Goal: Task Accomplishment & Management: Use online tool/utility

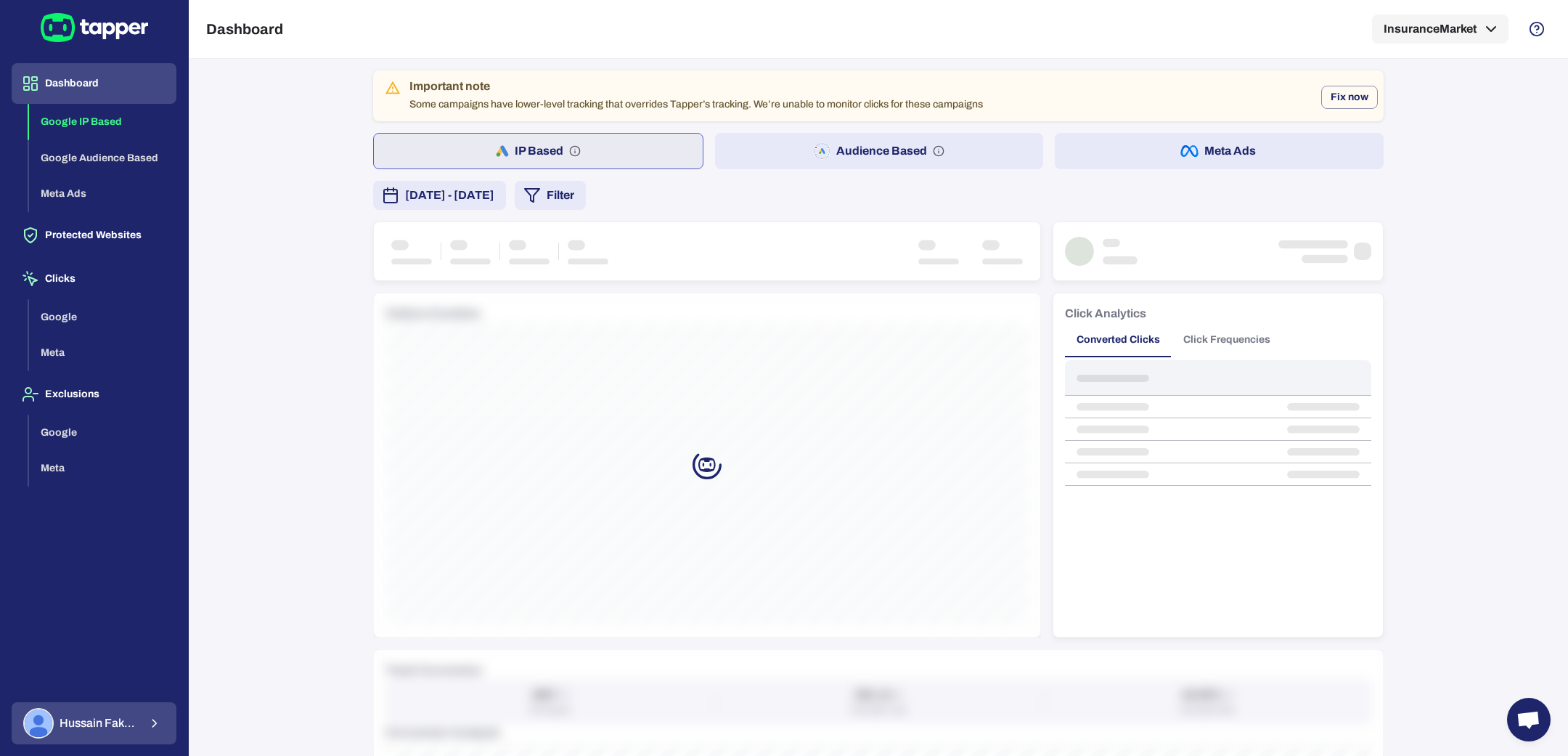
click at [119, 709] on div "Hussain Fakhruddin" at bounding box center [81, 723] width 115 height 31
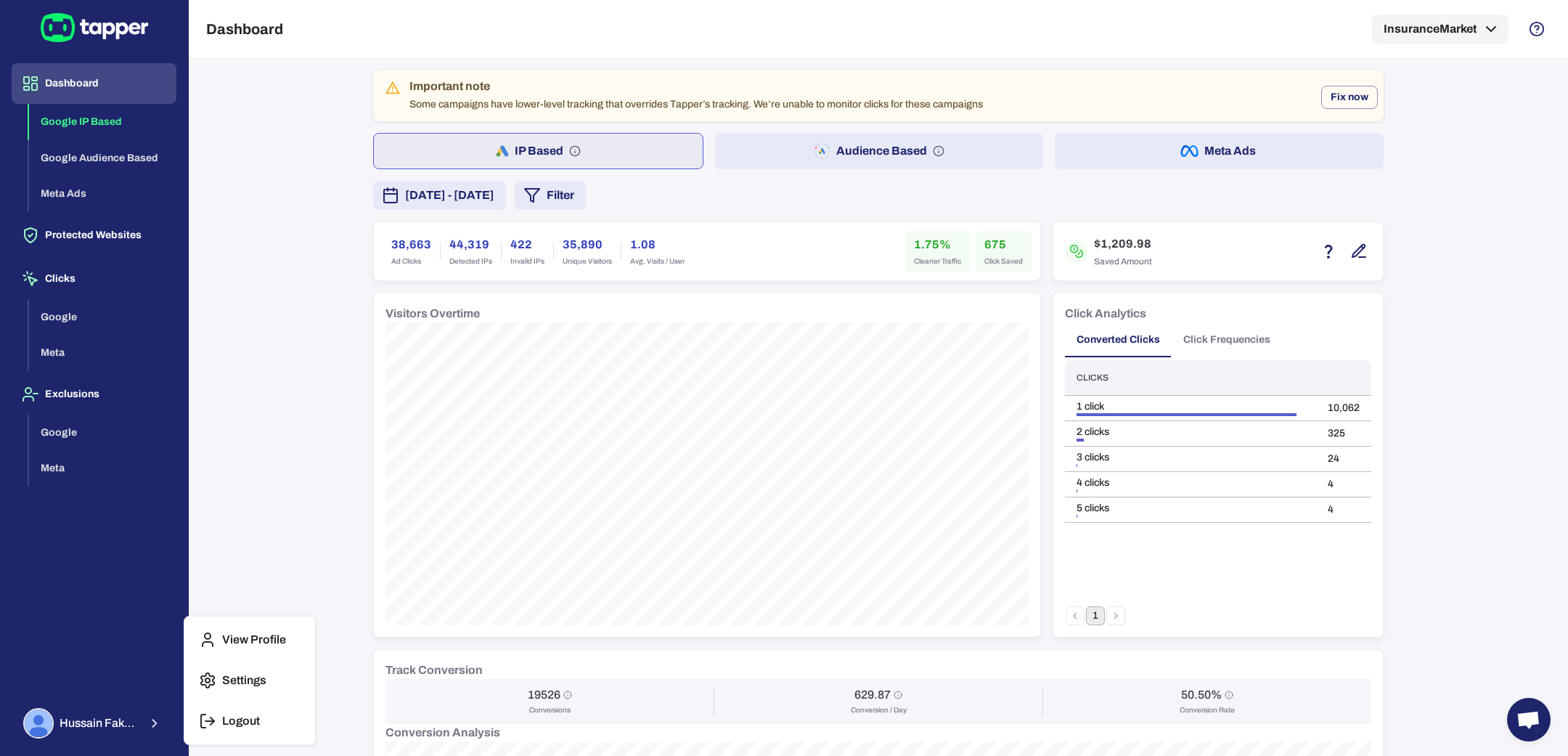
click at [208, 713] on icon "button" at bounding box center [207, 720] width 17 height 17
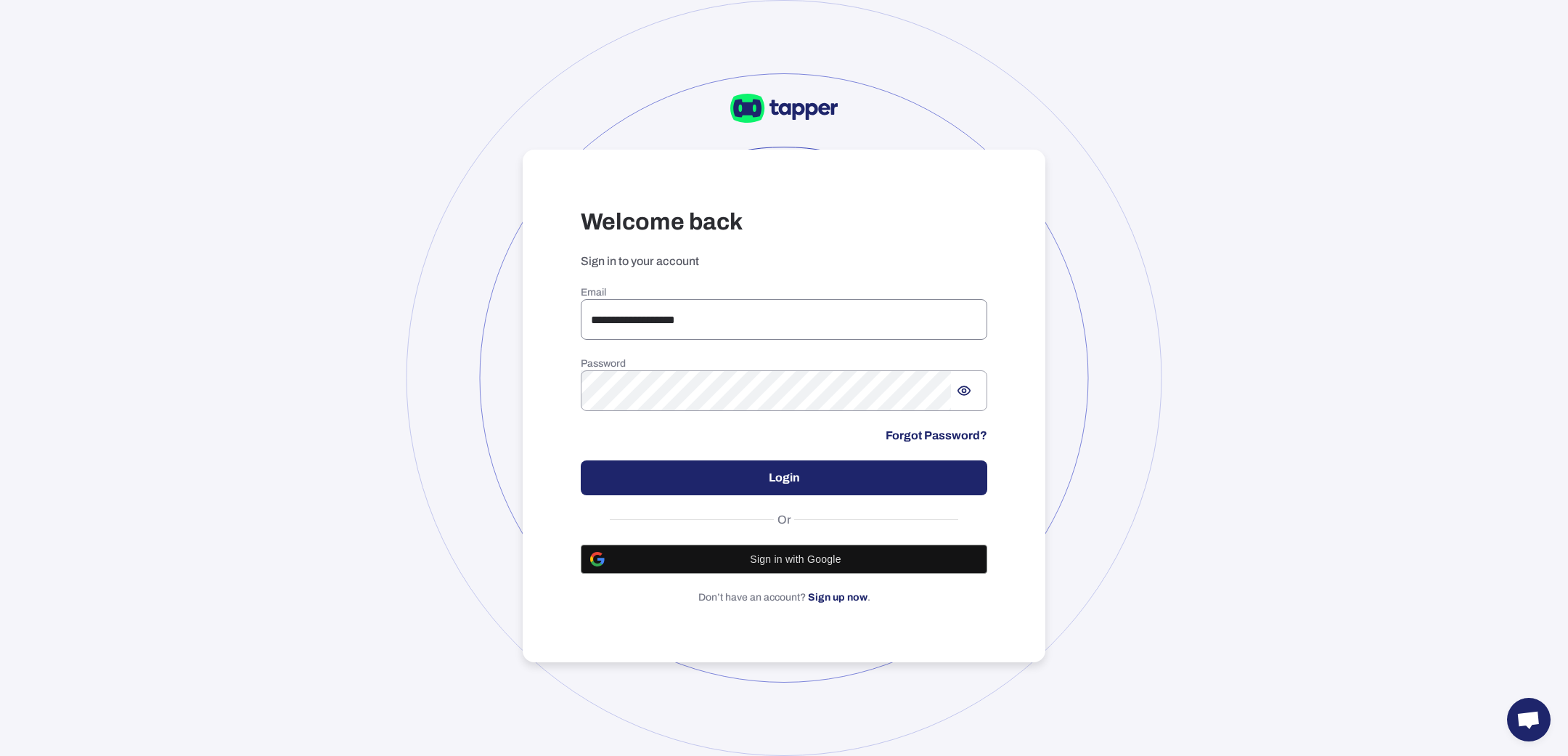
click at [690, 309] on input "**********" at bounding box center [784, 320] width 406 height 40
paste input "email"
type input "**********"
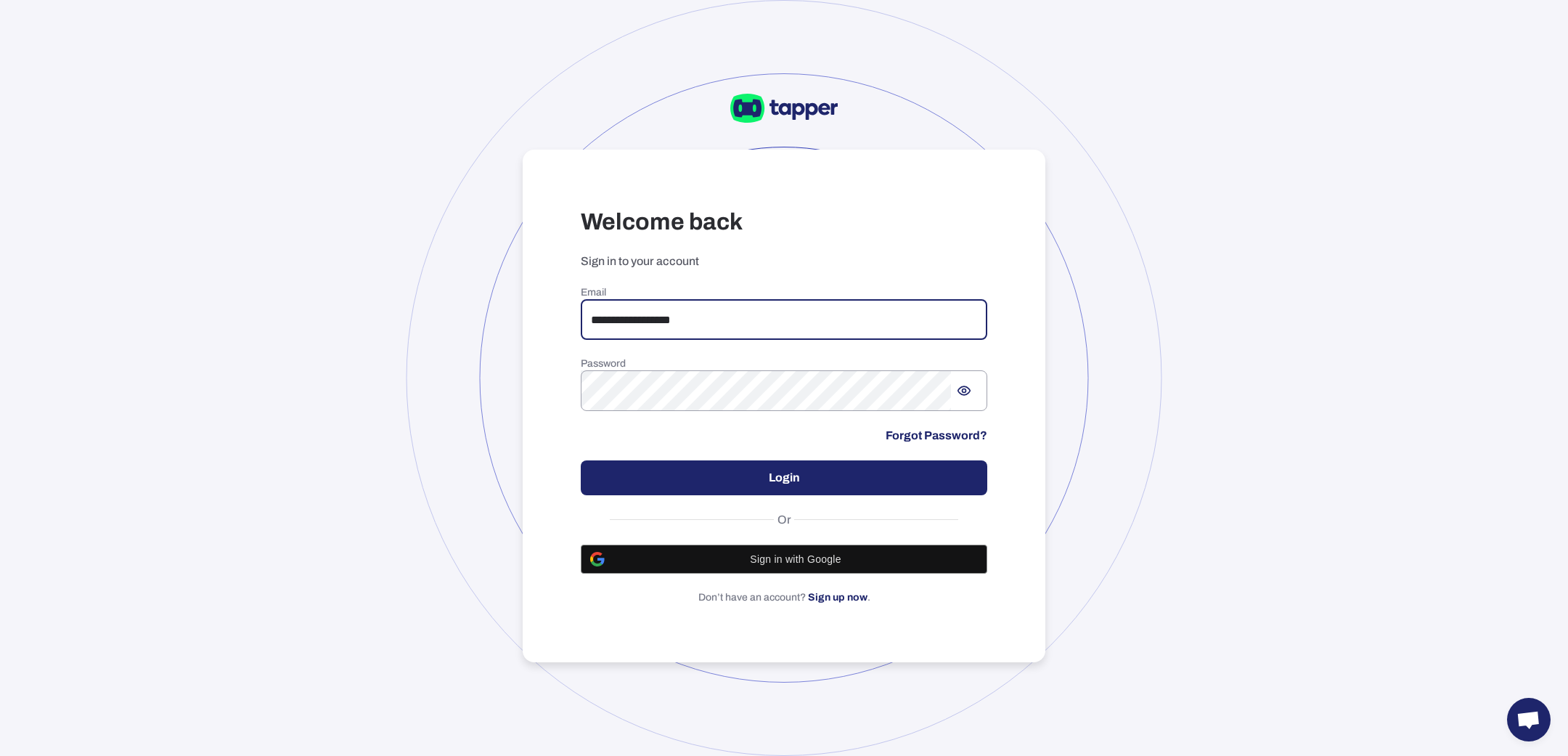
click at [744, 478] on button "Login" at bounding box center [784, 478] width 406 height 34
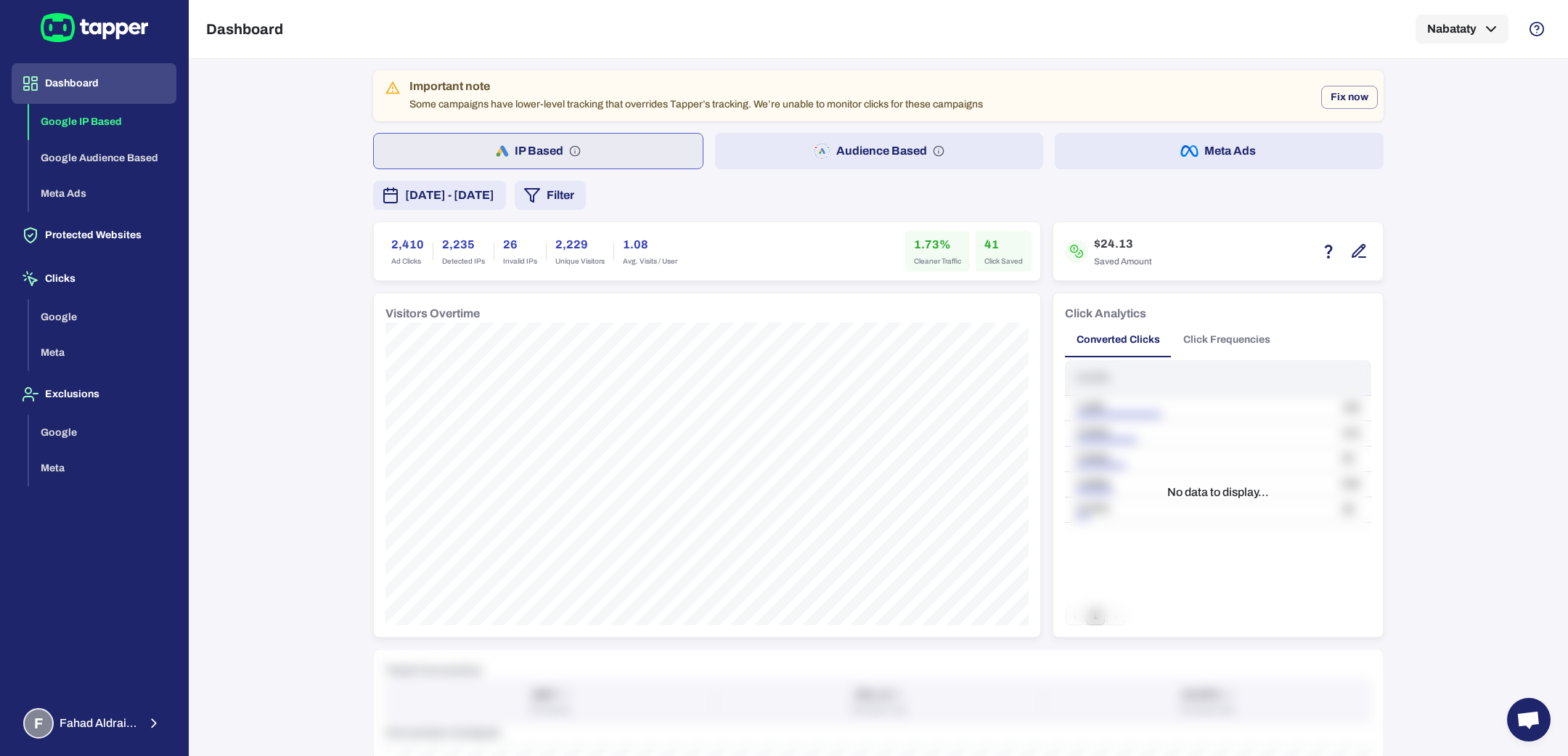
click at [1090, 158] on button "Meta Ads" at bounding box center [1219, 151] width 328 height 36
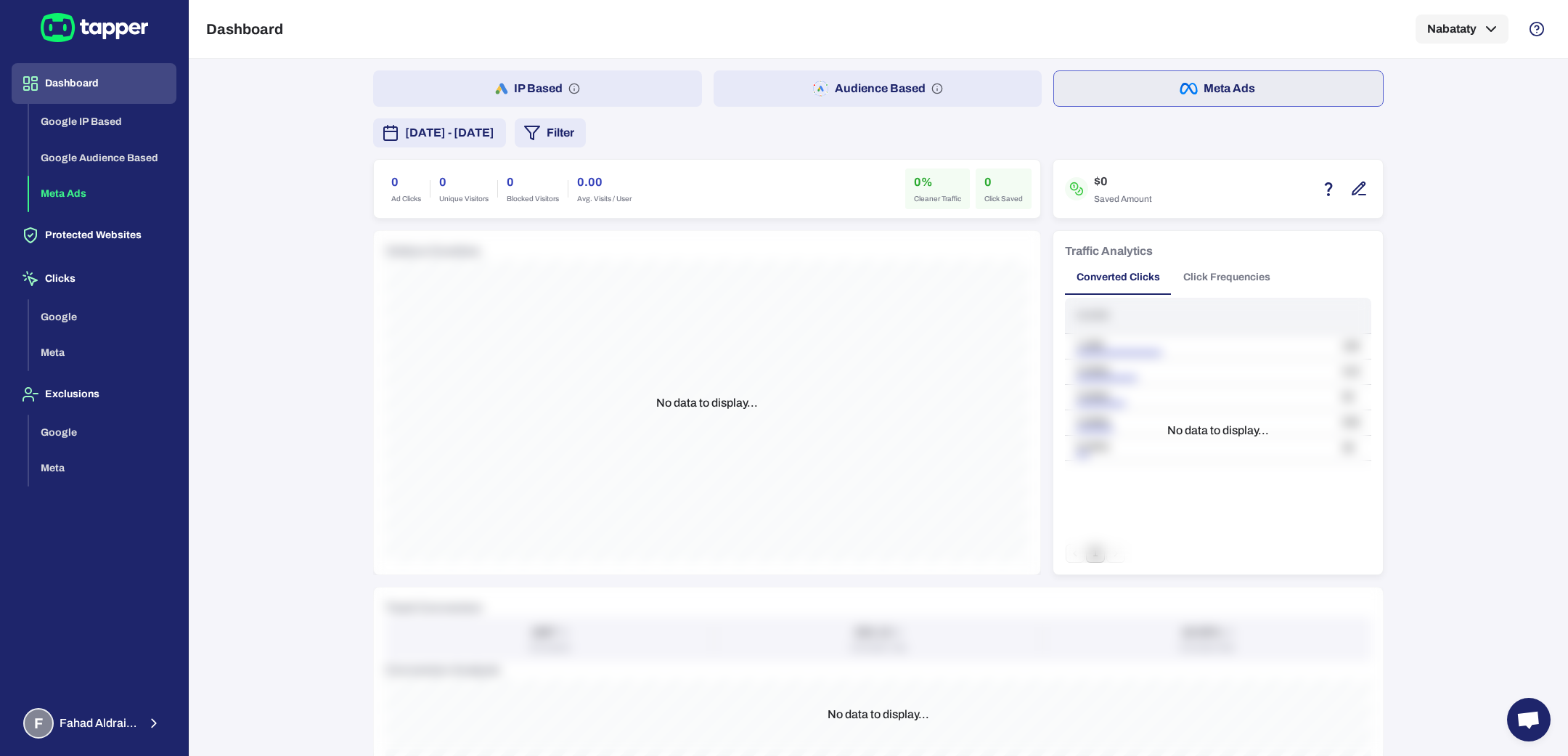
click at [825, 92] on rect "button" at bounding box center [826, 92] width 3 height 3
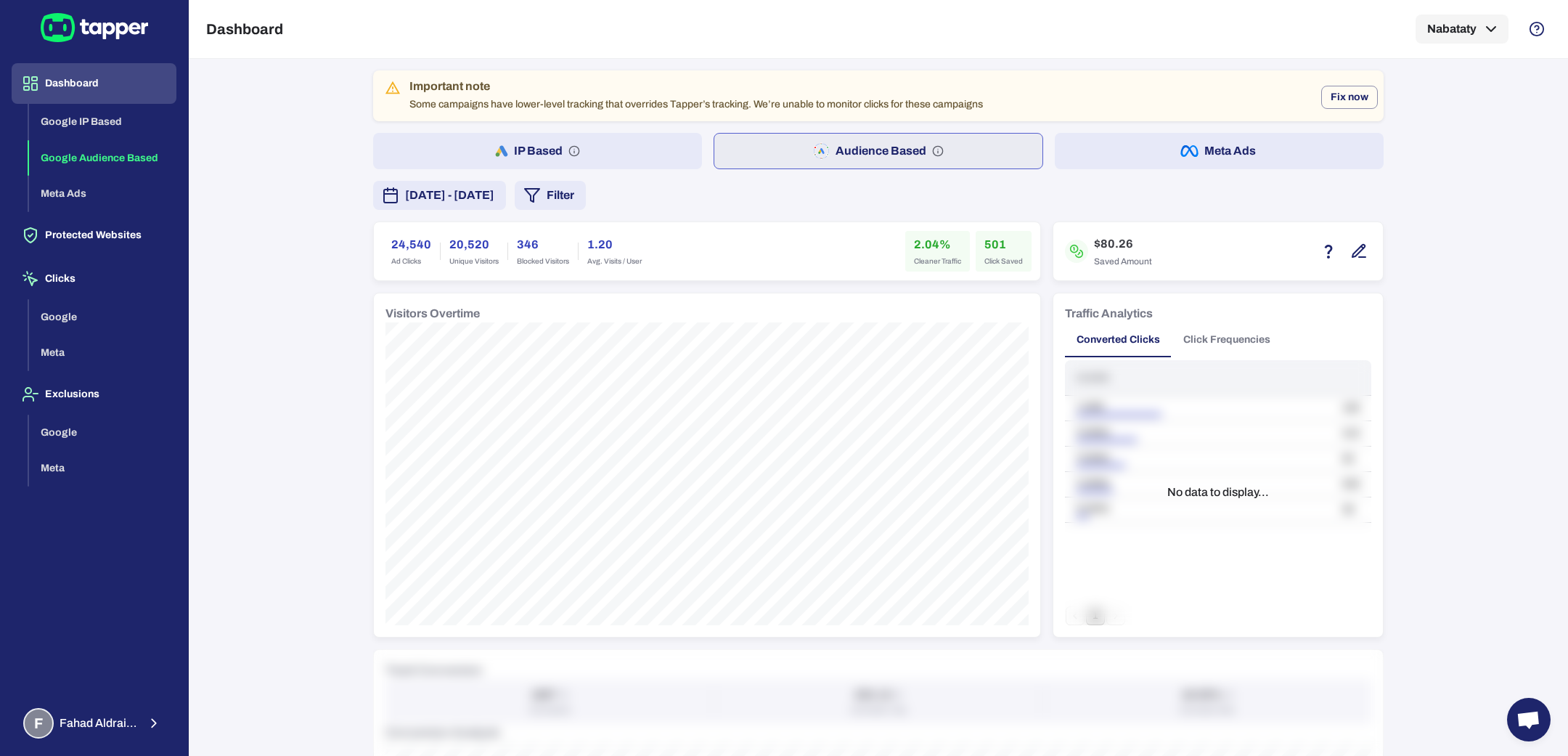
scroll to position [872, 0]
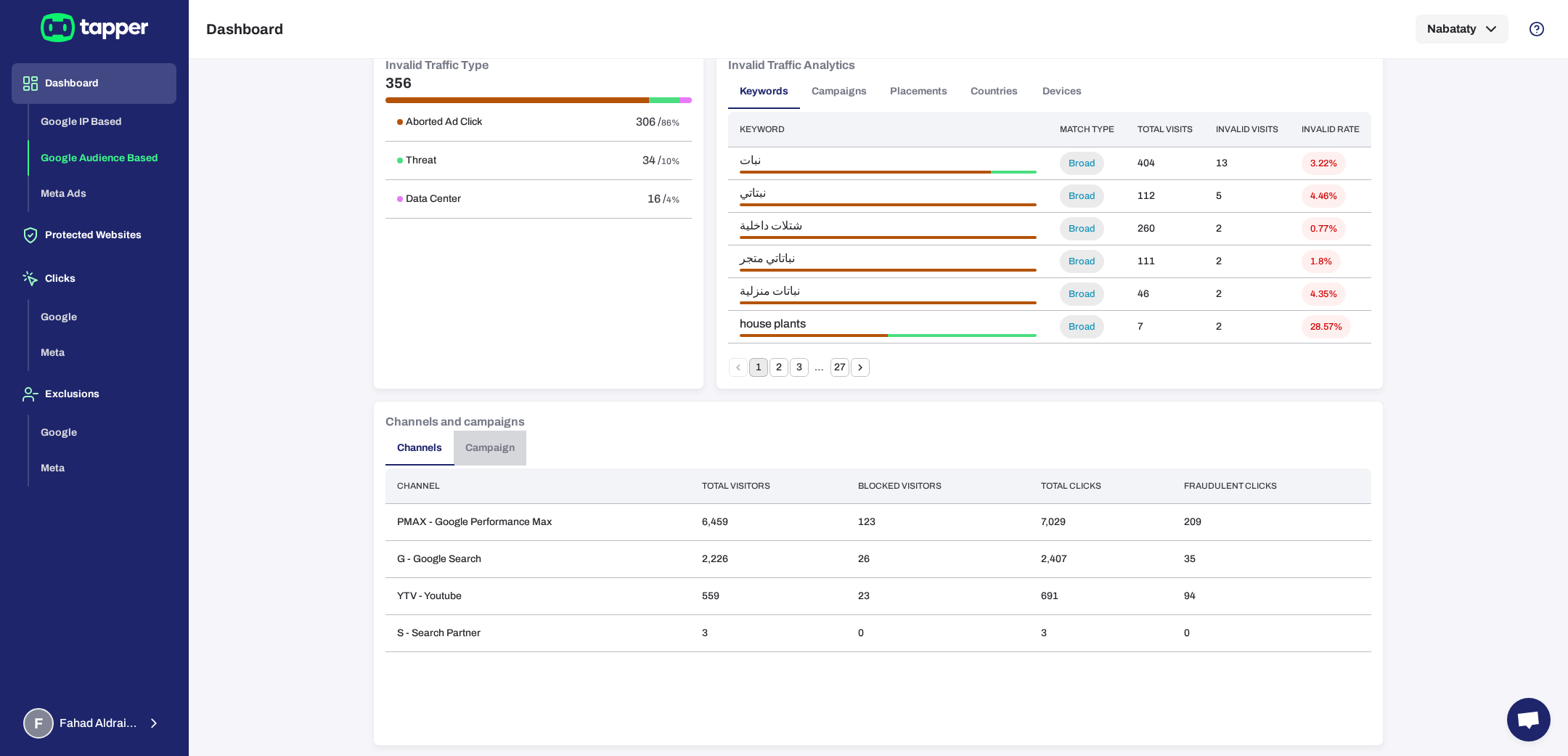
click at [484, 440] on button "Campaign" at bounding box center [490, 448] width 73 height 34
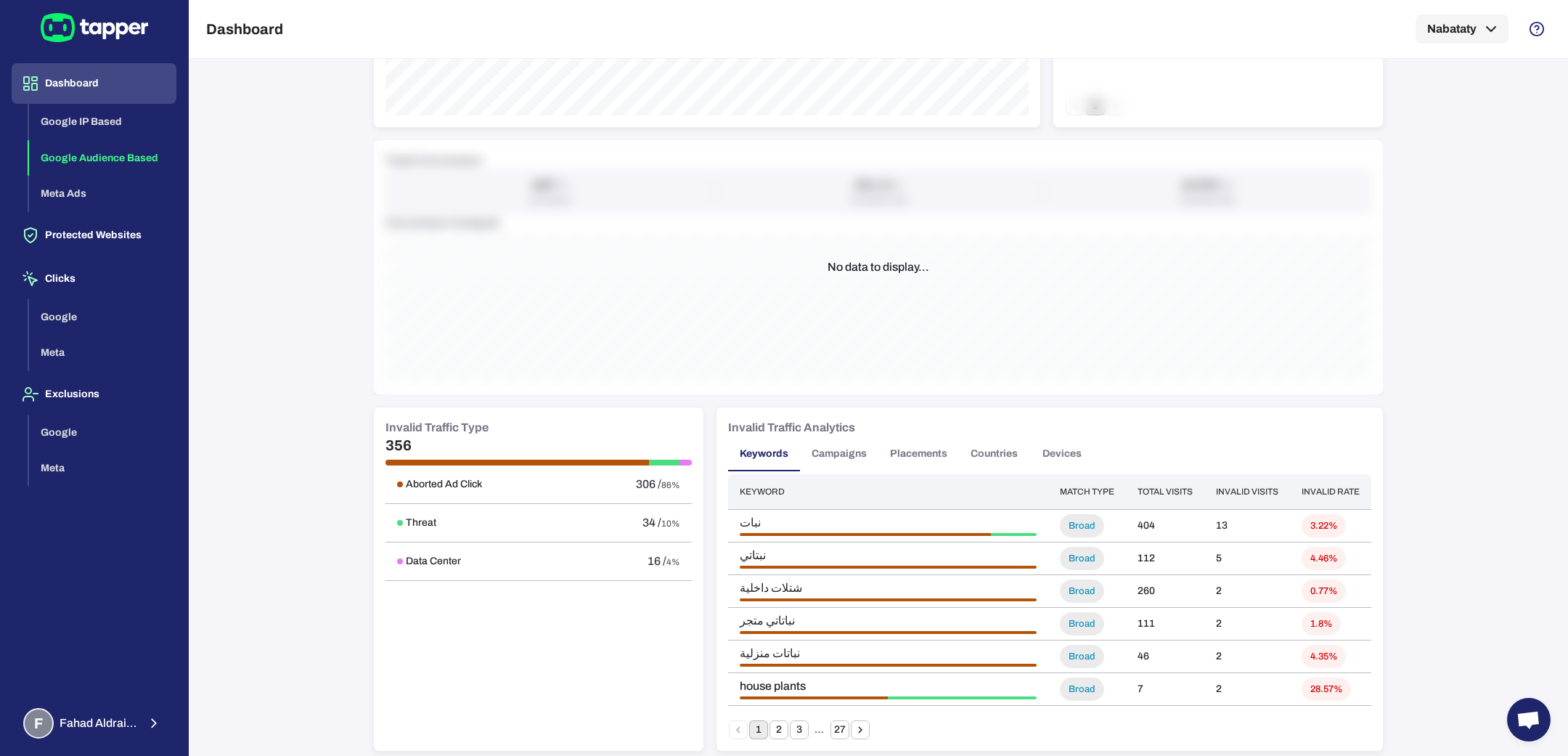
scroll to position [0, 0]
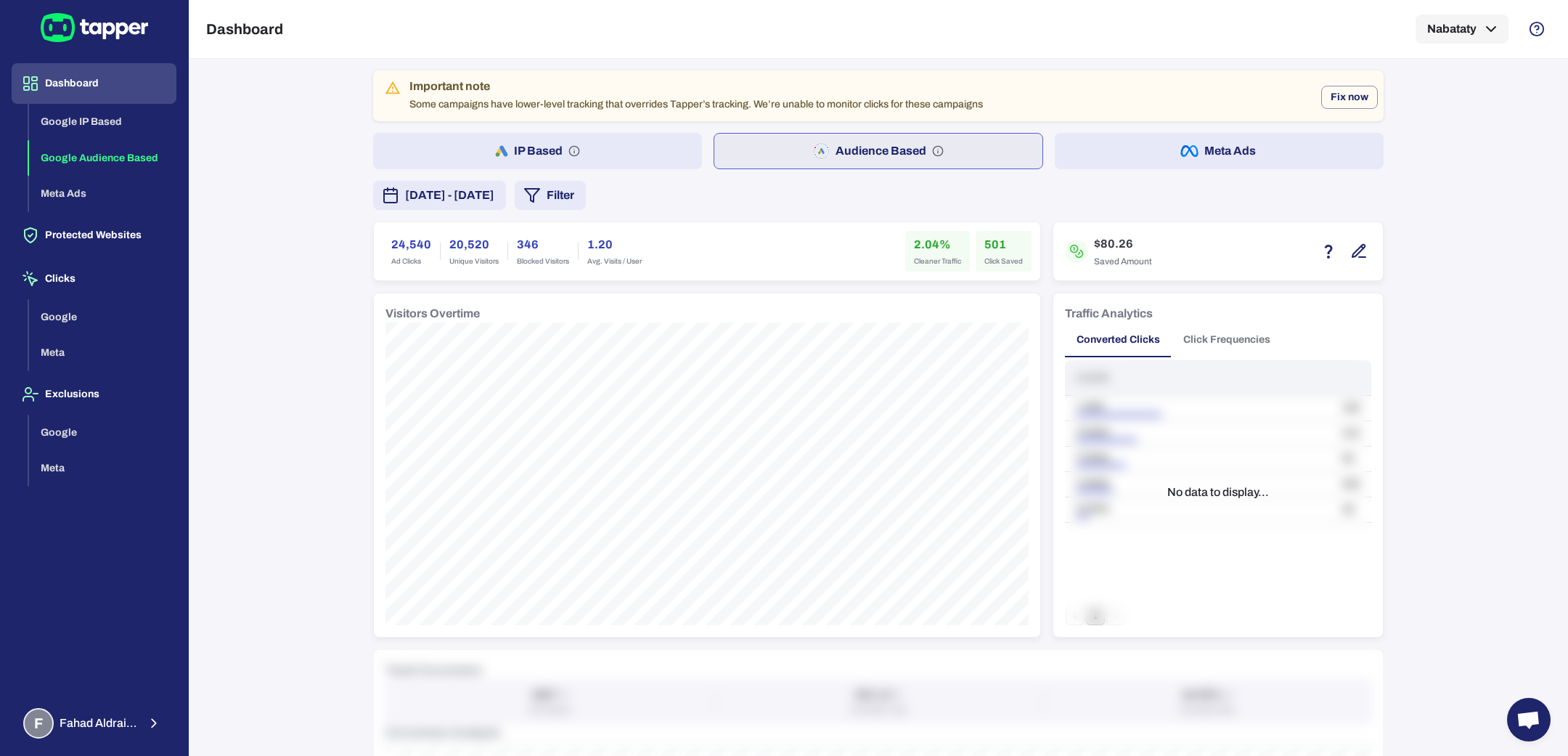
click at [482, 182] on button "[DATE] - [DATE]" at bounding box center [439, 195] width 133 height 29
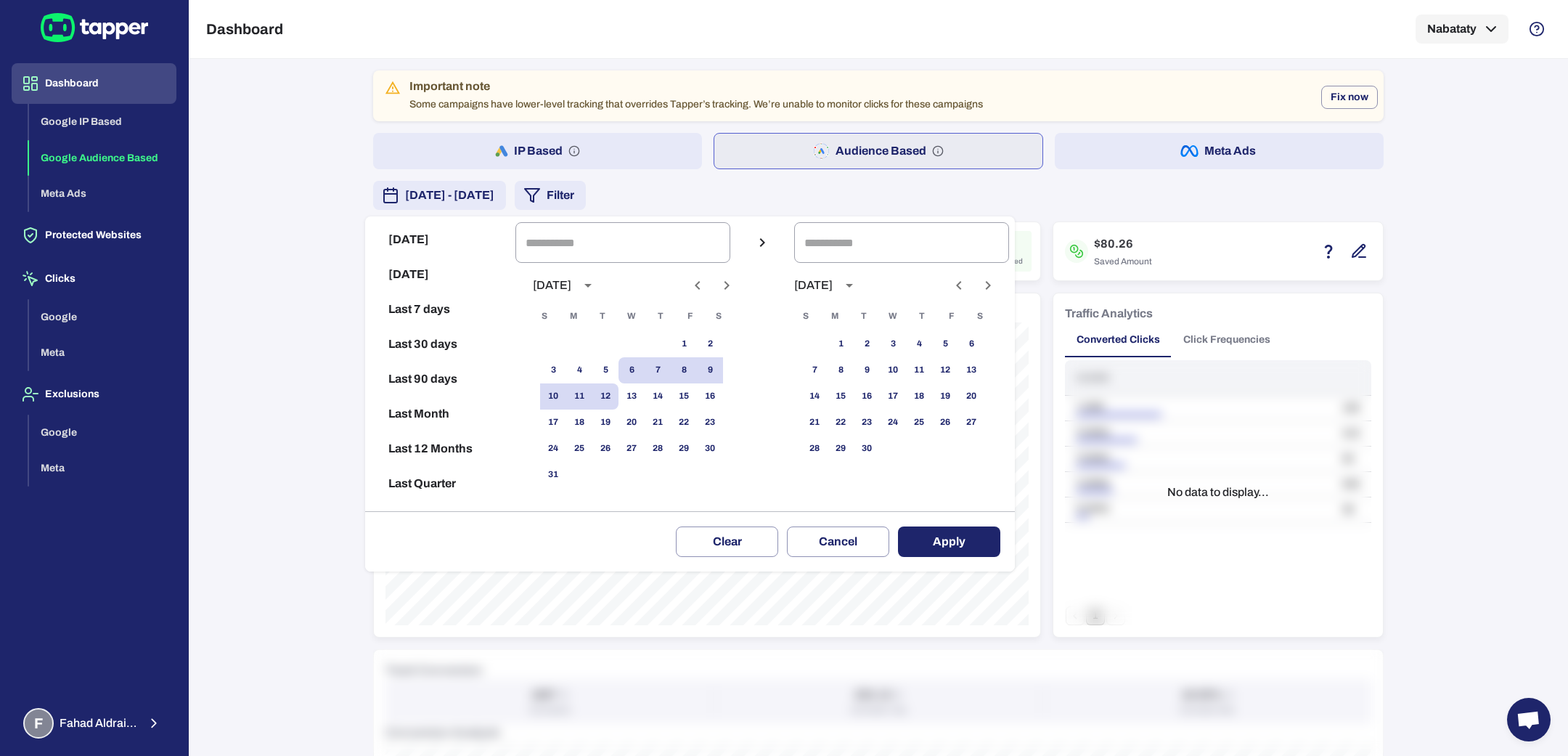
click at [706, 287] on icon "Previous month" at bounding box center [697, 285] width 17 height 17
click at [619, 343] on button "1" at bounding box center [605, 344] width 26 height 26
type input "**********"
click at [670, 446] on button "31" at bounding box center [657, 448] width 26 height 26
type input "**********"
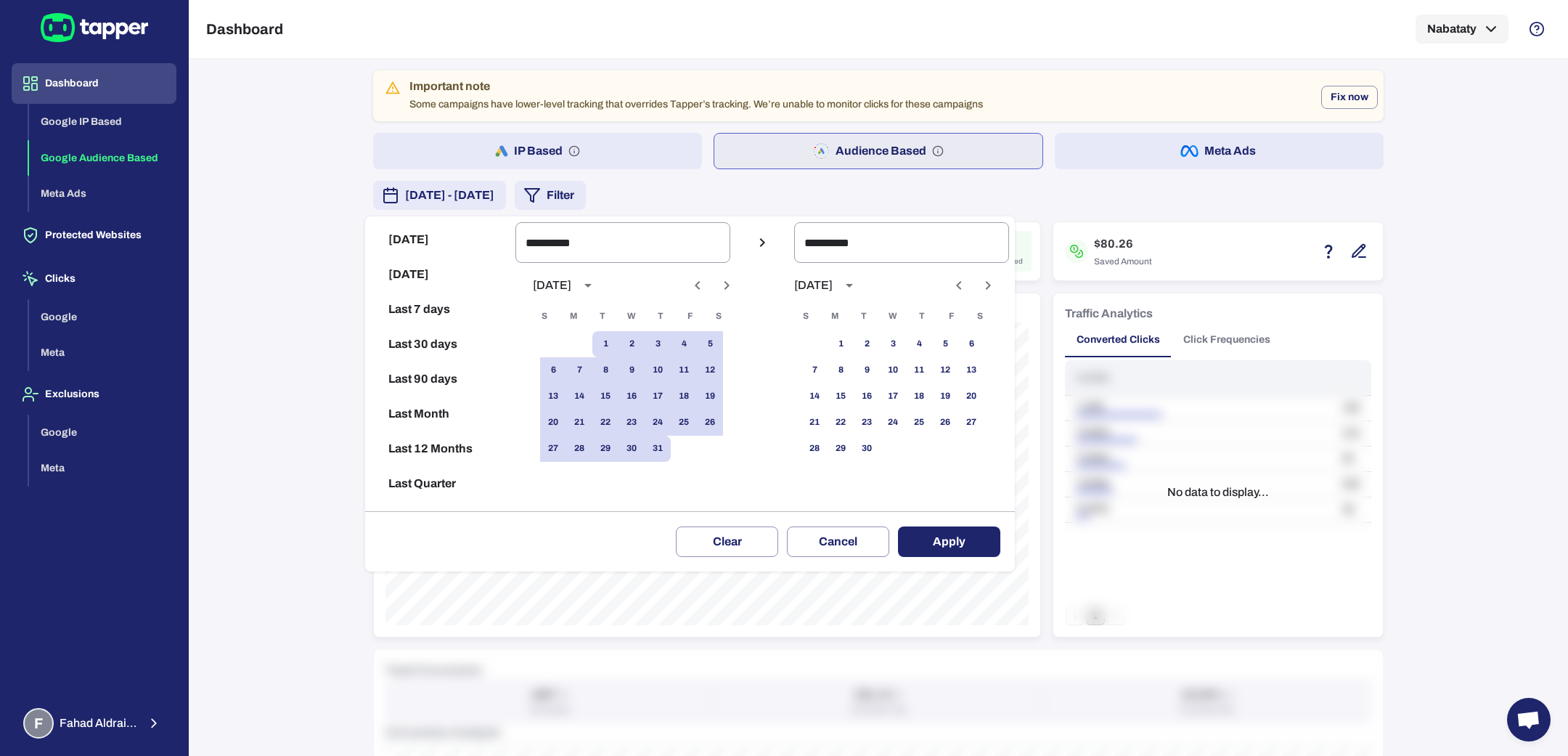
click at [978, 550] on button "Apply" at bounding box center [949, 542] width 102 height 31
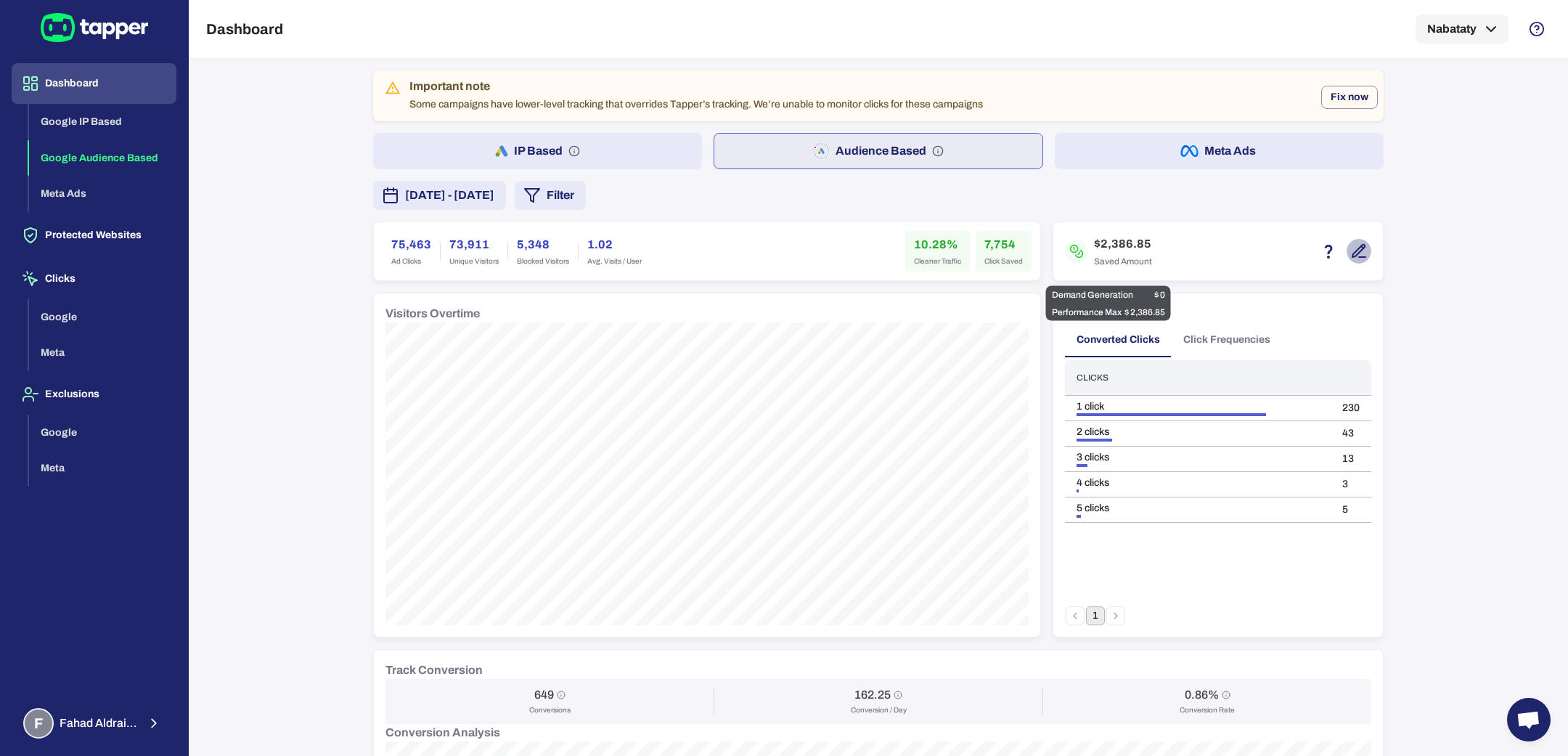
click at [1351, 253] on icon "button" at bounding box center [1358, 250] width 17 height 17
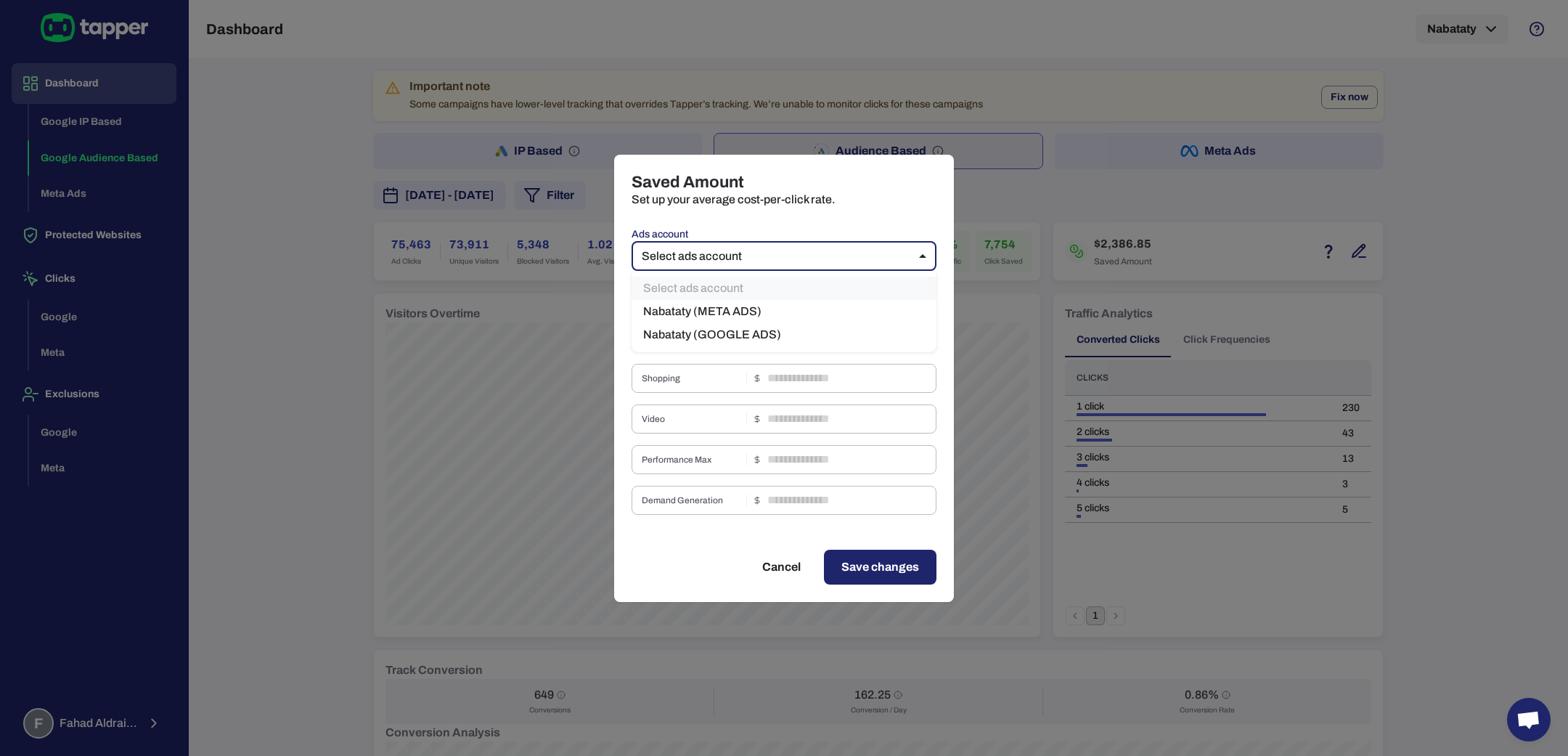
click at [859, 262] on body "Dashboard Google IP Based Google Audience Based Meta Ads Protected Websites Cli…" at bounding box center [784, 378] width 1568 height 756
click at [769, 310] on li "Nabataty (META ADS)" at bounding box center [784, 311] width 305 height 23
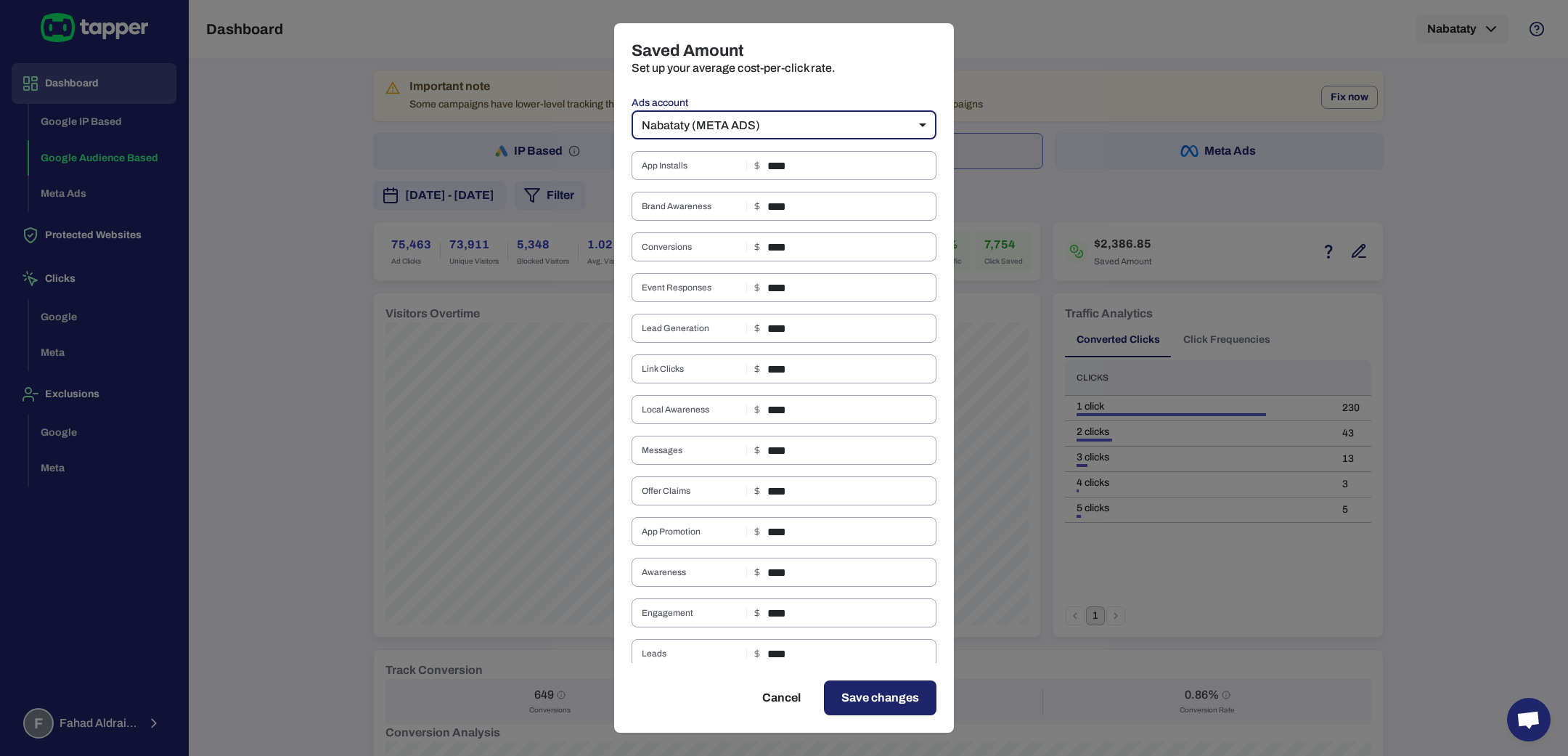
click at [1260, 184] on div "Saved Amount Set up your average cost-per-click rate. Ads account Nabataty (MET…" at bounding box center [784, 378] width 1568 height 756
type input "**"
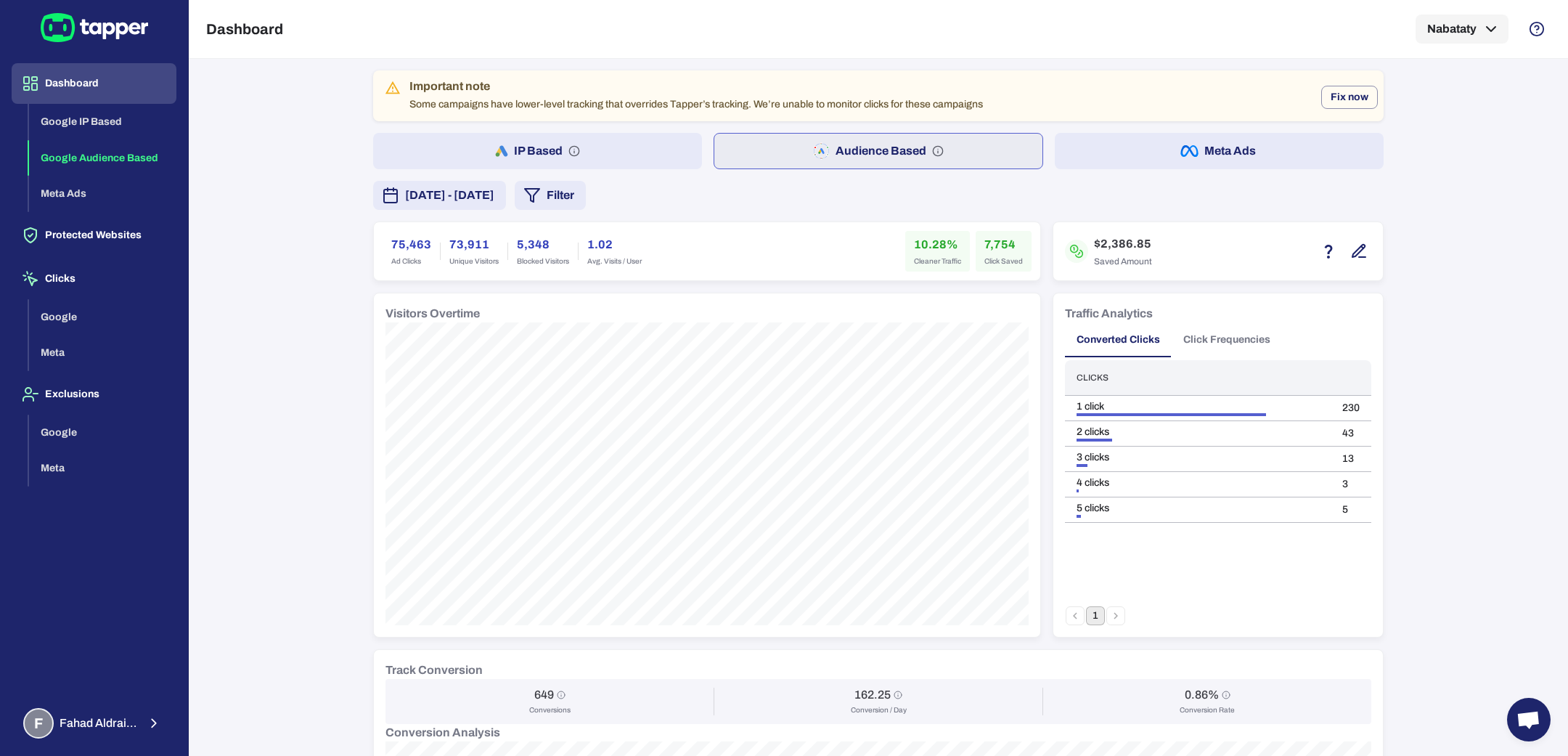
click at [1213, 164] on button "Meta Ads" at bounding box center [1219, 151] width 328 height 36
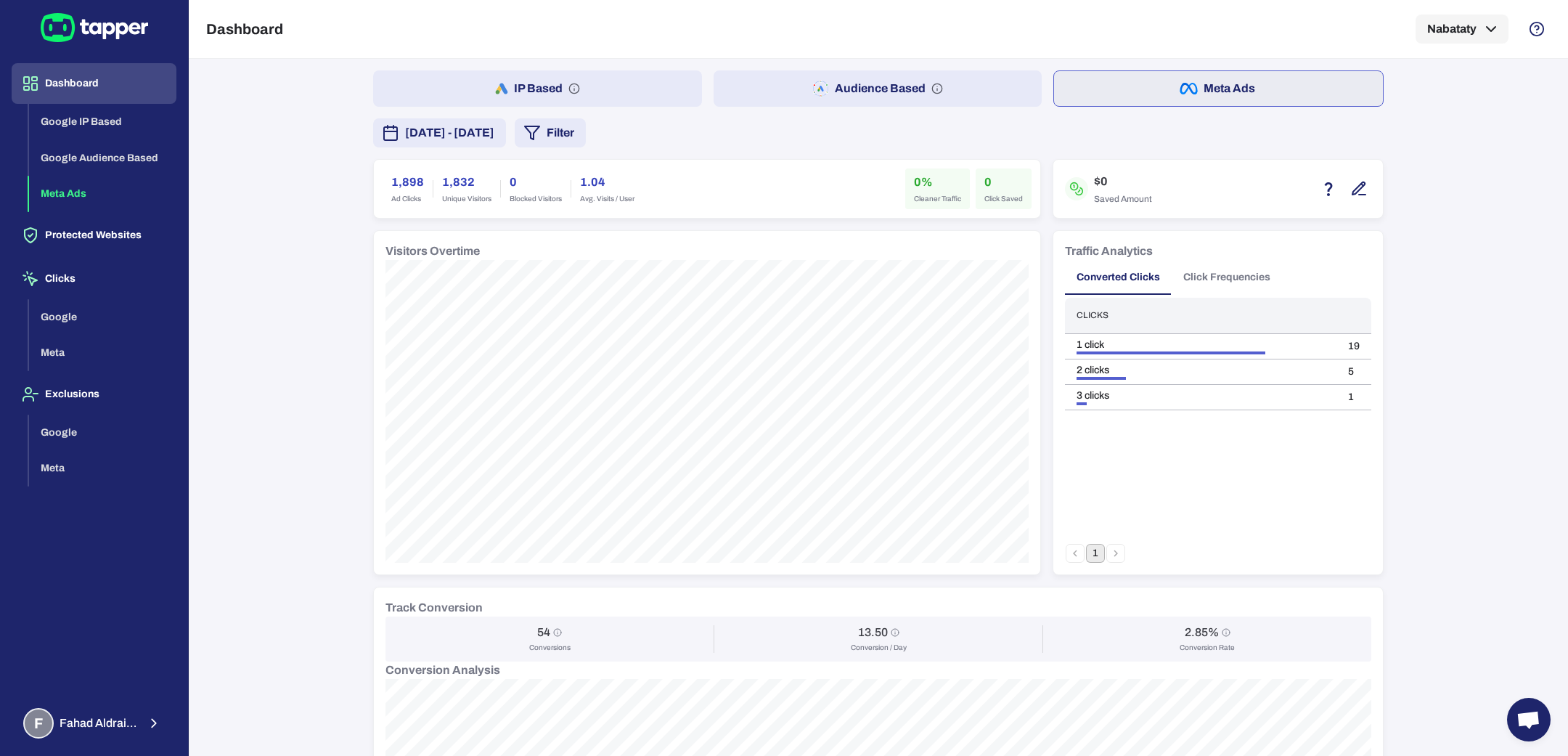
click at [1352, 192] on icon "button" at bounding box center [1358, 188] width 12 height 12
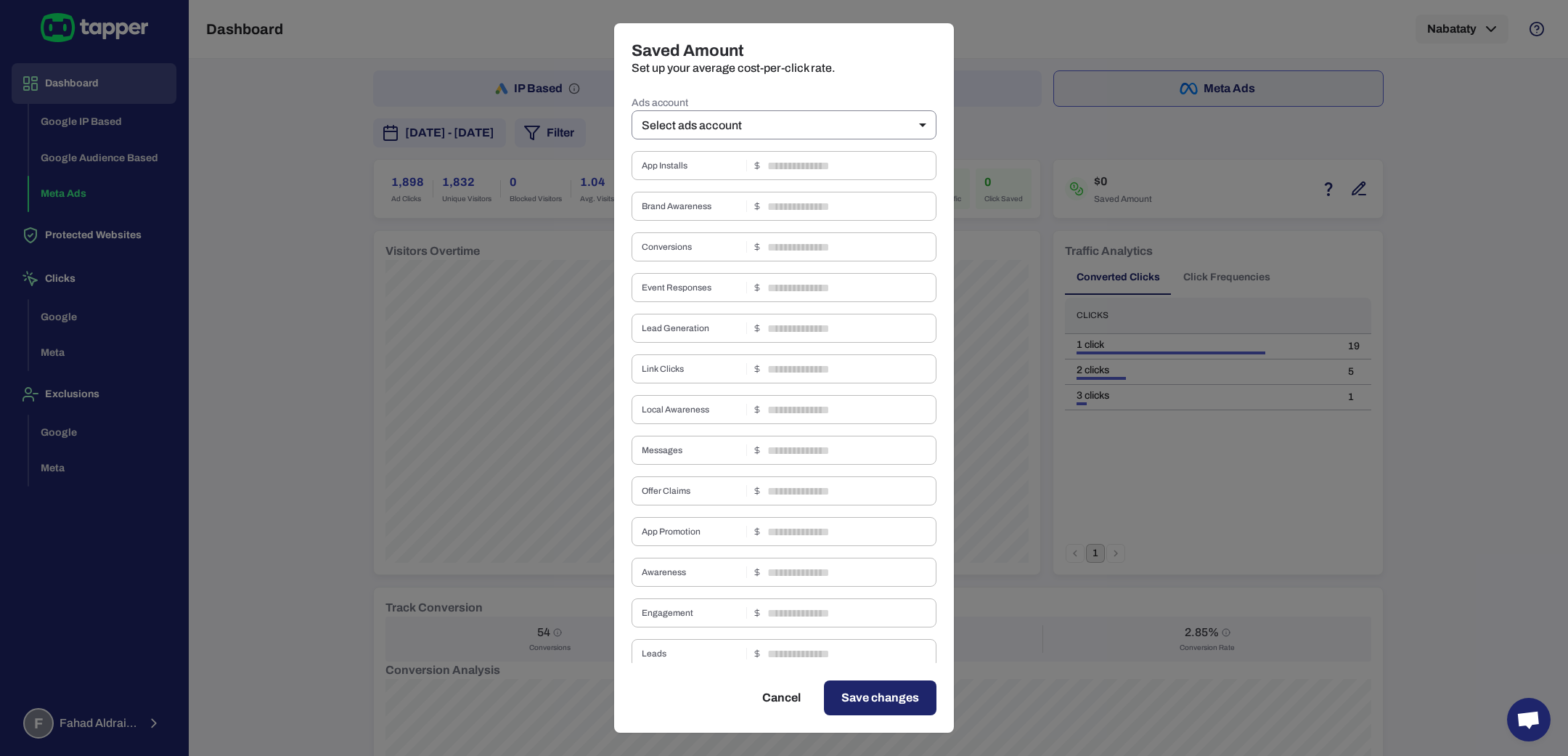
click at [814, 116] on body "Dashboard Google IP Based Google Audience Based Meta Ads Protected Websites Cli…" at bounding box center [784, 378] width 1568 height 756
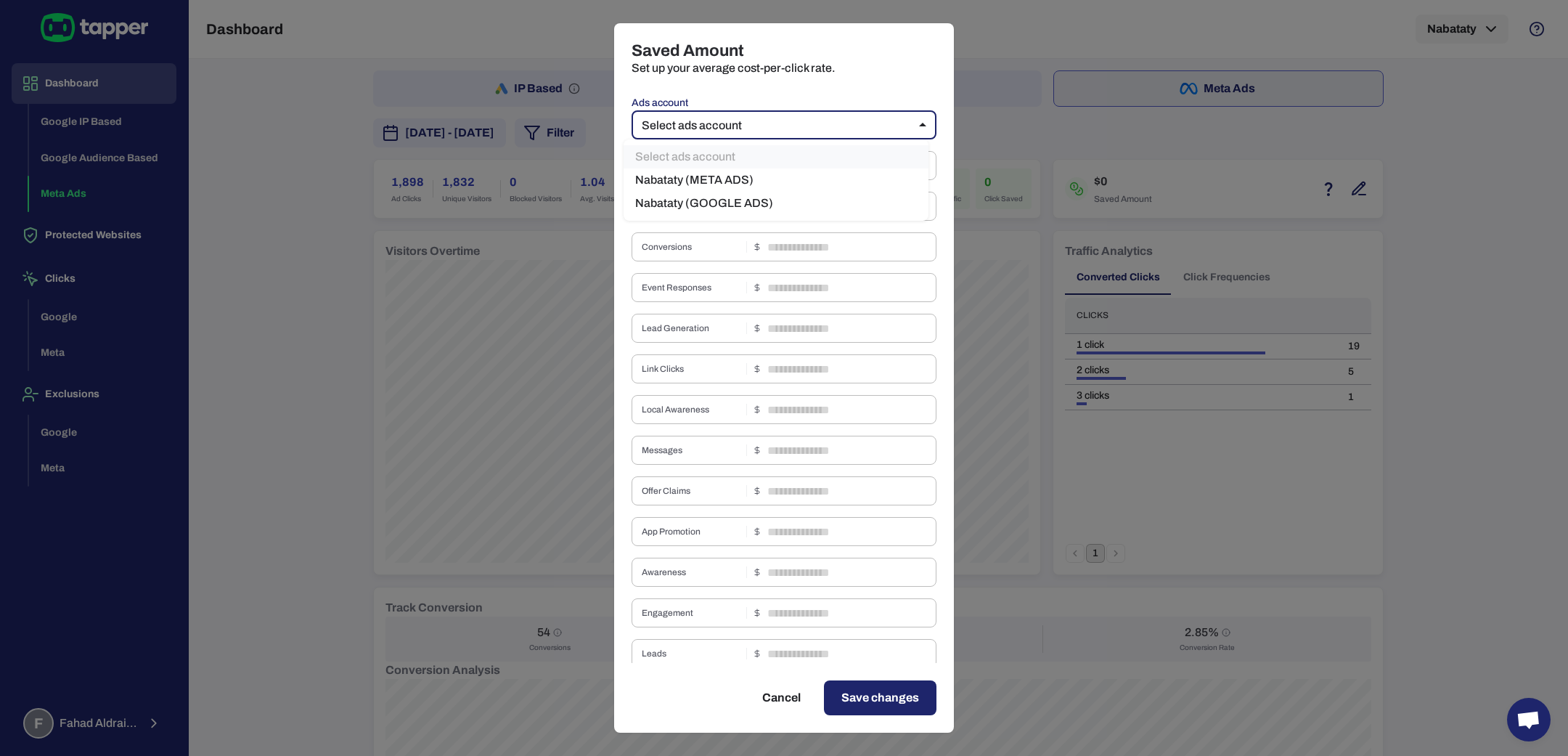
click at [1480, 195] on div at bounding box center [784, 378] width 1568 height 756
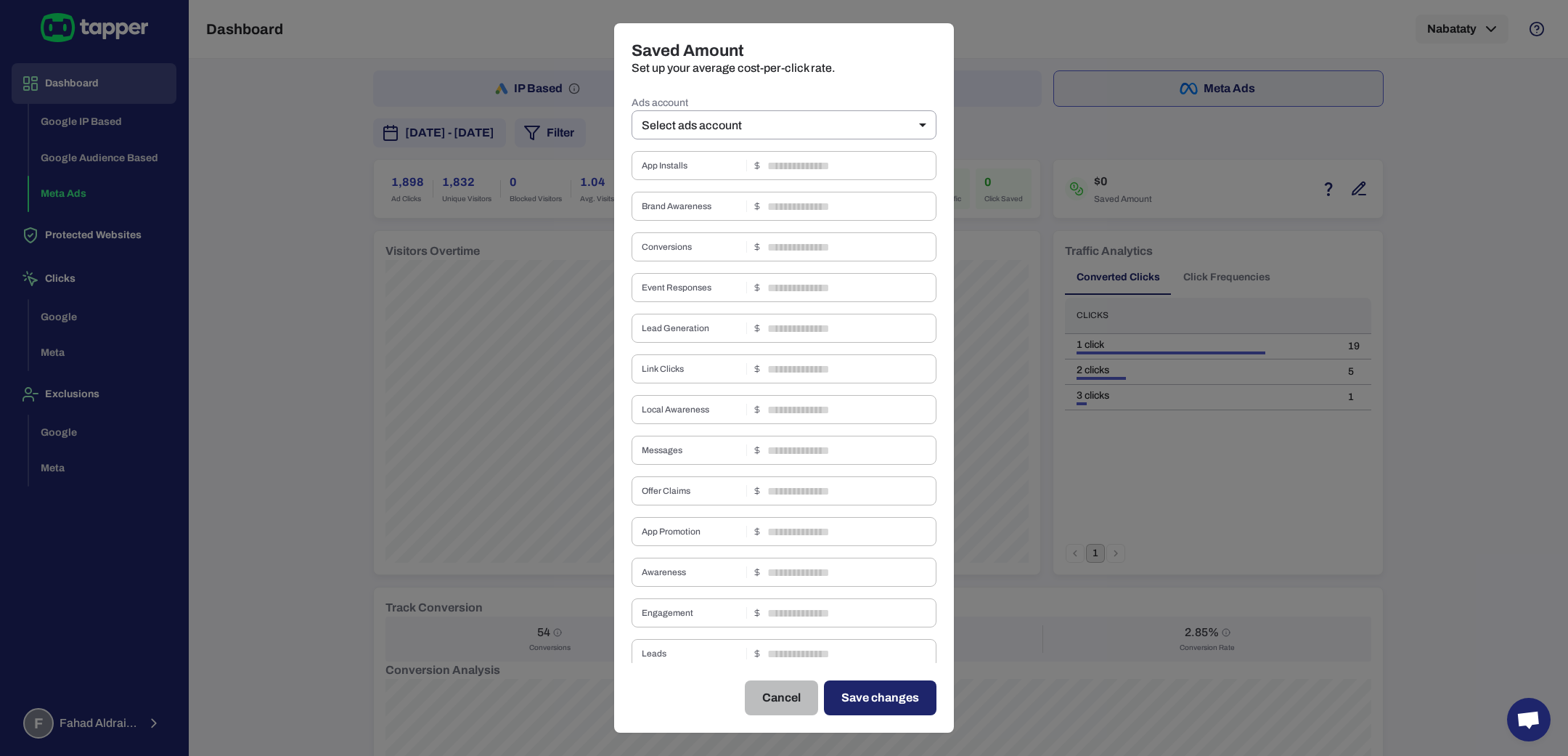
click at [772, 698] on button "Cancel" at bounding box center [781, 698] width 73 height 34
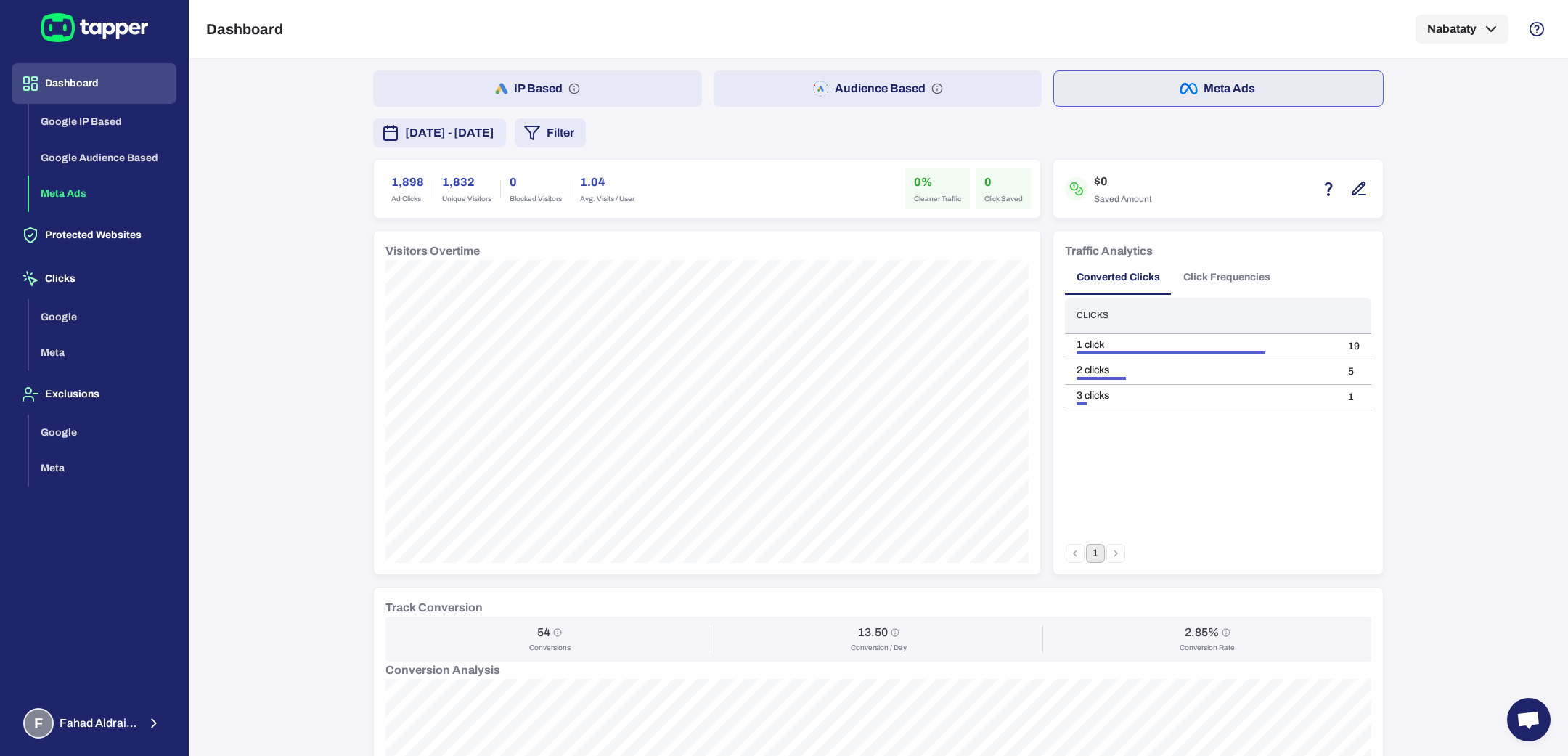
click at [494, 136] on span "[DATE] - [DATE]" at bounding box center [449, 133] width 89 height 17
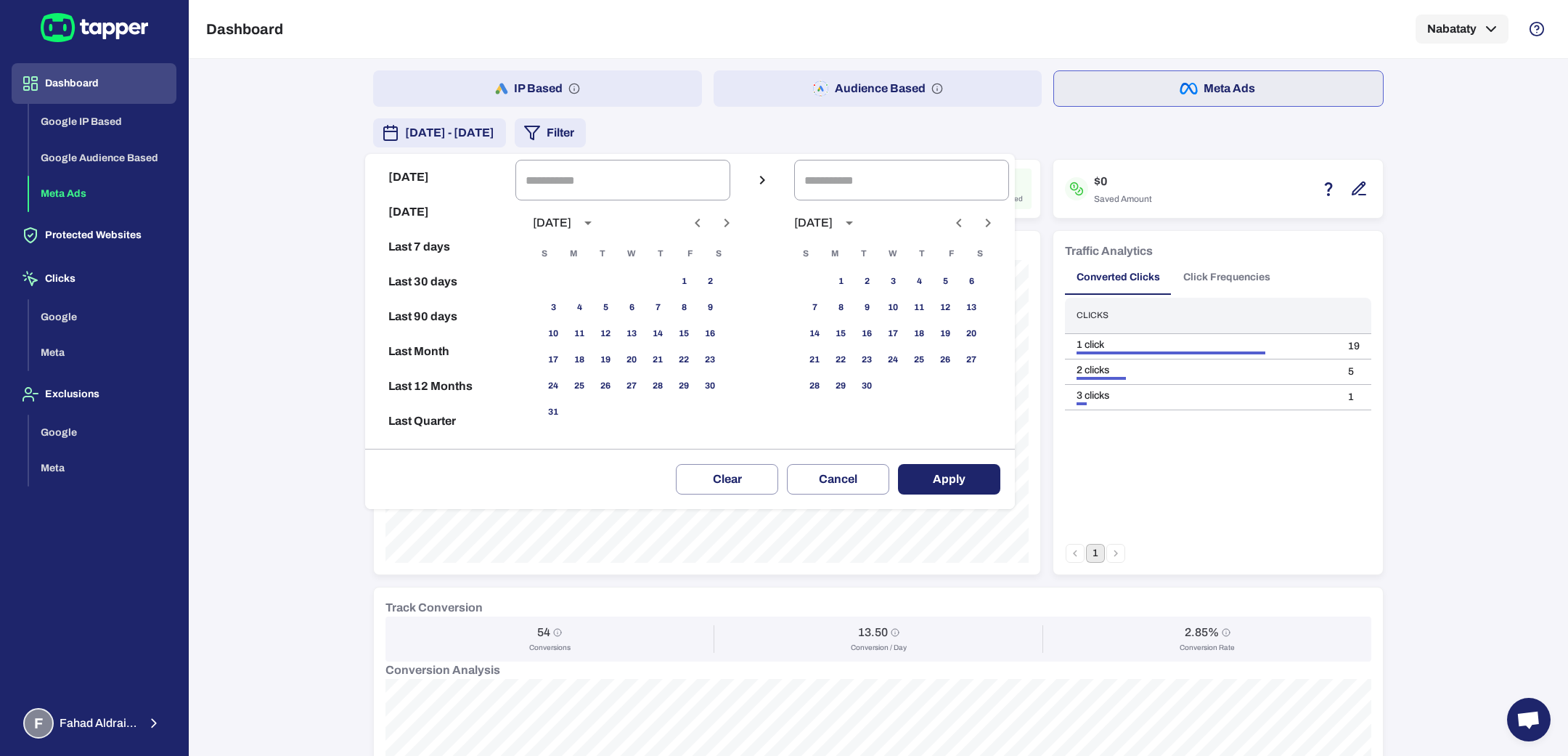
click at [706, 227] on icon "Previous month" at bounding box center [697, 223] width 17 height 17
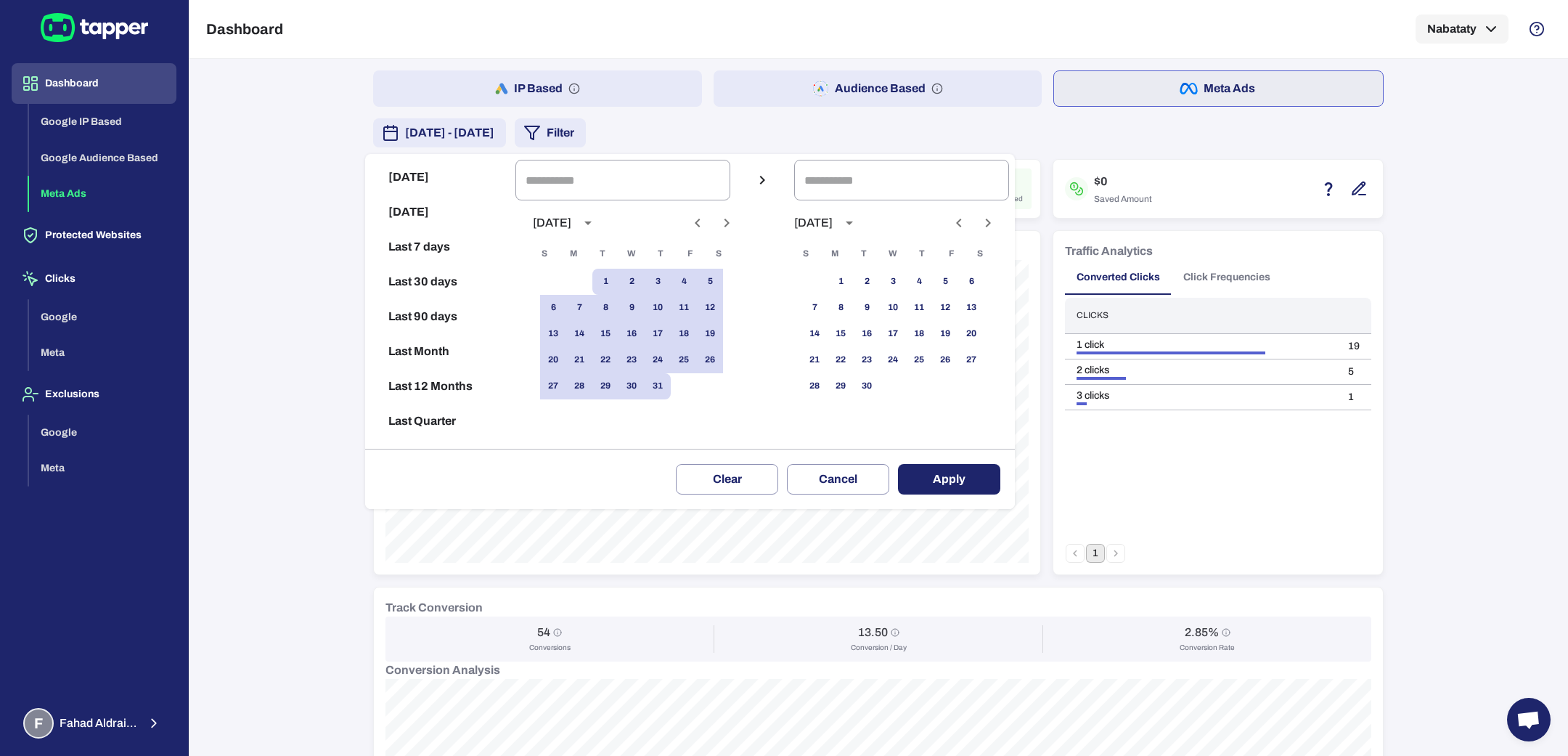
click at [1441, 313] on div at bounding box center [784, 378] width 1568 height 756
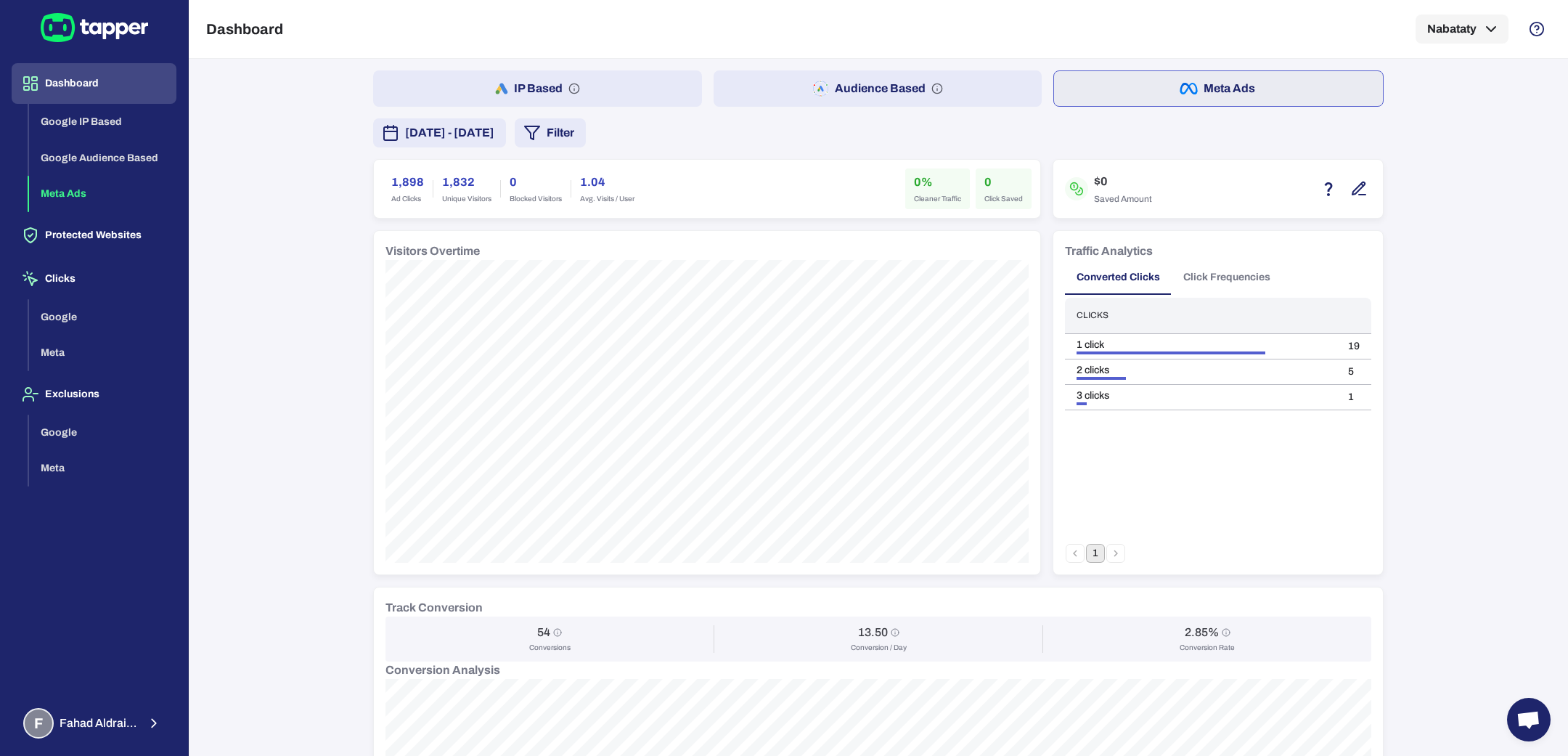
click at [486, 149] on div "IP Based Audience Based Meta Ads [DATE] - [DATE] Filter 1,898 Ad Clicks 1,832 U…" at bounding box center [877, 640] width 1010 height 1140
click at [826, 94] on button "Audience Based" at bounding box center [877, 88] width 328 height 36
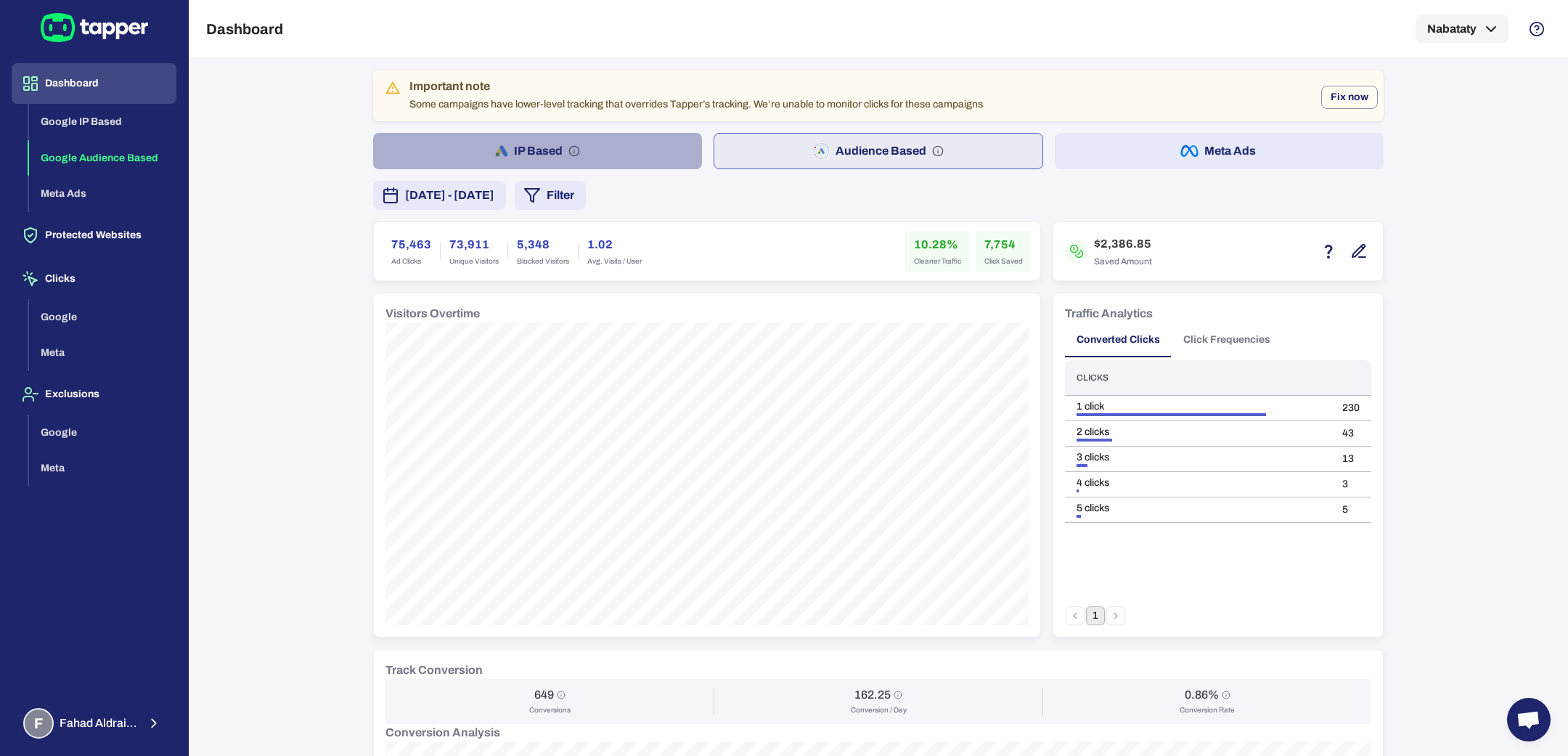
click at [641, 140] on button "IP Based" at bounding box center [537, 151] width 328 height 36
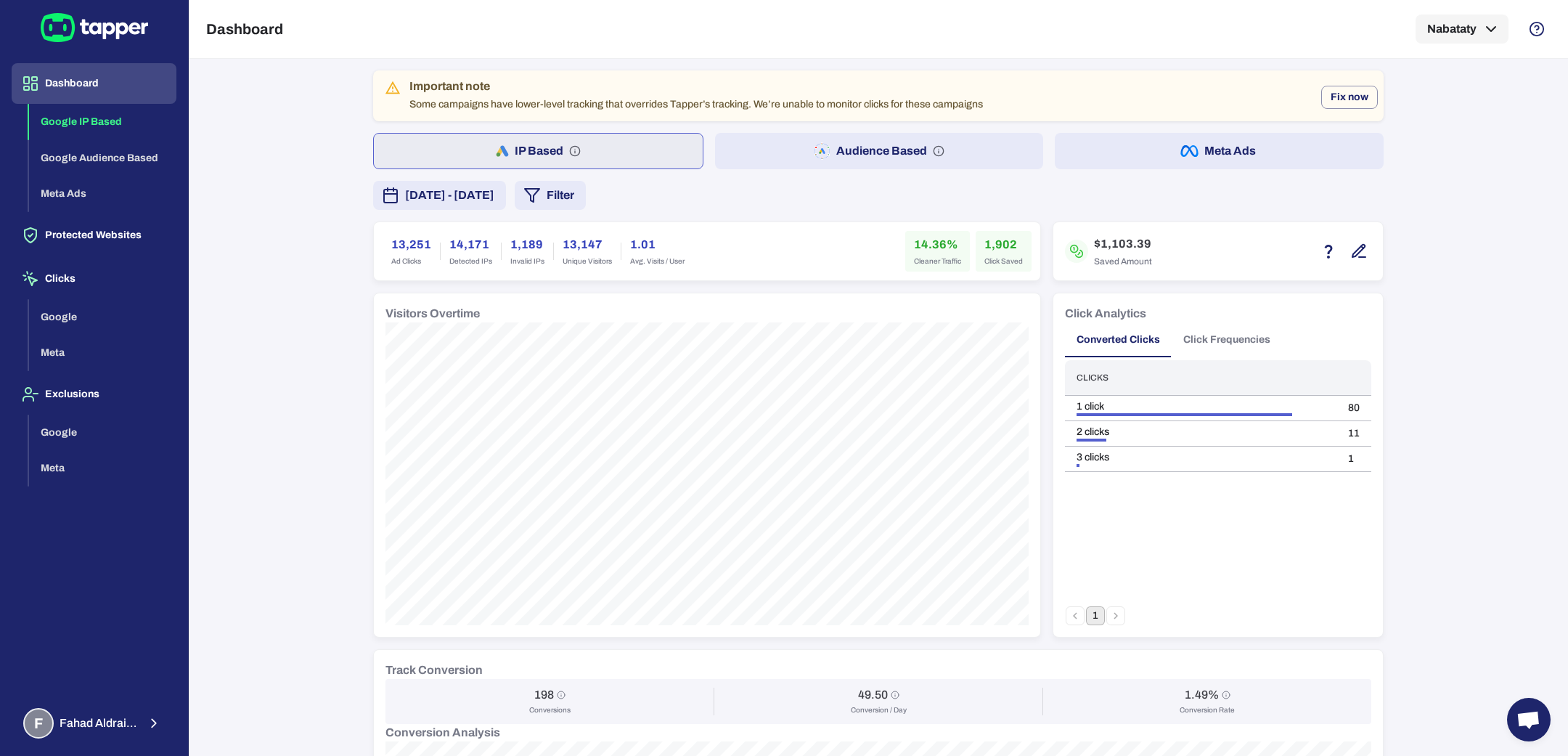
click at [793, 164] on button "Audience Based" at bounding box center [879, 151] width 328 height 36
click at [604, 159] on button "IP Based" at bounding box center [537, 151] width 328 height 36
click at [726, 166] on button "Audience Based" at bounding box center [879, 151] width 328 height 36
click at [1339, 258] on div at bounding box center [1344, 250] width 55 height 25
click at [1350, 256] on icon "button" at bounding box center [1358, 250] width 17 height 17
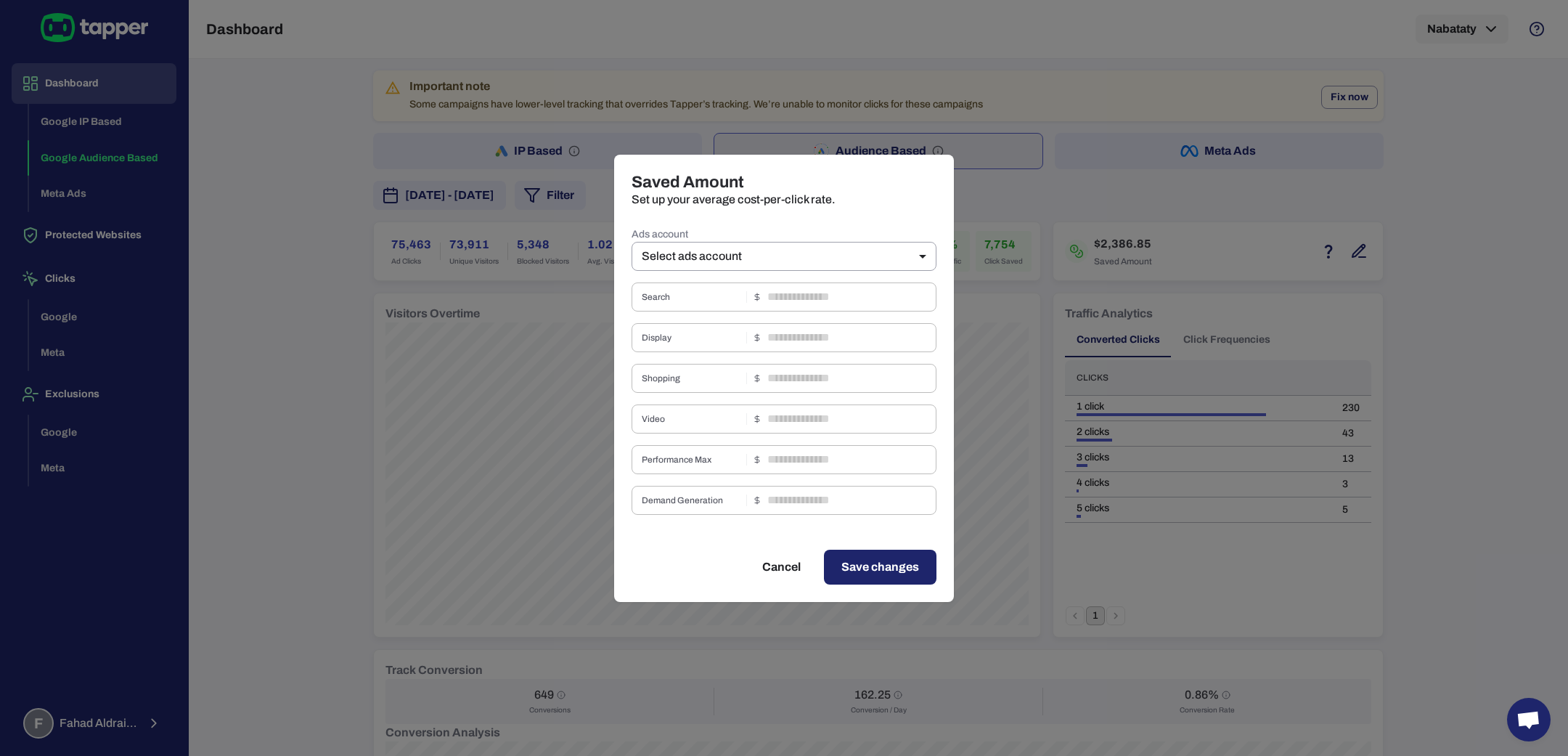
click at [828, 272] on div "Ads account Select ads account ** ​ Search ​ Display ​ Shopping ​ Video ​ Perfo…" at bounding box center [784, 369] width 305 height 290
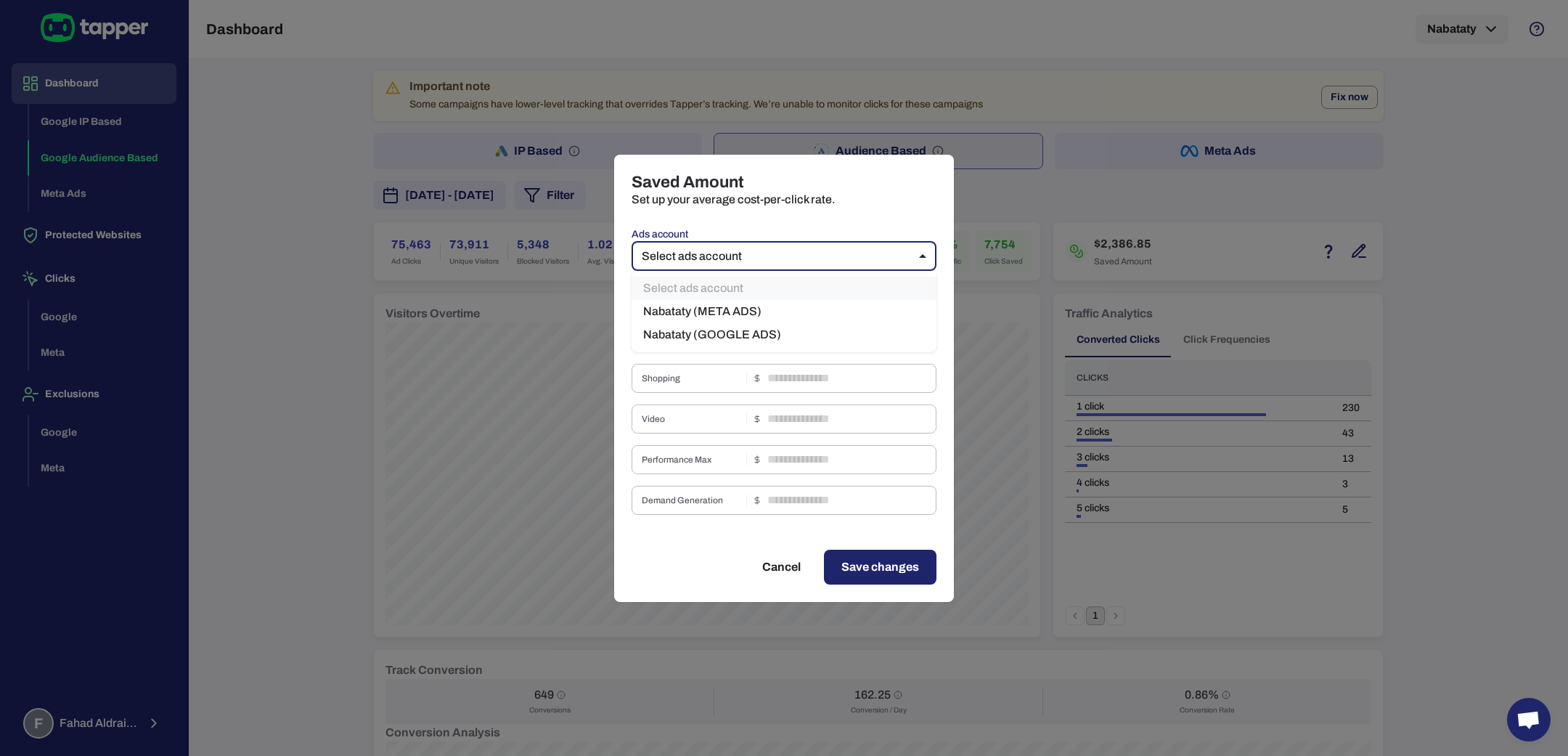
click at [830, 254] on body "Dashboard Google IP Based Google Audience Based Meta Ads Protected Websites Cli…" at bounding box center [784, 378] width 1568 height 756
click at [784, 336] on li "Nabataty (GOOGLE ADS)" at bounding box center [784, 334] width 305 height 23
type input "***"
type input "****"
type input "*"
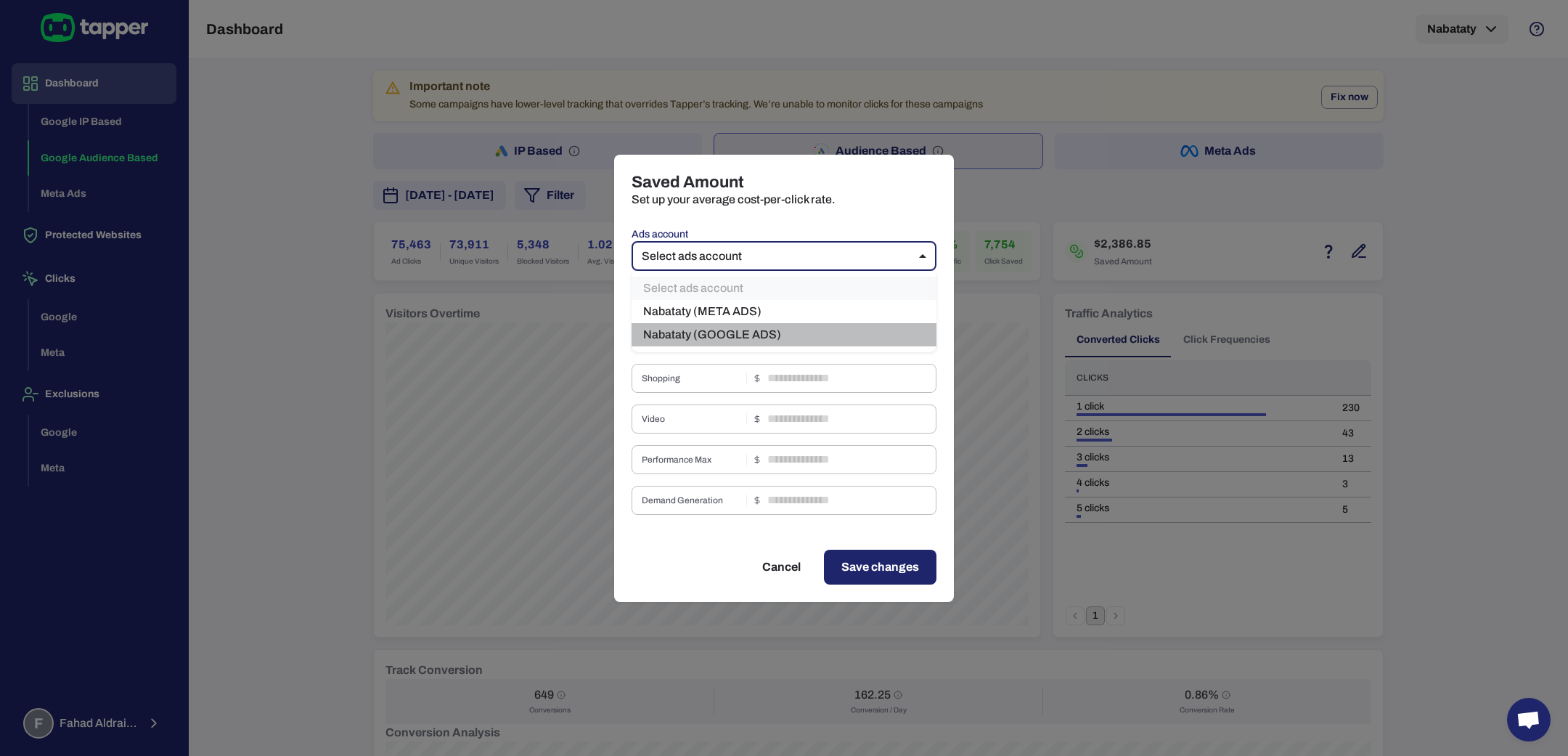
type input "*"
type input "****"
type input "*"
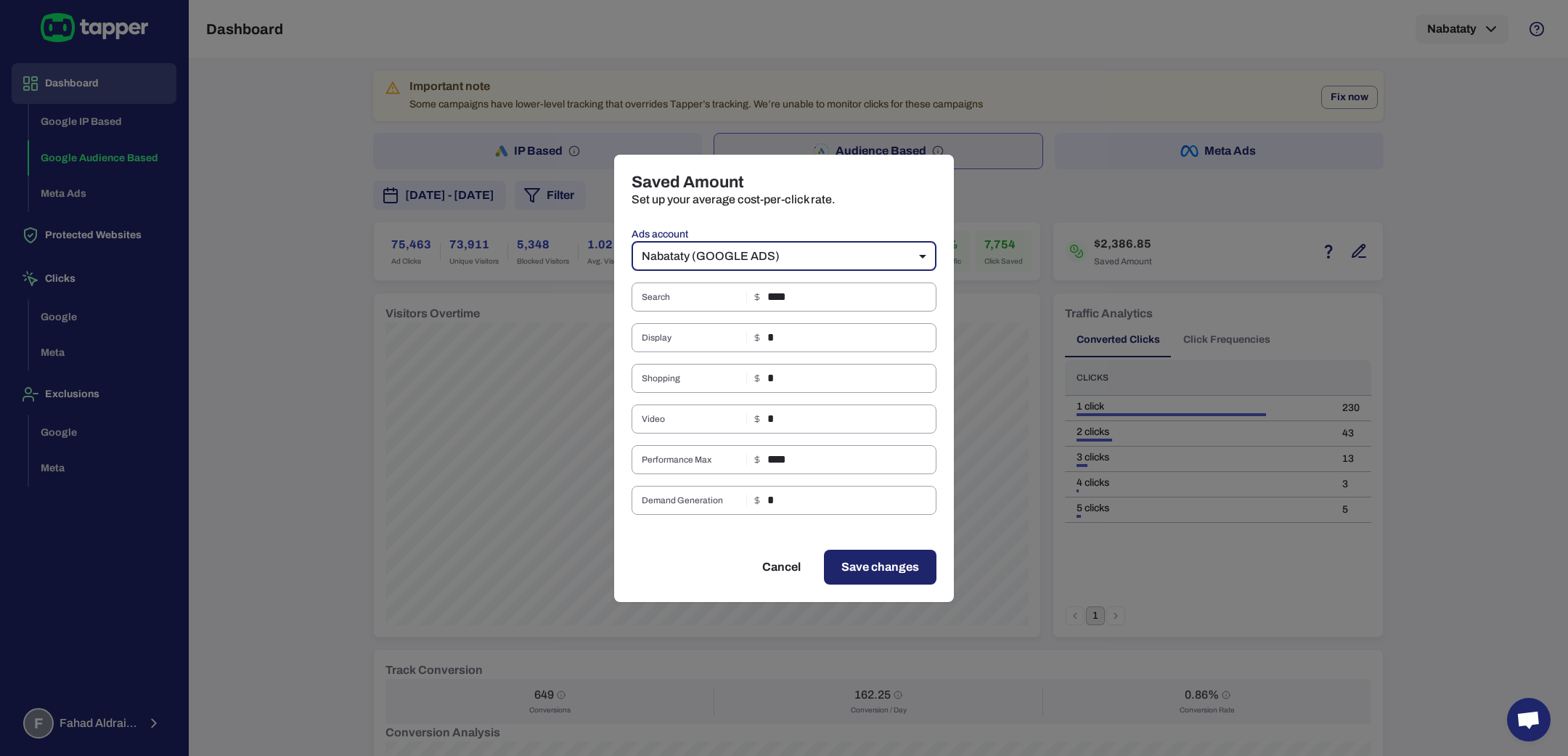
click at [862, 579] on button "Save changes" at bounding box center [880, 567] width 112 height 34
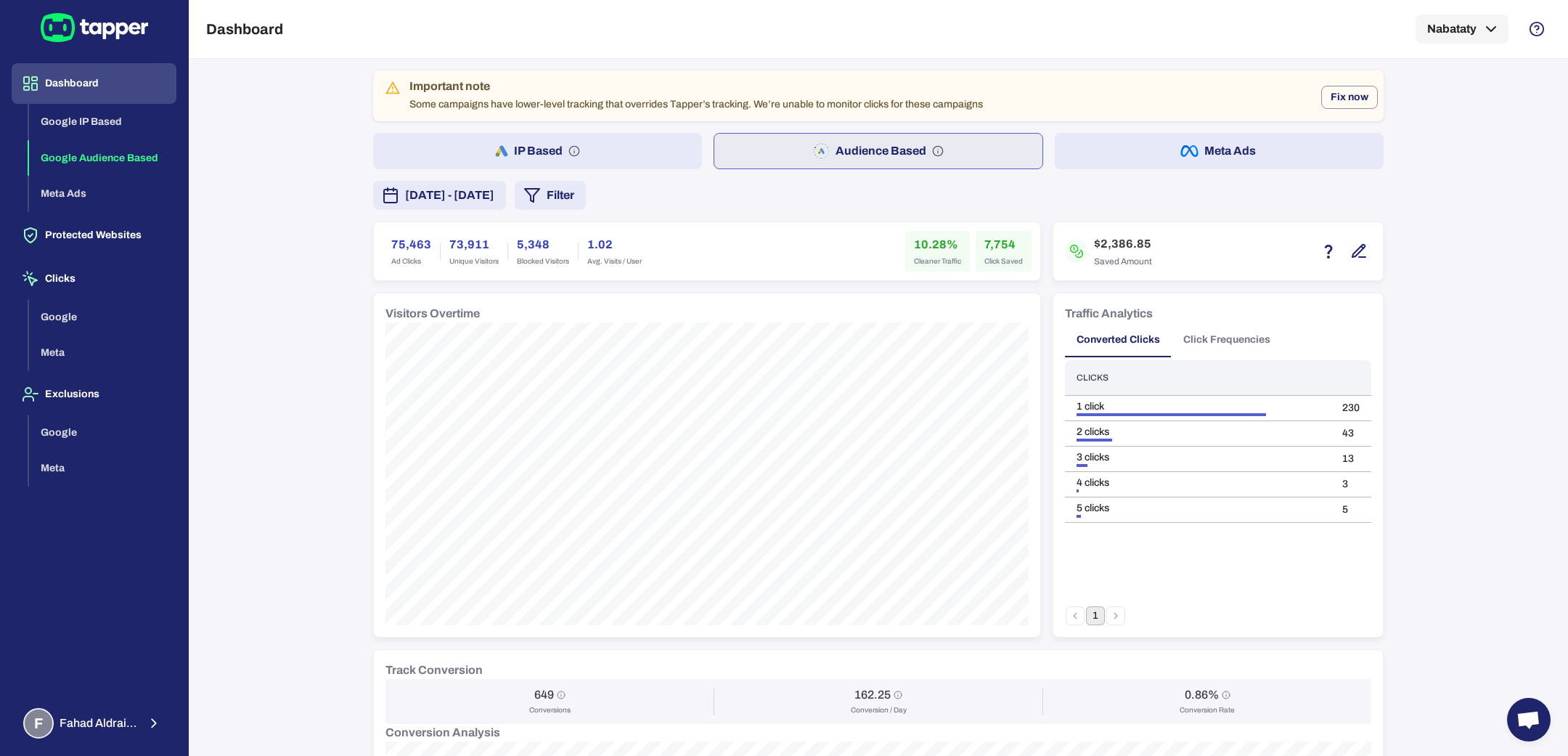
click at [586, 196] on button "Filter" at bounding box center [550, 195] width 71 height 29
click at [658, 434] on button "Campaign type" at bounding box center [744, 444] width 331 height 29
click at [661, 418] on li "Search" at bounding box center [744, 419] width 331 height 29
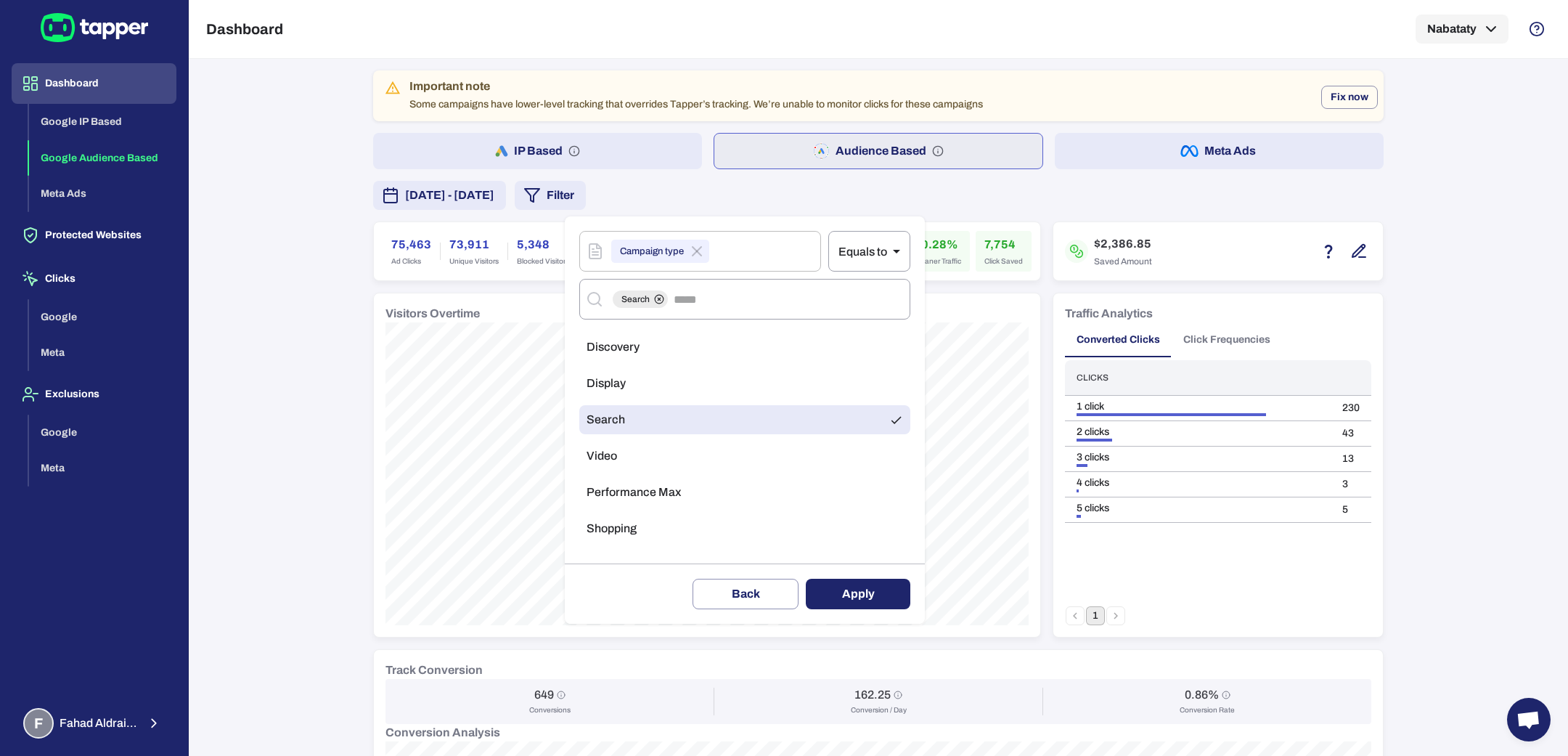
click at [658, 499] on span "Performance Max" at bounding box center [634, 492] width 94 height 14
click at [860, 591] on button "Apply" at bounding box center [857, 593] width 104 height 31
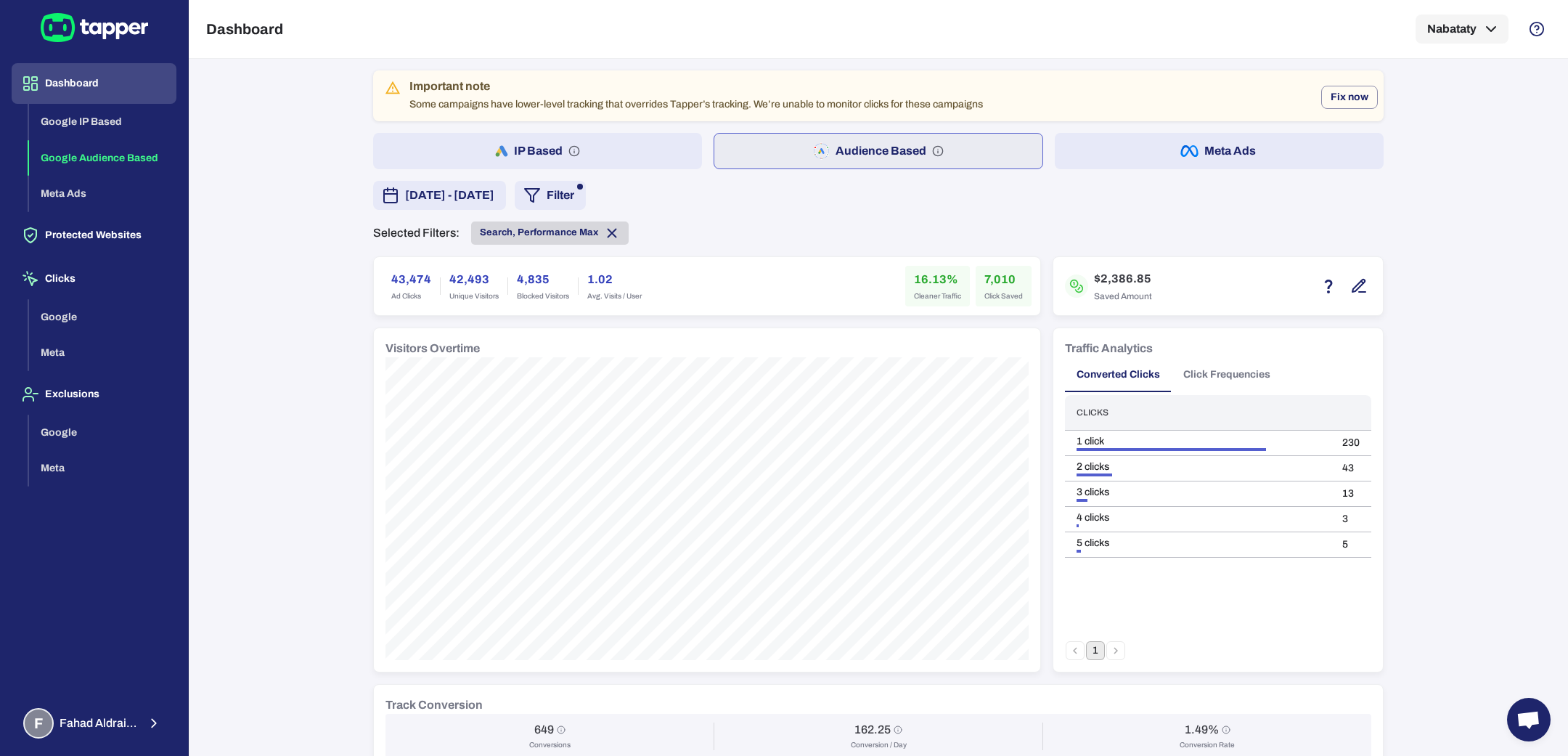
click at [604, 235] on icon at bounding box center [611, 232] width 16 height 16
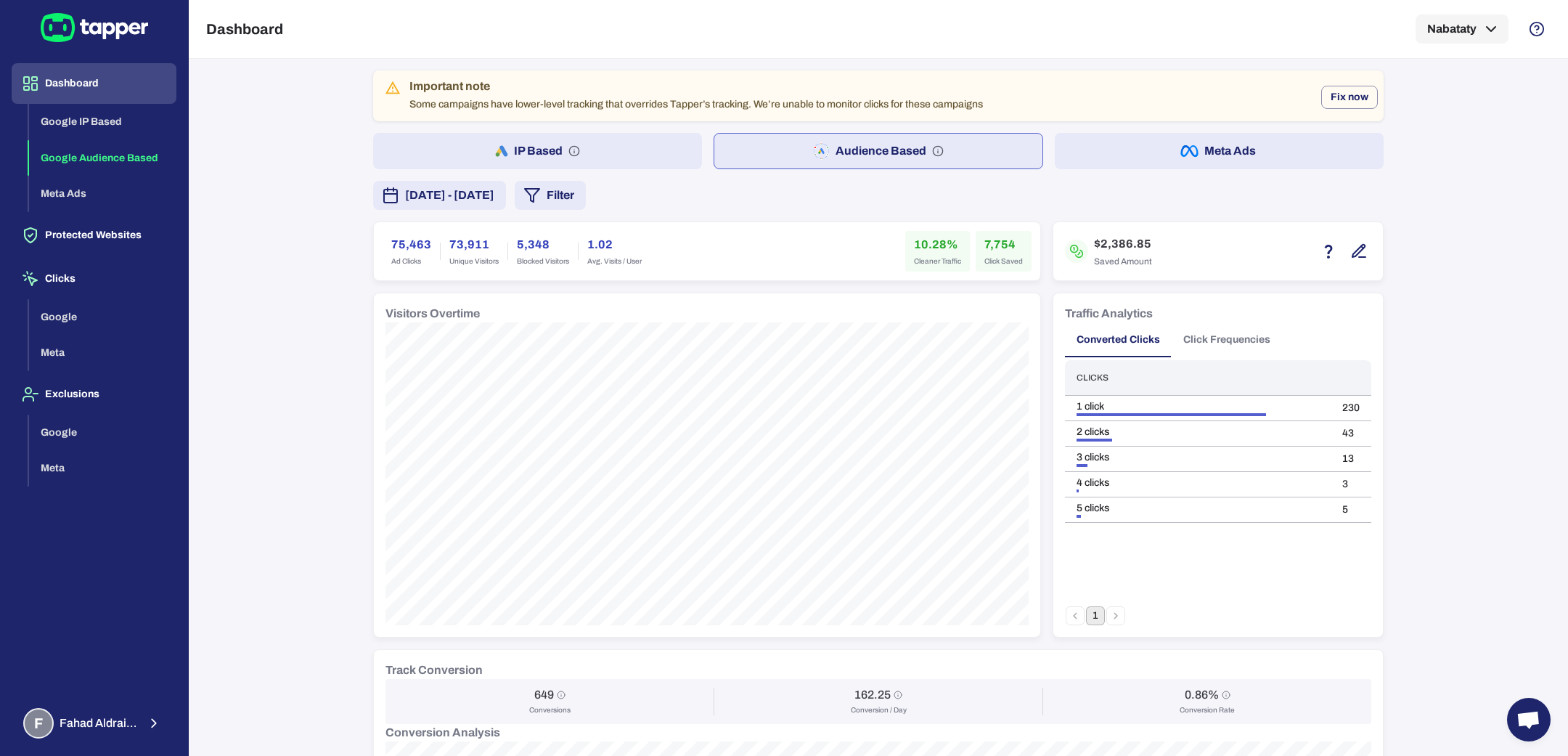
click at [743, 147] on button "Audience Based" at bounding box center [878, 151] width 330 height 36
click at [494, 198] on span "[DATE] - [DATE]" at bounding box center [449, 195] width 89 height 17
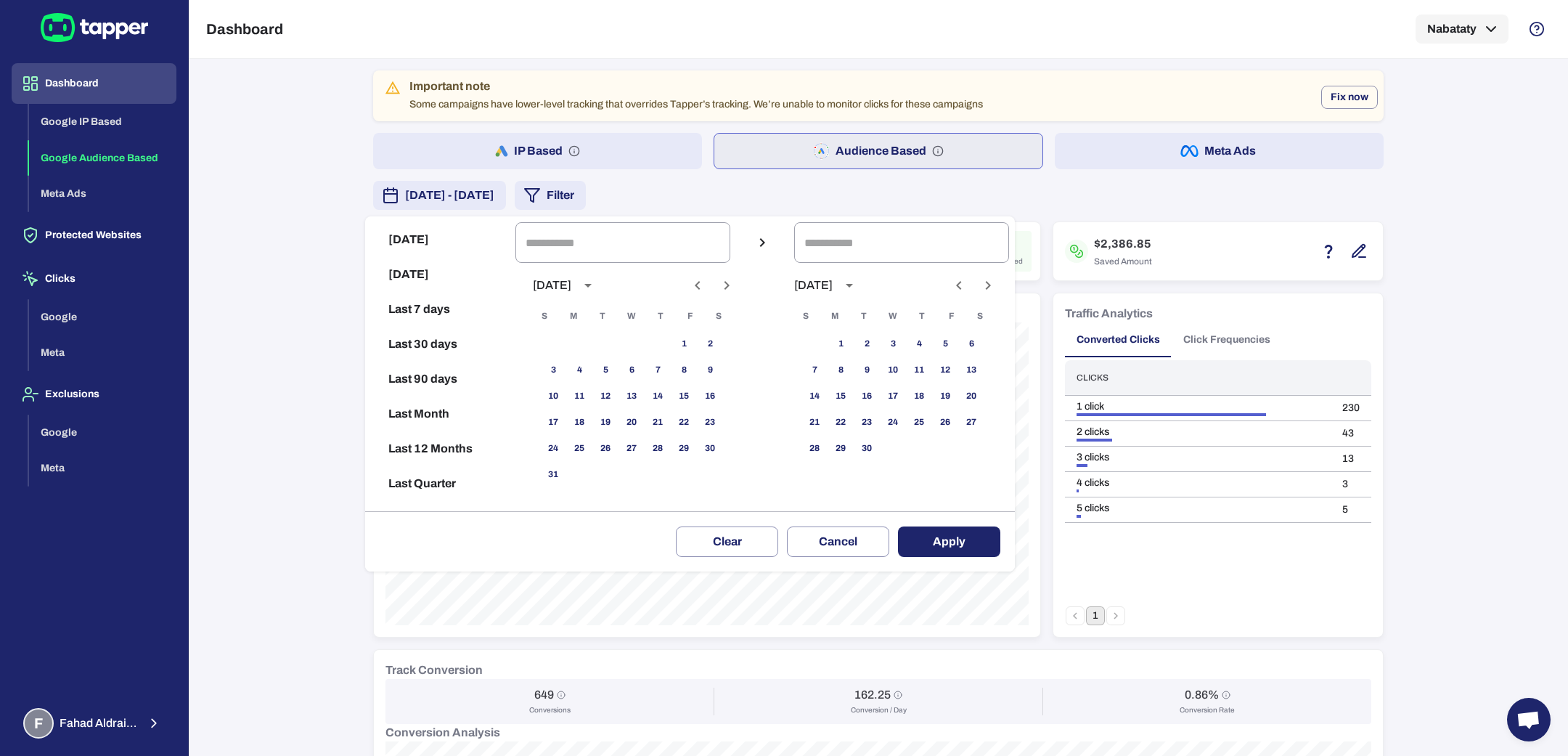
click at [739, 201] on div at bounding box center [784, 378] width 1568 height 756
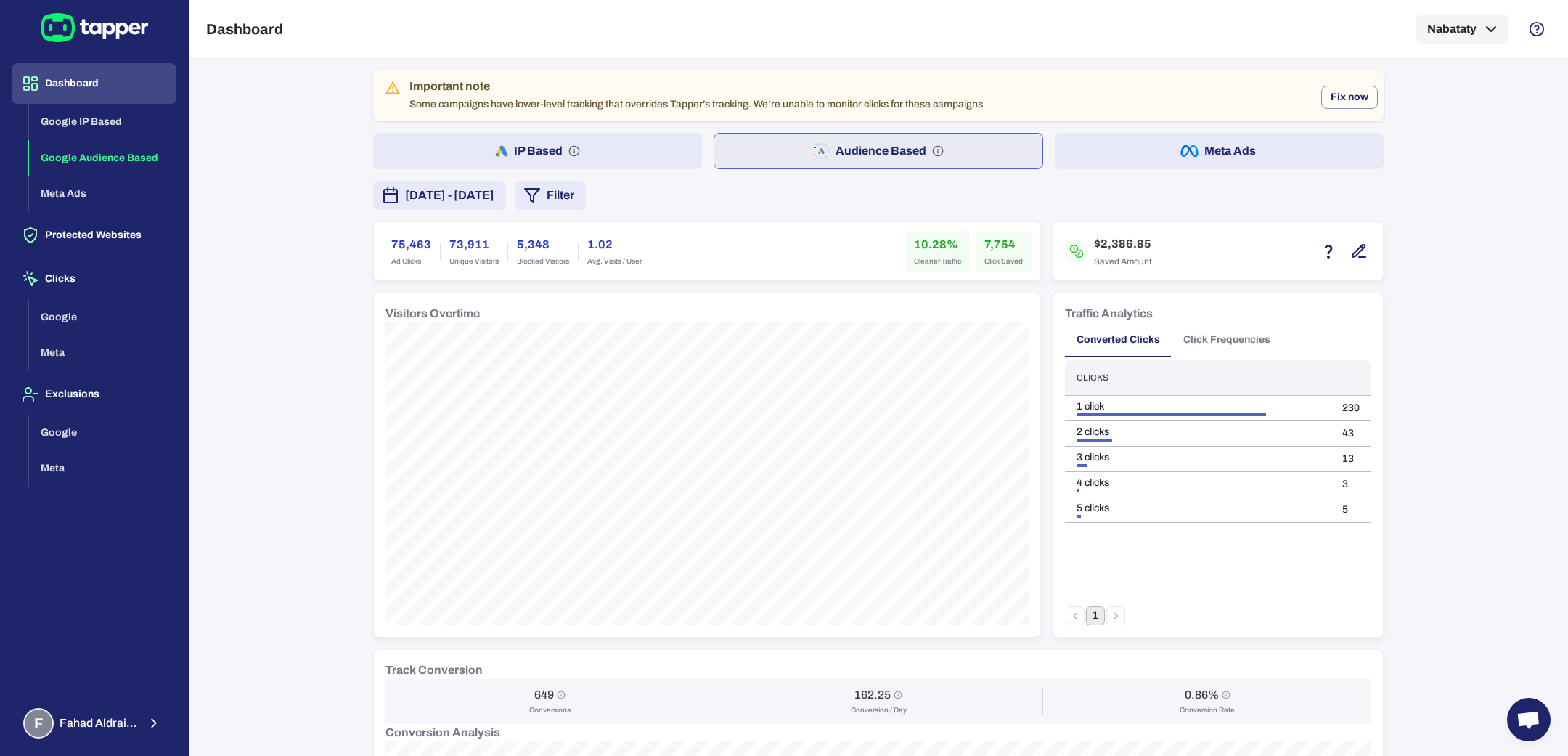
click at [631, 162] on button "IP Based" at bounding box center [537, 151] width 328 height 36
click at [583, 211] on div "Important note Some campaigns have lower-level tracking that overrides Tapper’s…" at bounding box center [877, 671] width 1010 height 1202
click at [586, 191] on button "Filter" at bounding box center [550, 195] width 71 height 29
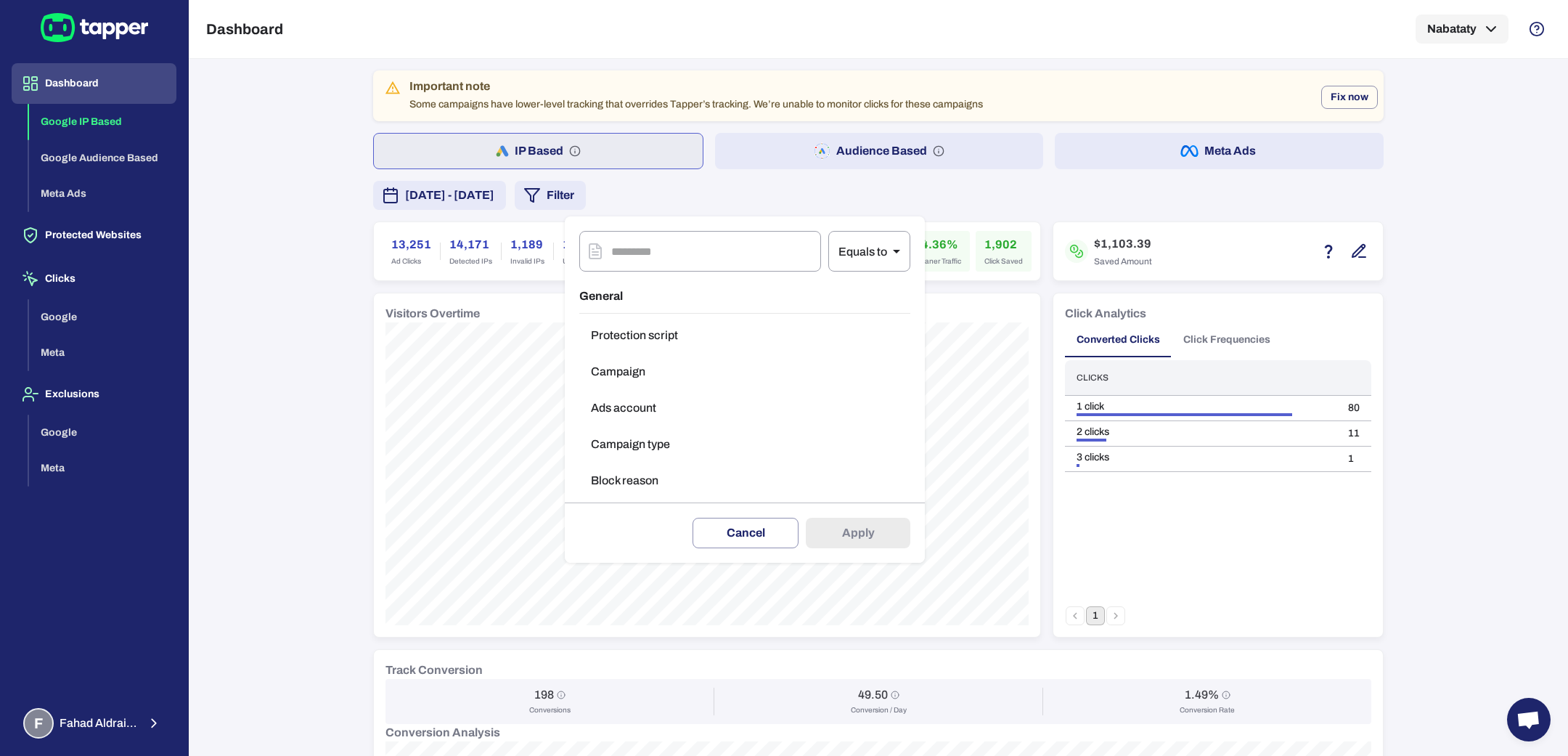
click at [643, 357] on button "Campaign" at bounding box center [744, 371] width 331 height 29
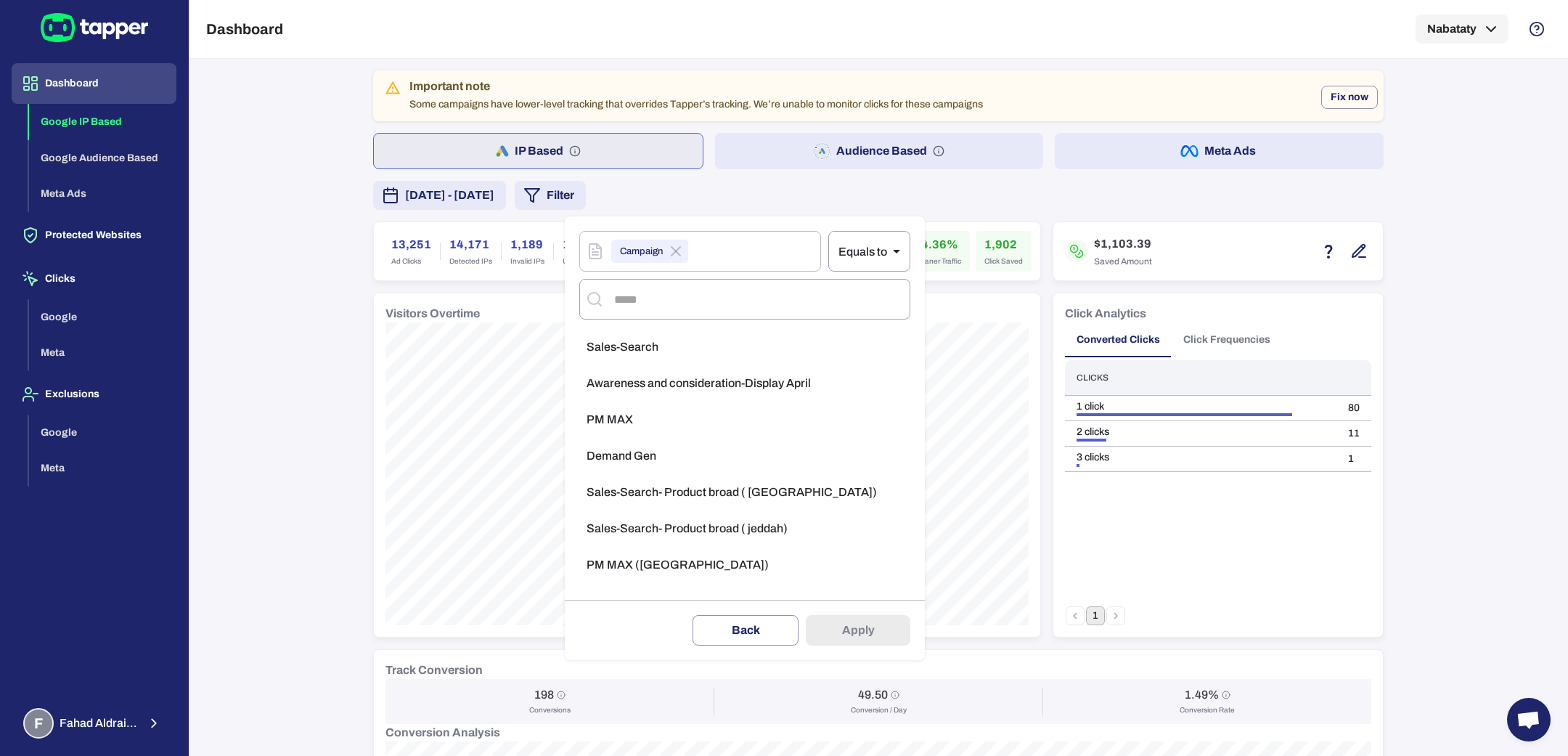
click at [257, 354] on div at bounding box center [784, 378] width 1568 height 756
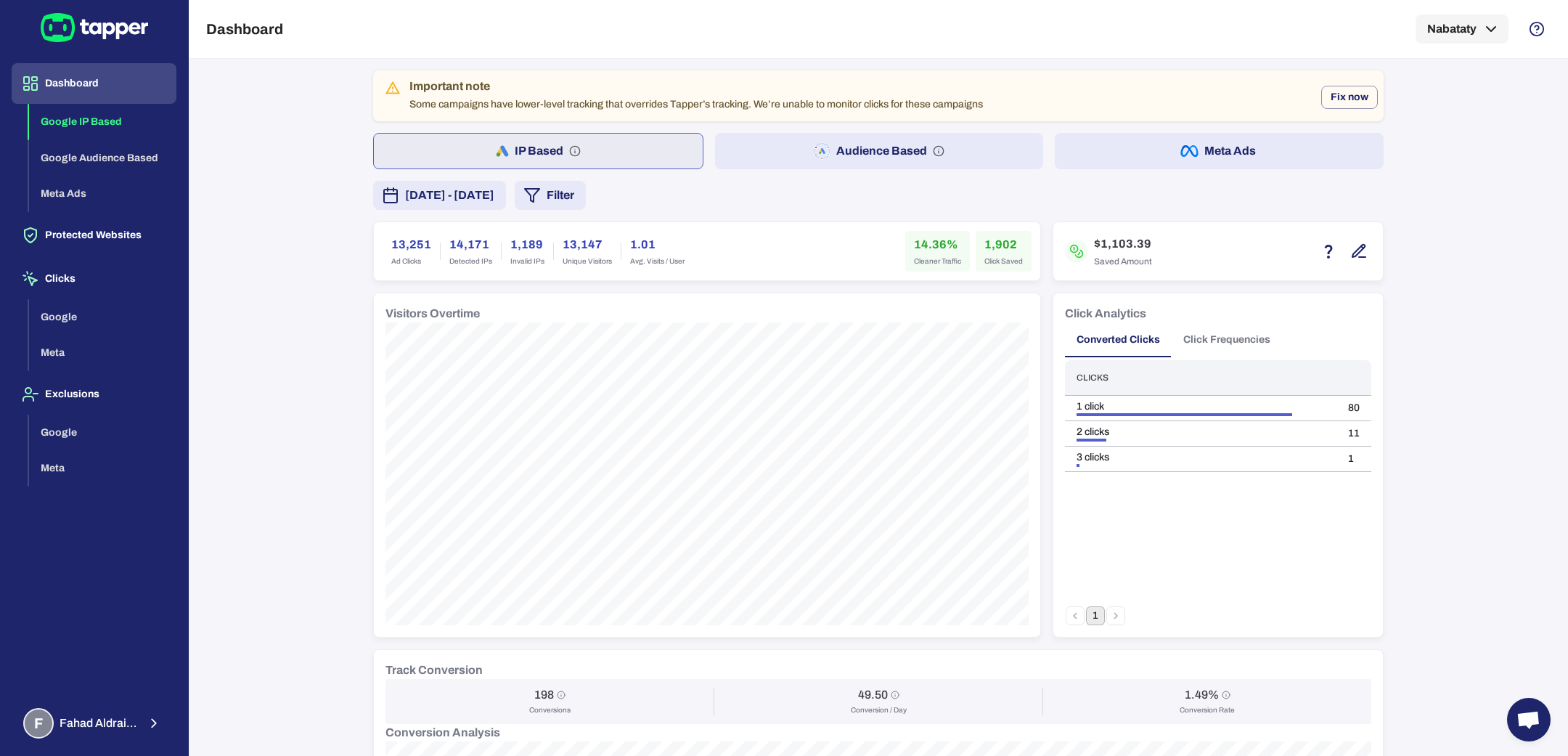
click at [539, 193] on polygon "button" at bounding box center [532, 195] width 14 height 13
click at [644, 448] on button "Campaign type" at bounding box center [744, 444] width 331 height 29
click at [653, 426] on li "Search" at bounding box center [744, 419] width 331 height 29
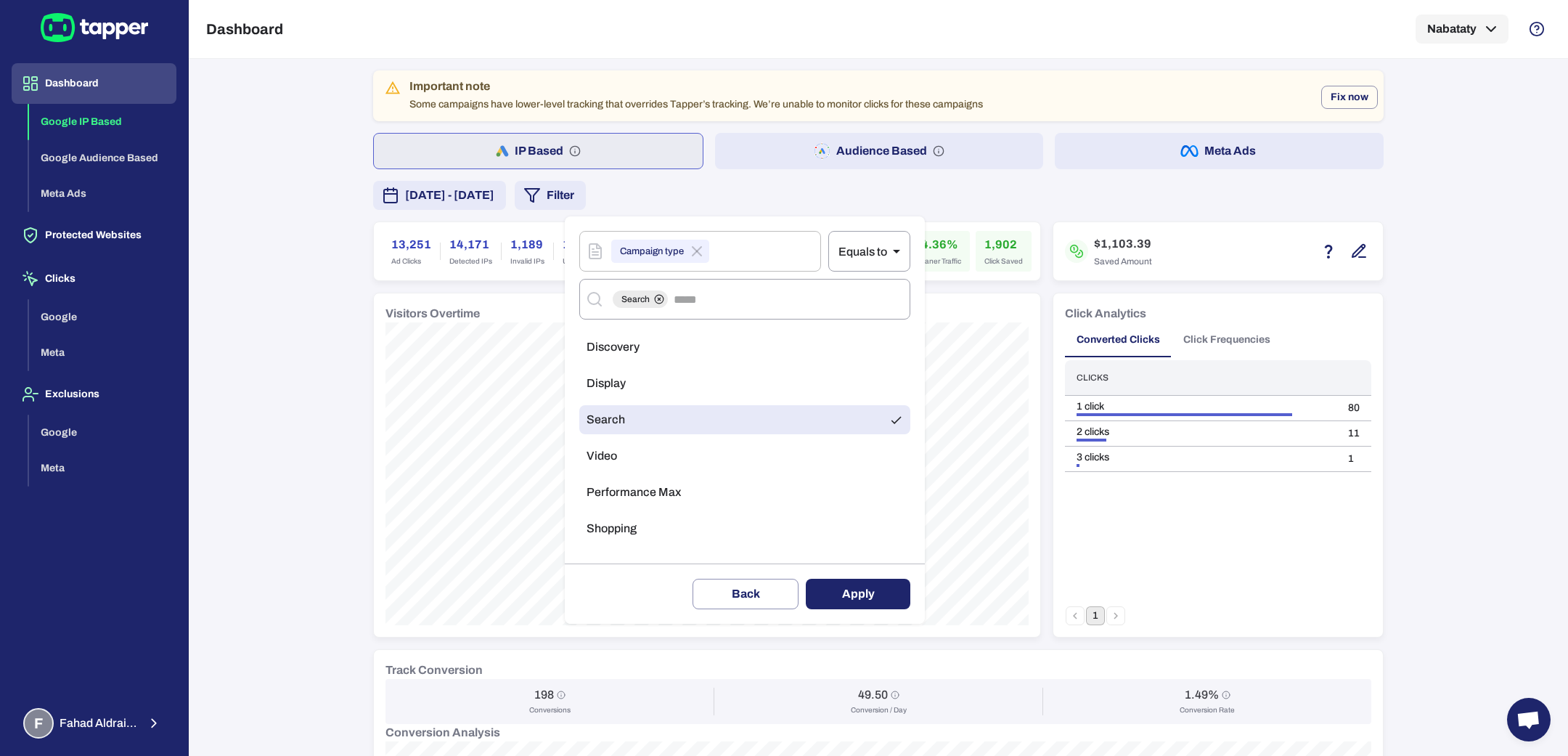
click at [838, 589] on button "Apply" at bounding box center [857, 593] width 104 height 31
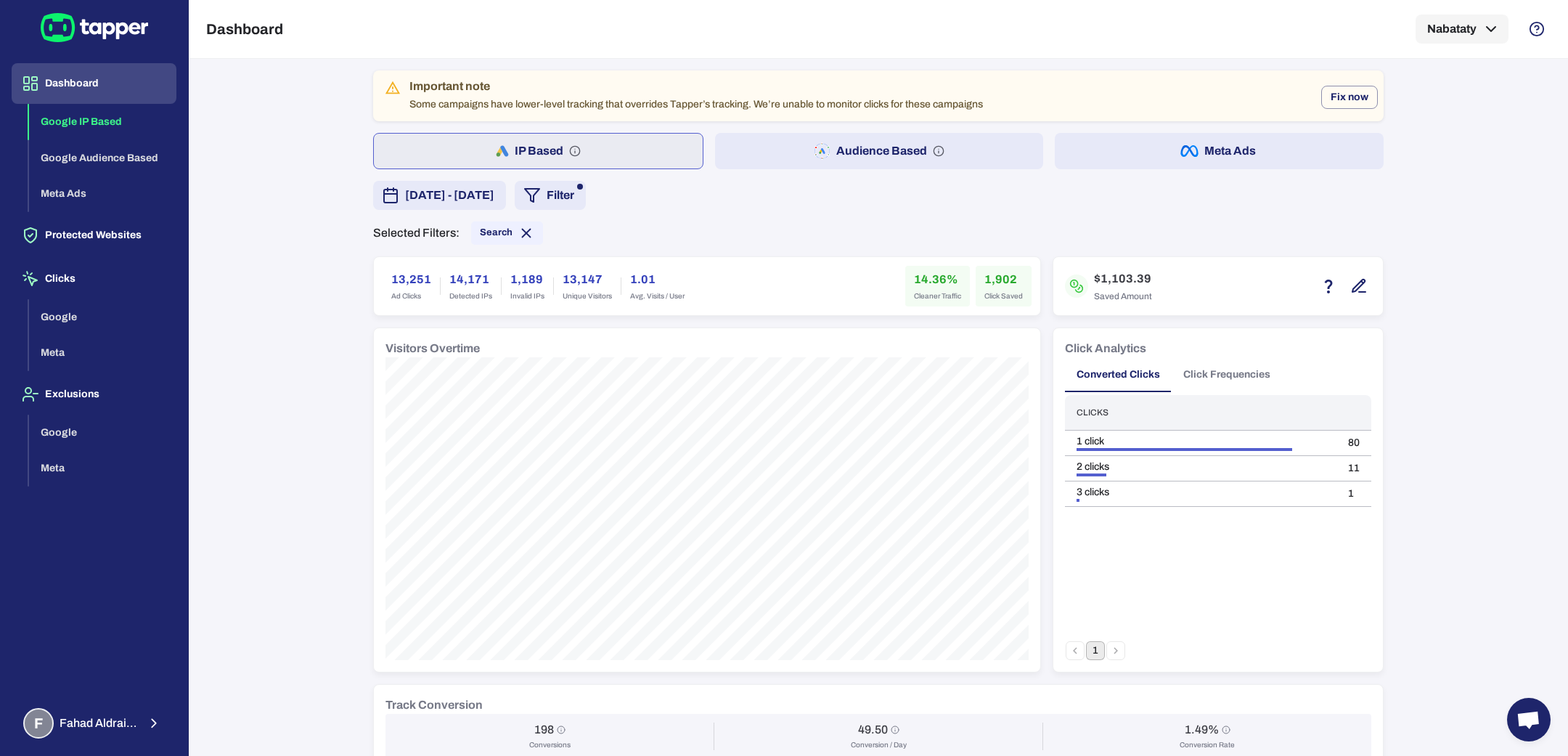
scroll to position [907, 0]
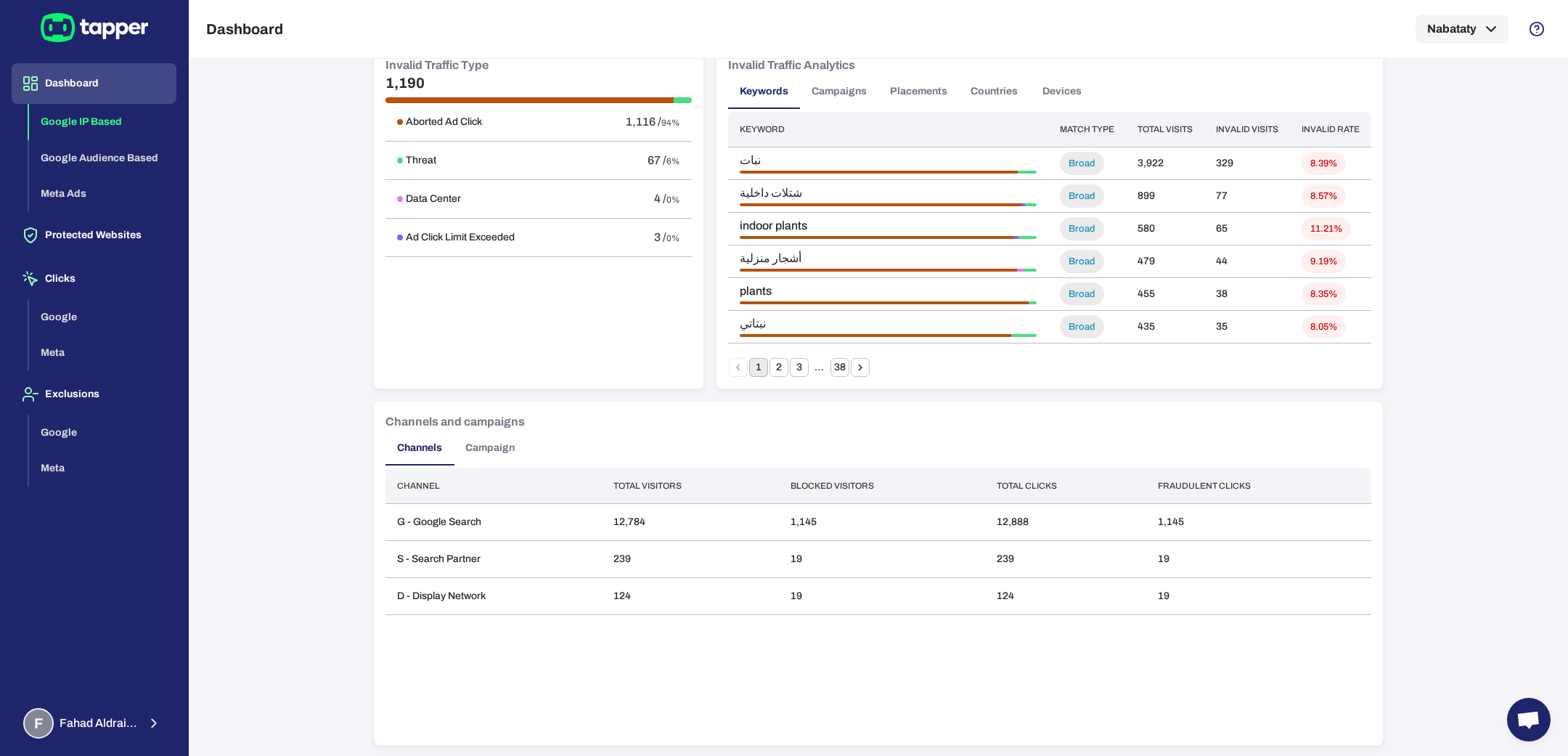
click at [491, 451] on button "Campaign" at bounding box center [490, 448] width 73 height 34
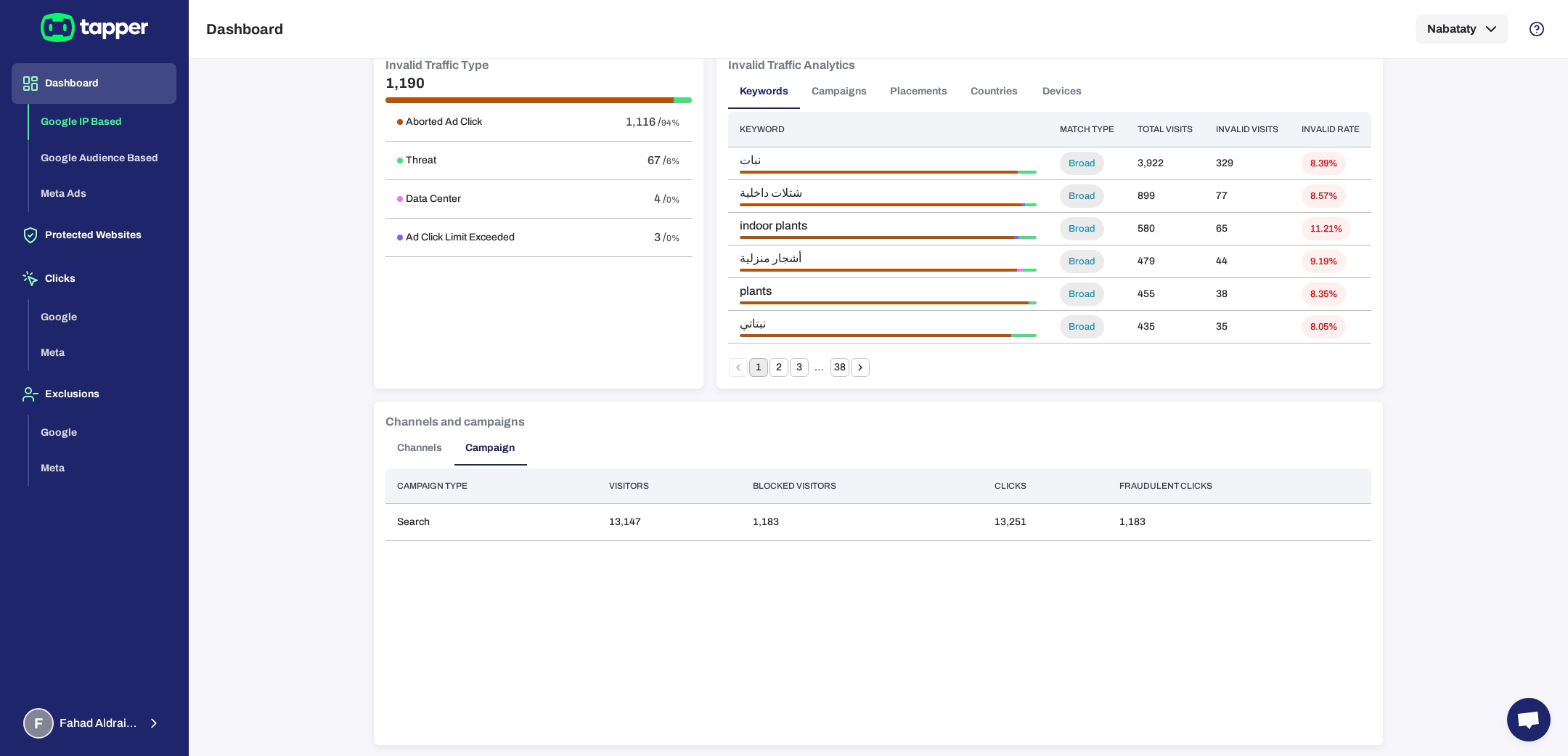
scroll to position [0, 0]
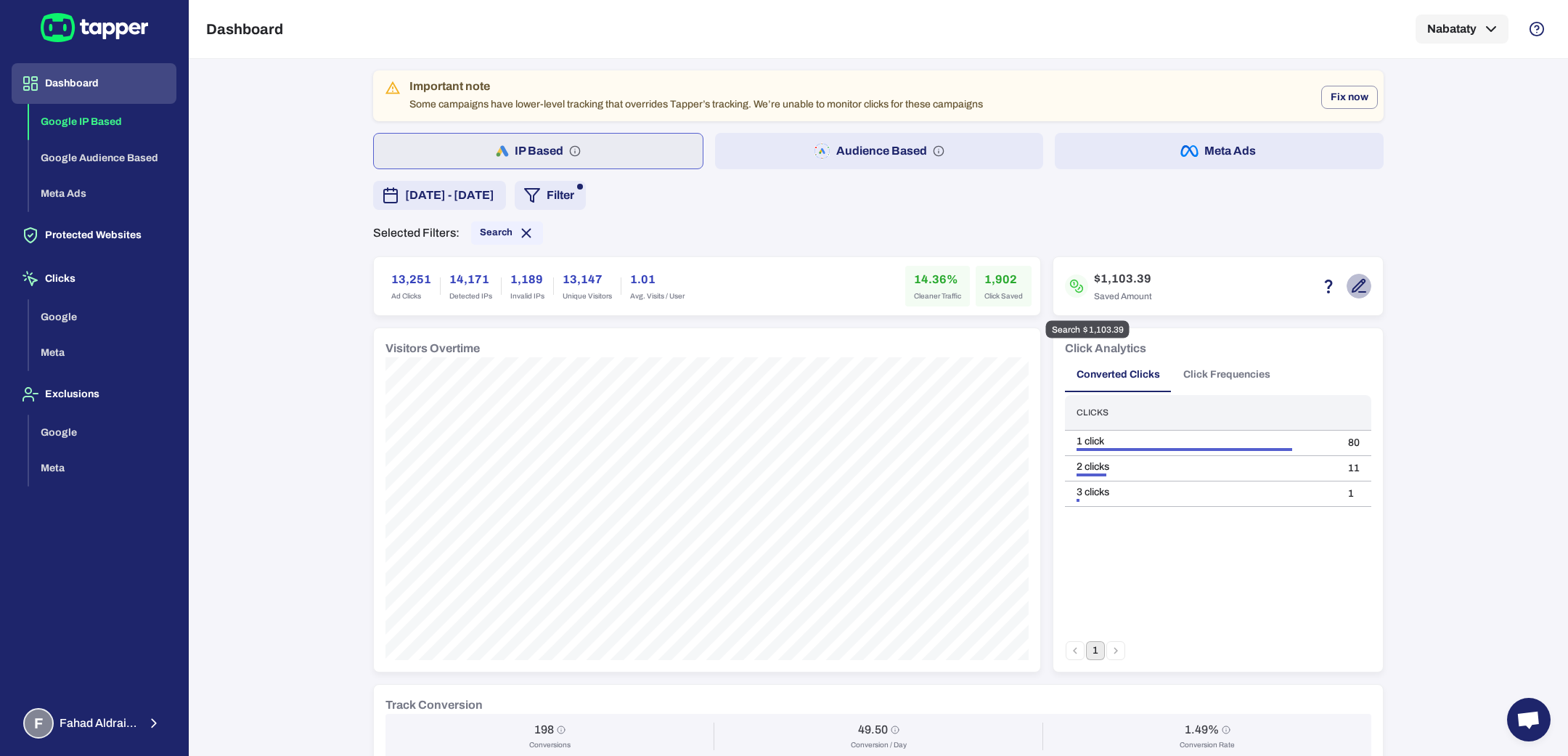
click at [1350, 281] on icon "button" at bounding box center [1358, 286] width 17 height 17
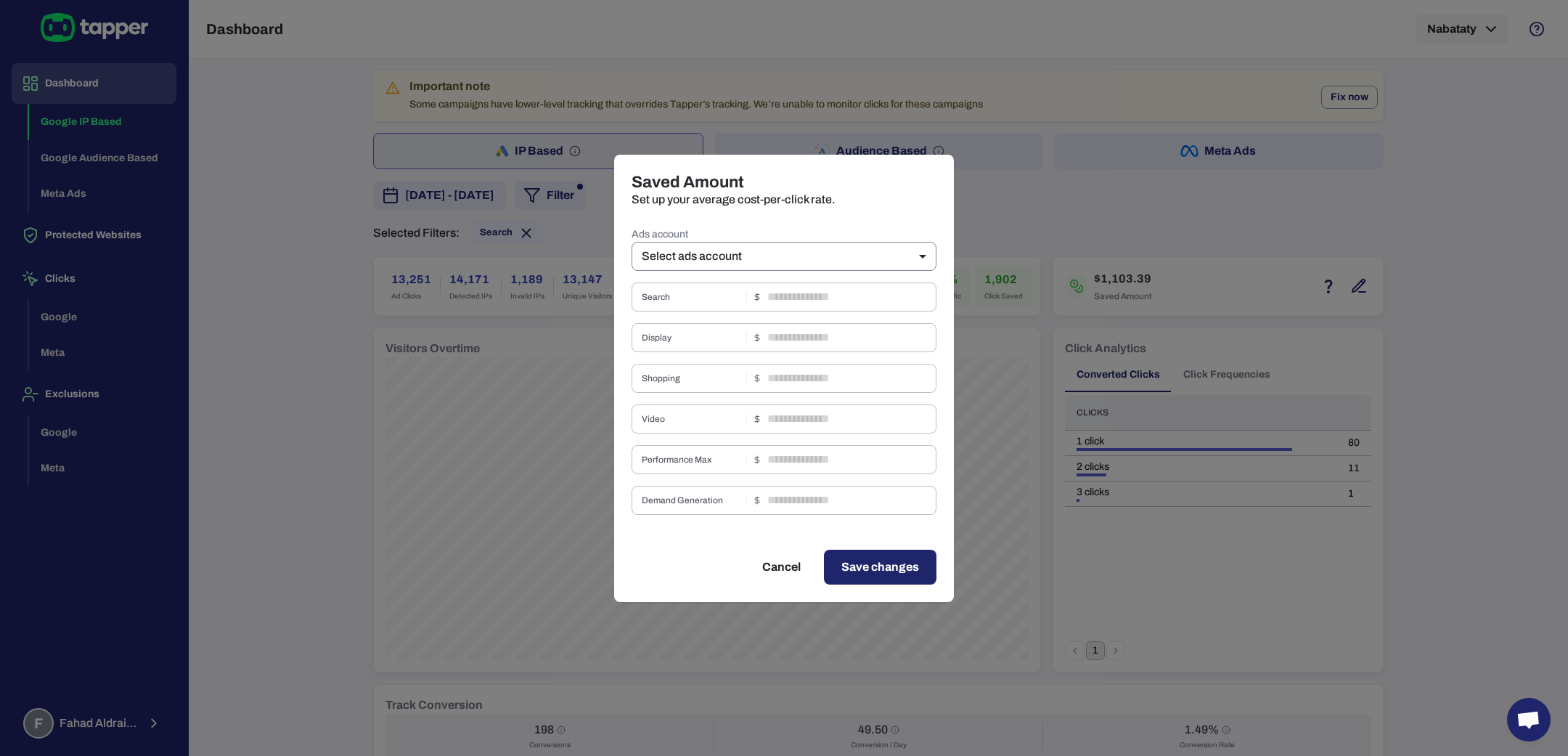
click at [834, 245] on body "Dashboard Google IP Based Google Audience Based Meta Ads Protected Websites Cli…" at bounding box center [784, 378] width 1568 height 756
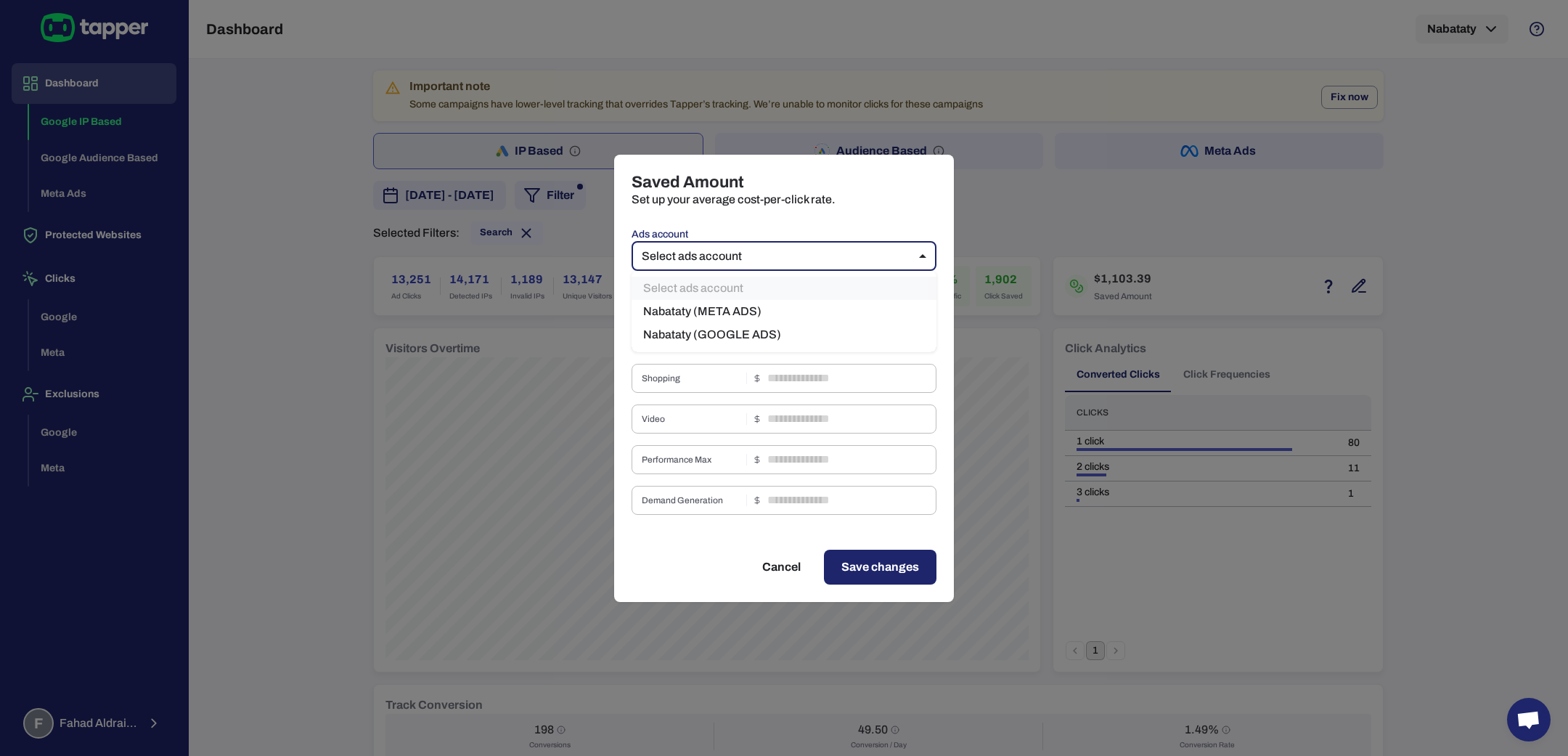
click at [747, 305] on li "Nabataty (META ADS)" at bounding box center [784, 311] width 305 height 23
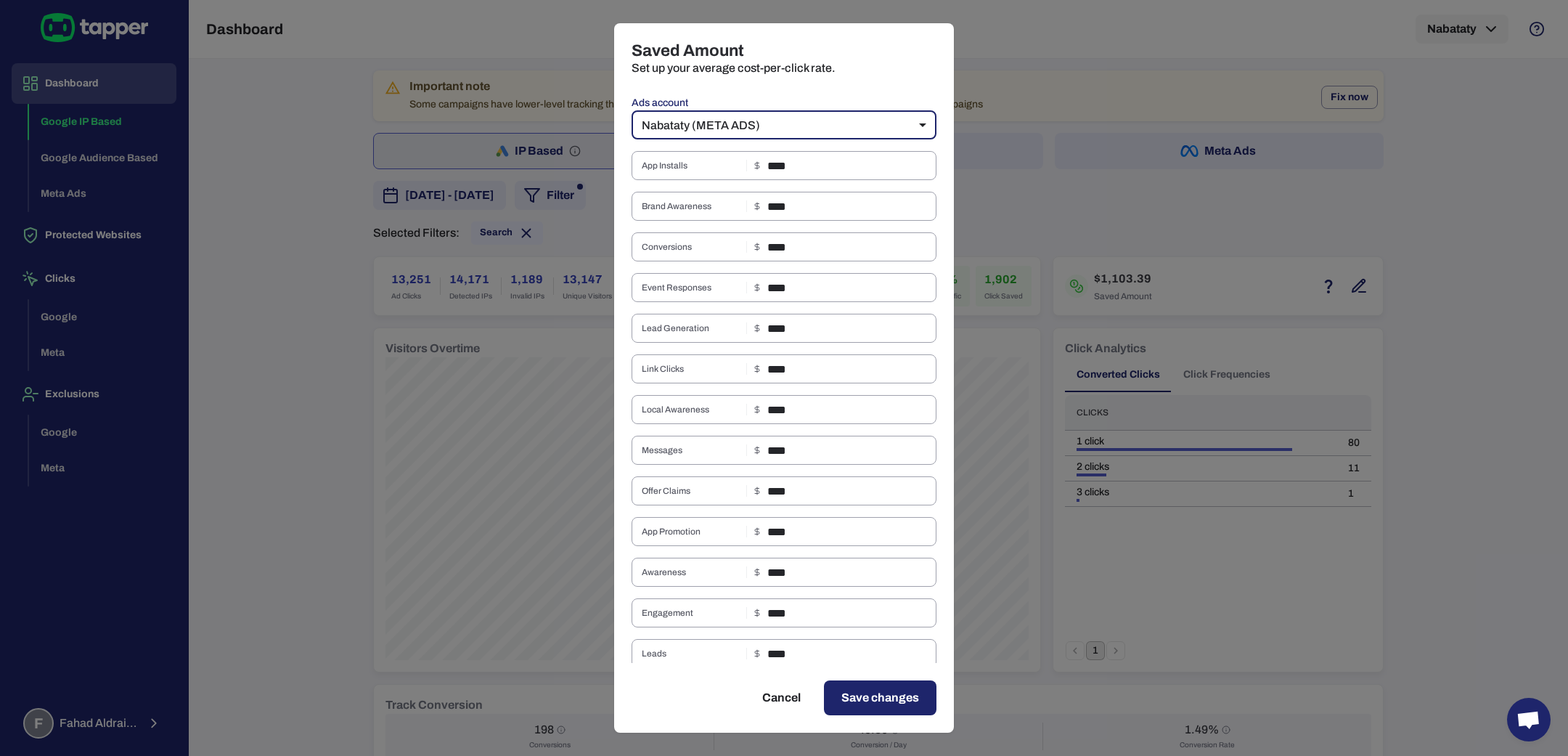
click at [829, 134] on body "Dashboard Google IP Based Google Audience Based Meta Ads Protected Websites Cli…" at bounding box center [784, 378] width 1568 height 756
click at [769, 204] on li "Nabataty (GOOGLE ADS)" at bounding box center [775, 203] width 305 height 23
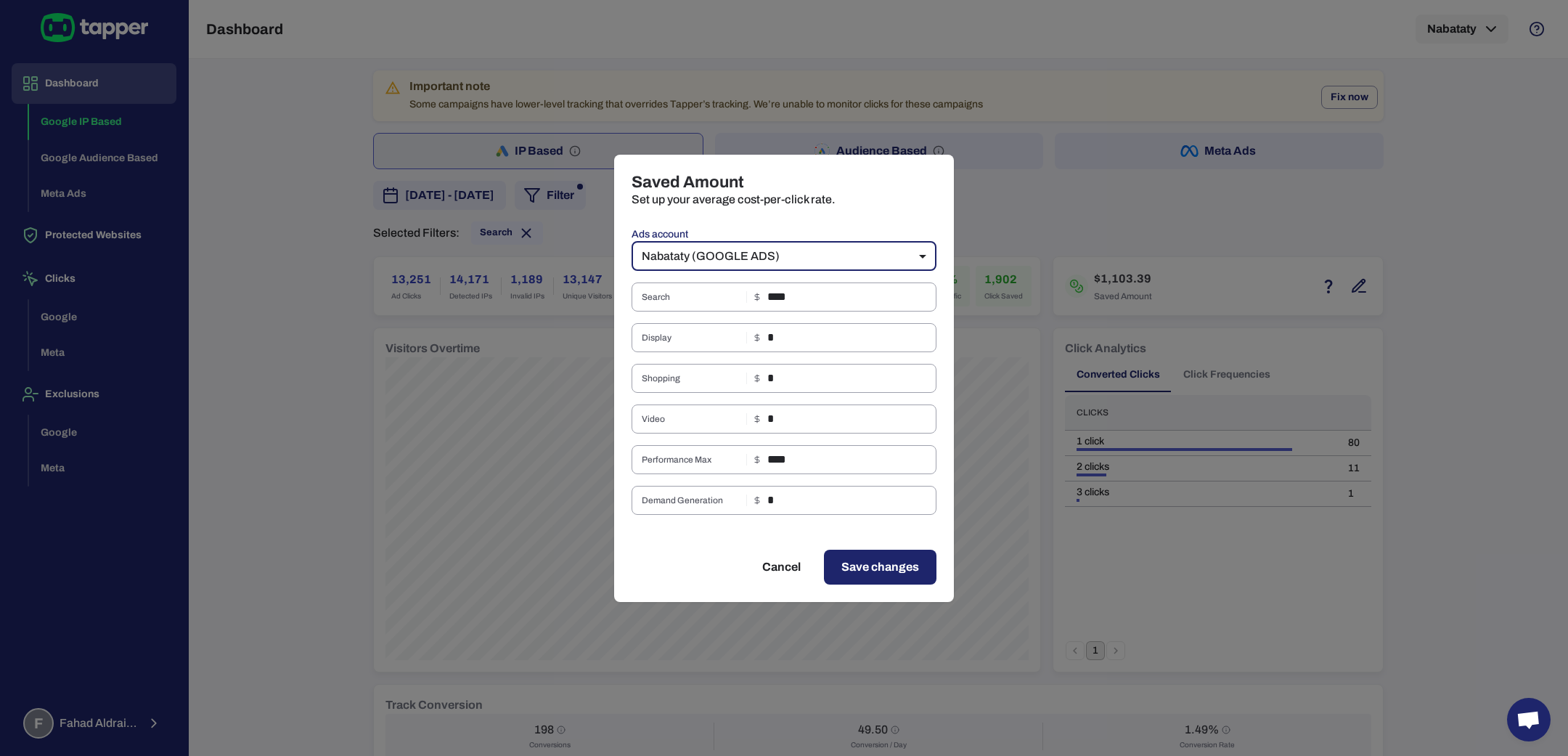
click at [789, 572] on button "Cancel" at bounding box center [781, 567] width 73 height 34
type input "**"
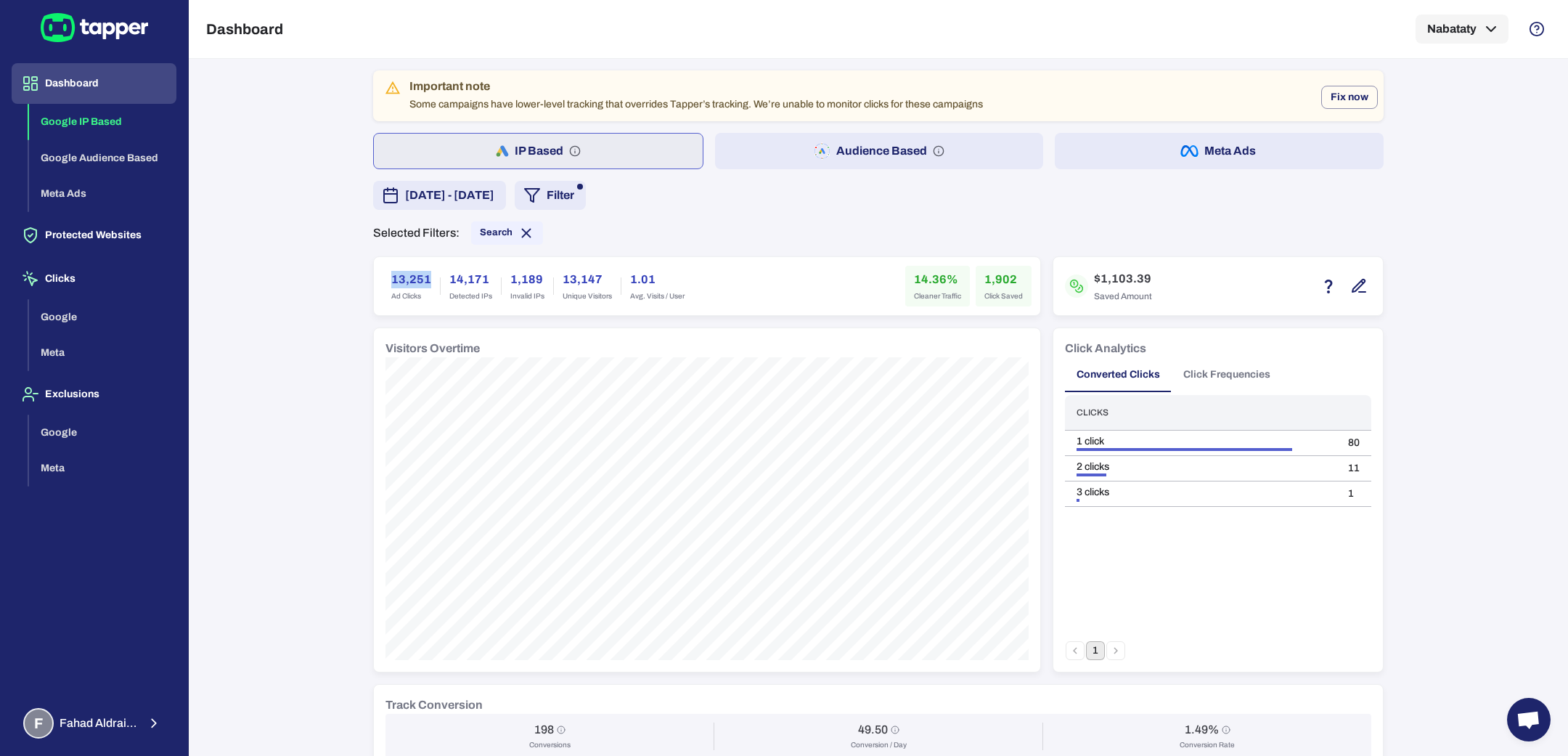
drag, startPoint x: 382, startPoint y: 274, endPoint x: 421, endPoint y: 277, distance: 39.1
click at [421, 277] on div "13,251 Ad Clicks" at bounding box center [411, 286] width 57 height 40
copy h6 "13,251"
drag, startPoint x: 978, startPoint y: 279, endPoint x: 1017, endPoint y: 280, distance: 39.0
click at [1017, 280] on div "1,902 Click Saved" at bounding box center [1003, 286] width 56 height 40
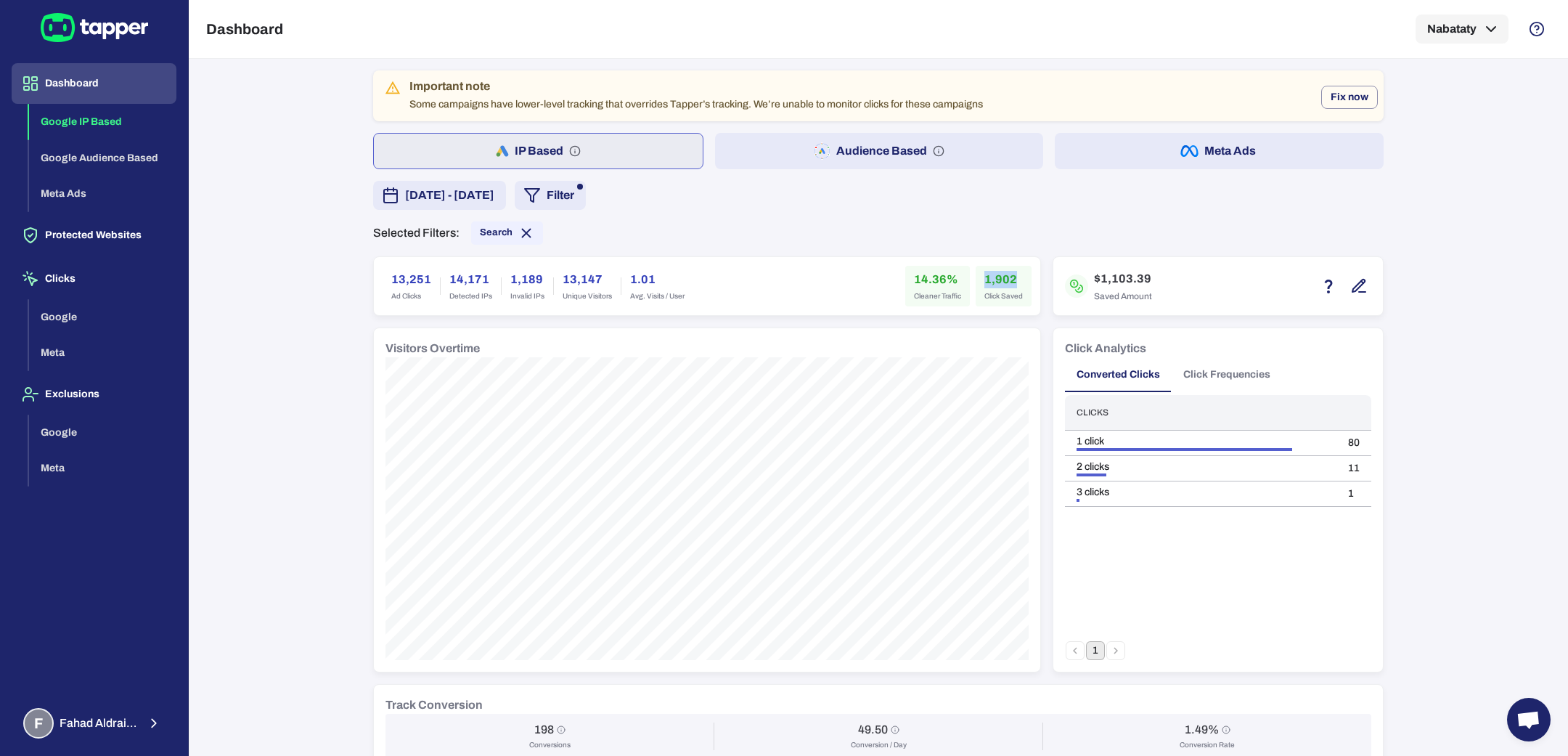
copy h6 "1,902"
drag, startPoint x: 906, startPoint y: 273, endPoint x: 931, endPoint y: 280, distance: 26.0
click at [931, 280] on h6 "14.36%" at bounding box center [937, 279] width 47 height 17
copy h6 "14.3"
drag, startPoint x: 1096, startPoint y: 280, endPoint x: 1108, endPoint y: 280, distance: 12.0
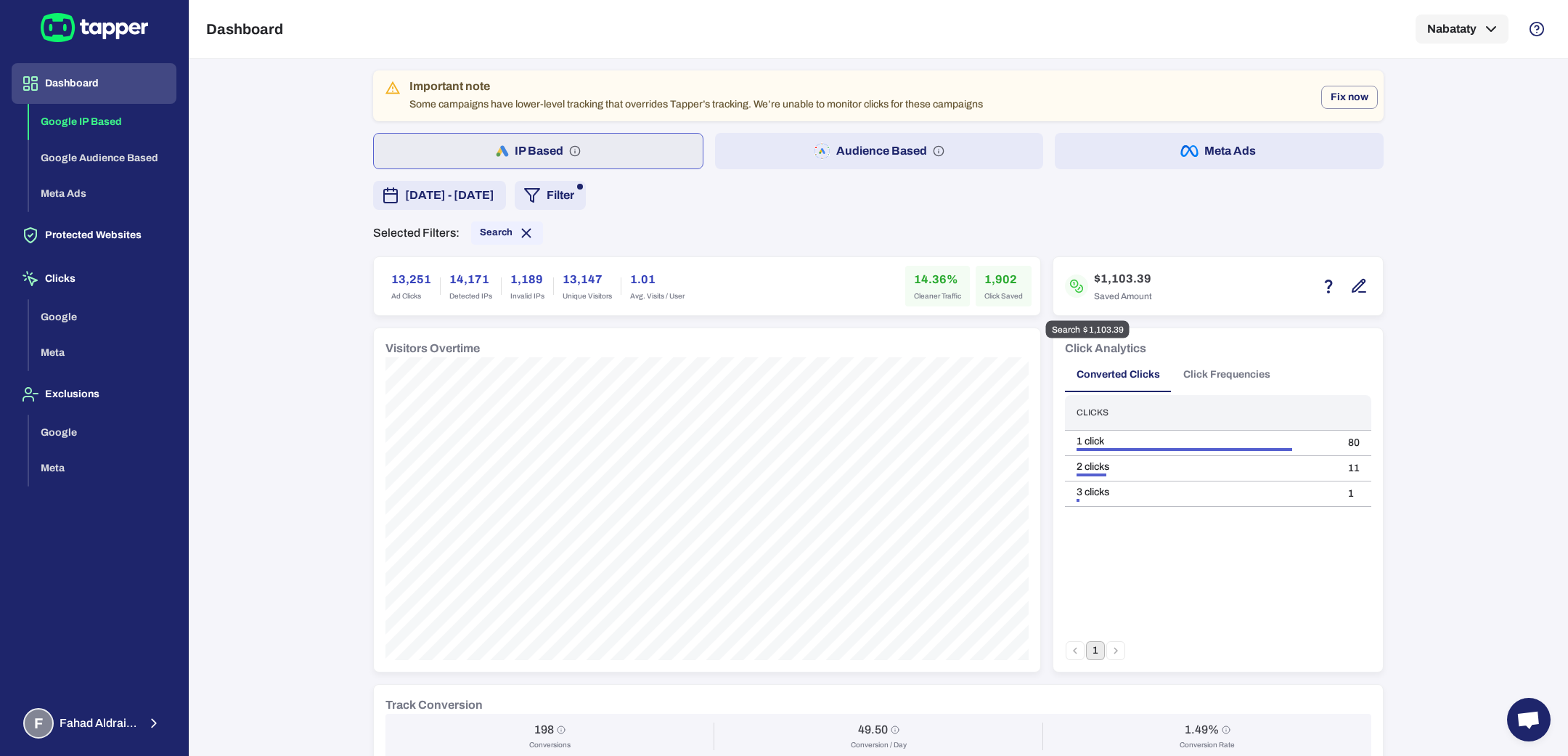
click at [1108, 280] on h6 "$1,103.39" at bounding box center [1123, 278] width 58 height 17
drag, startPoint x: 1095, startPoint y: 279, endPoint x: 1121, endPoint y: 280, distance: 26.0
click at [1121, 280] on h6 "$1,103.39" at bounding box center [1123, 278] width 58 height 17
copy h6 "1,103"
click at [788, 153] on button "Audience Based" at bounding box center [879, 151] width 328 height 36
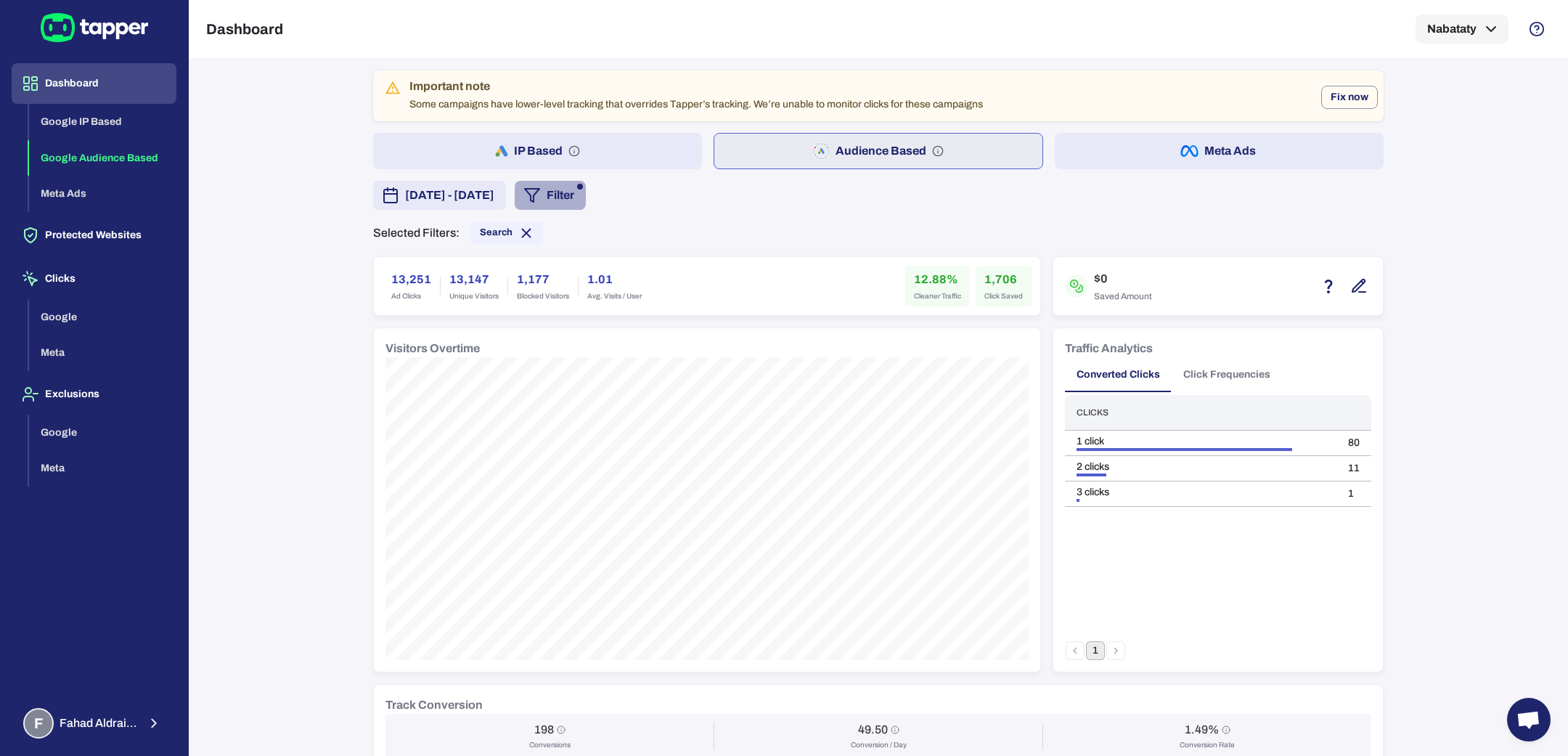
click at [586, 196] on button "Filter" at bounding box center [550, 195] width 71 height 29
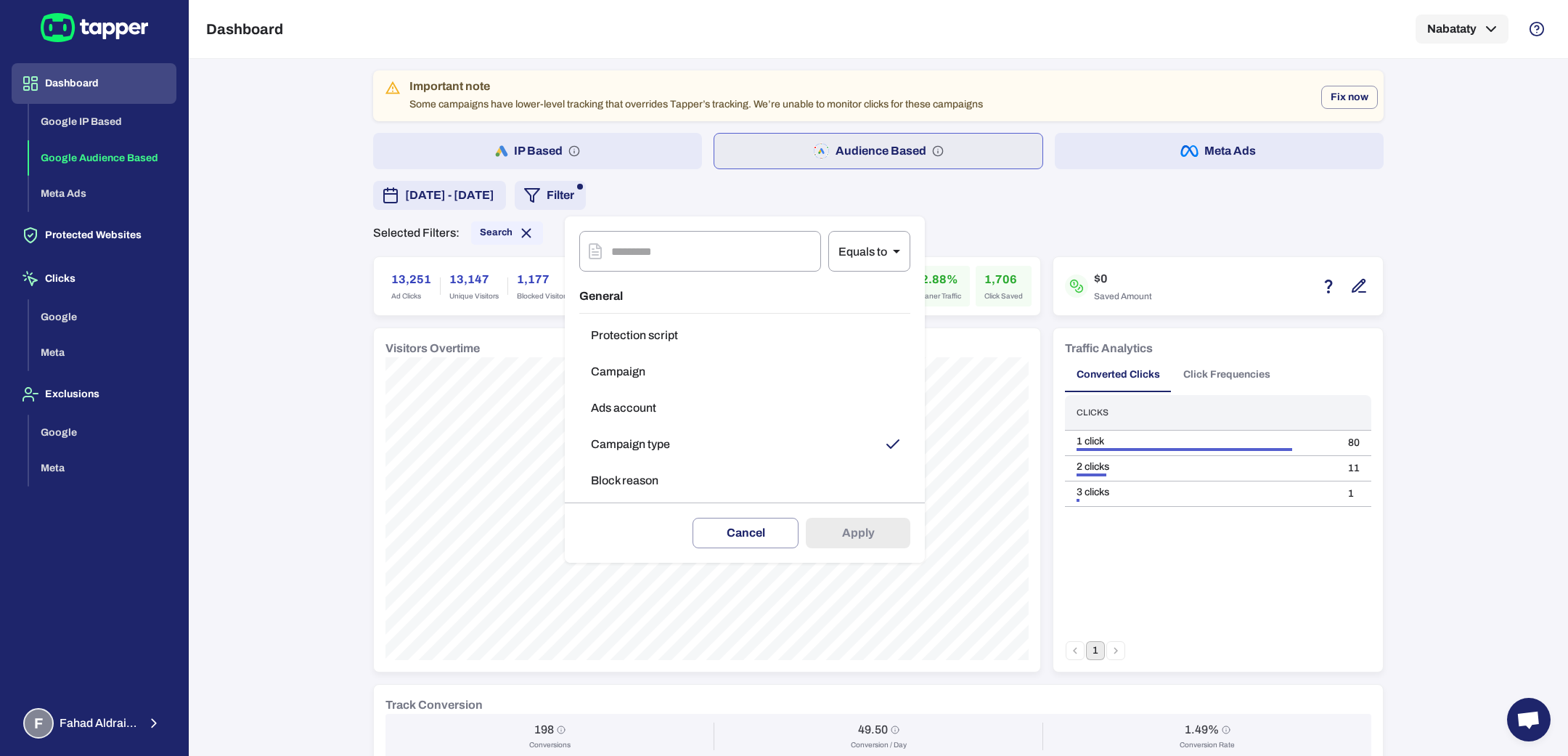
click at [636, 436] on button "Campaign type" at bounding box center [744, 444] width 331 height 29
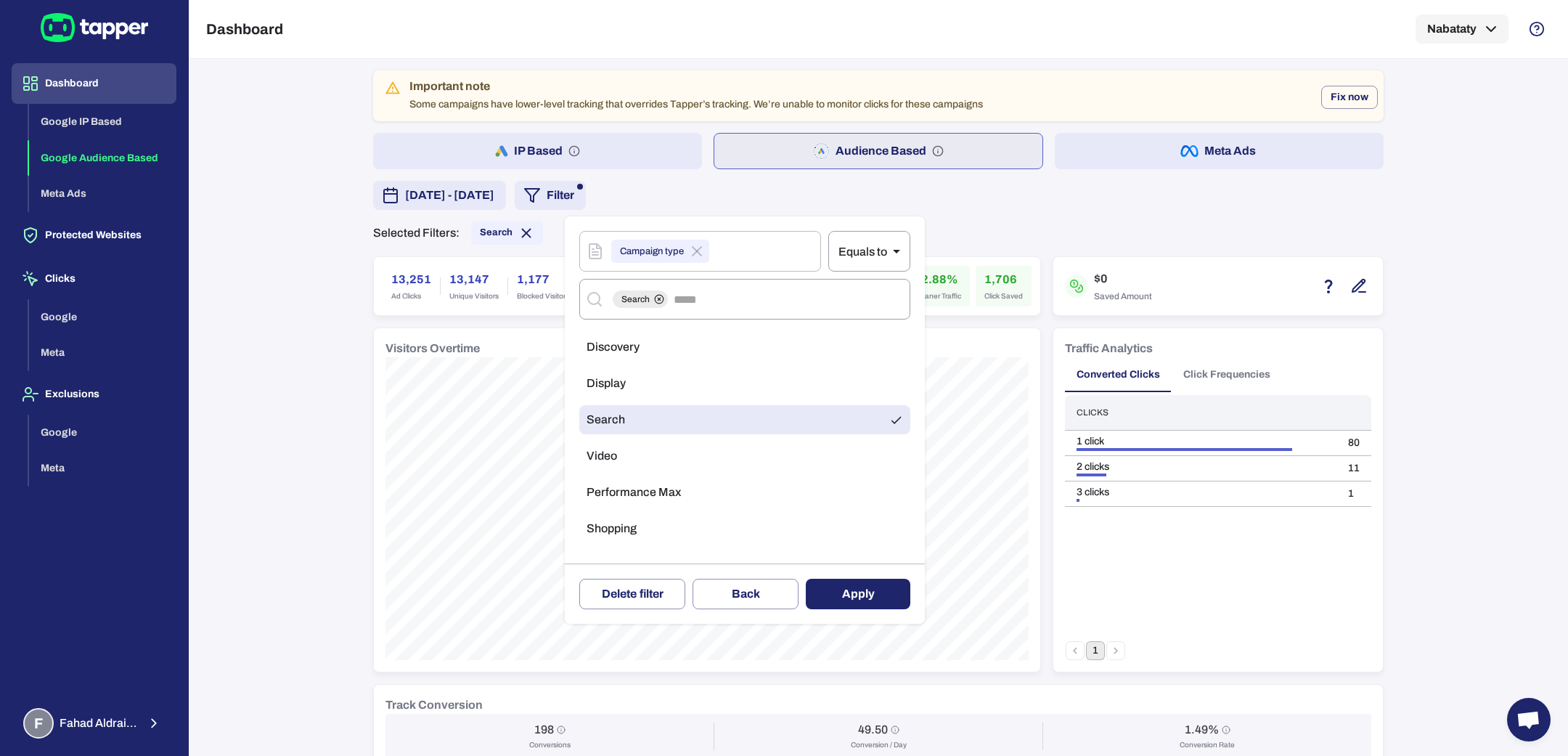
click at [651, 504] on li "Performance Max" at bounding box center [744, 492] width 331 height 29
click at [841, 592] on button "Apply" at bounding box center [857, 593] width 104 height 31
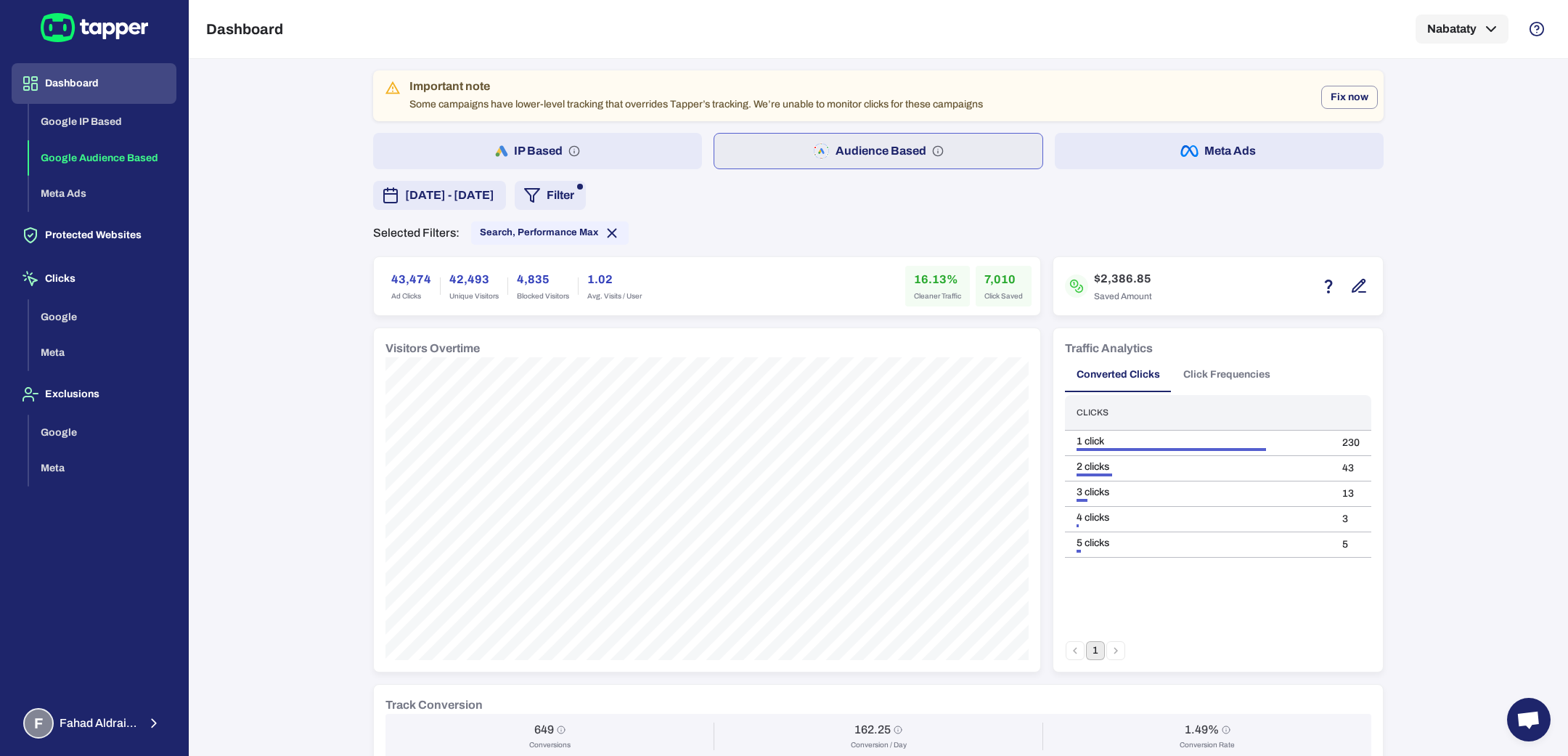
scroll to position [907, 0]
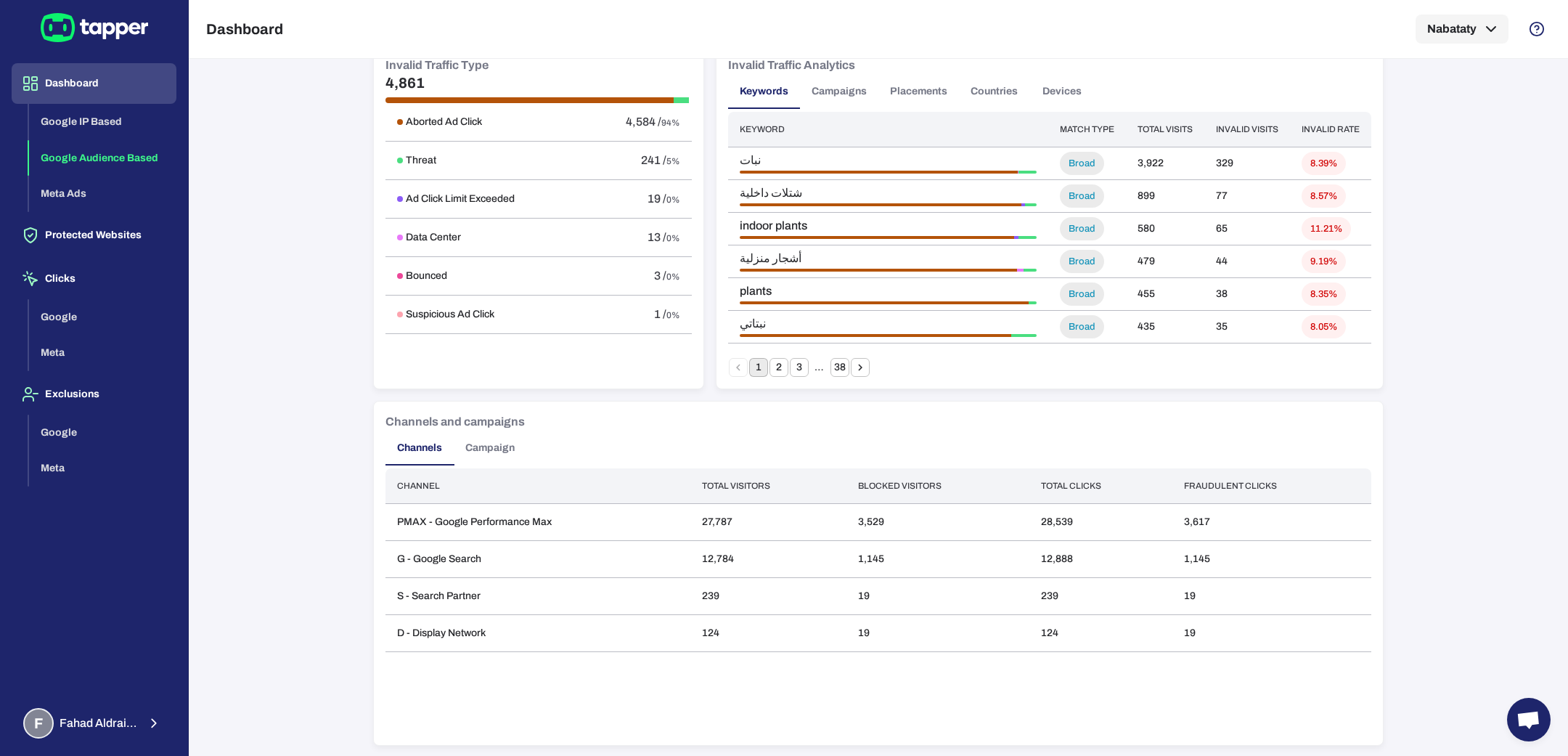
click at [457, 459] on button "Campaign" at bounding box center [490, 448] width 73 height 34
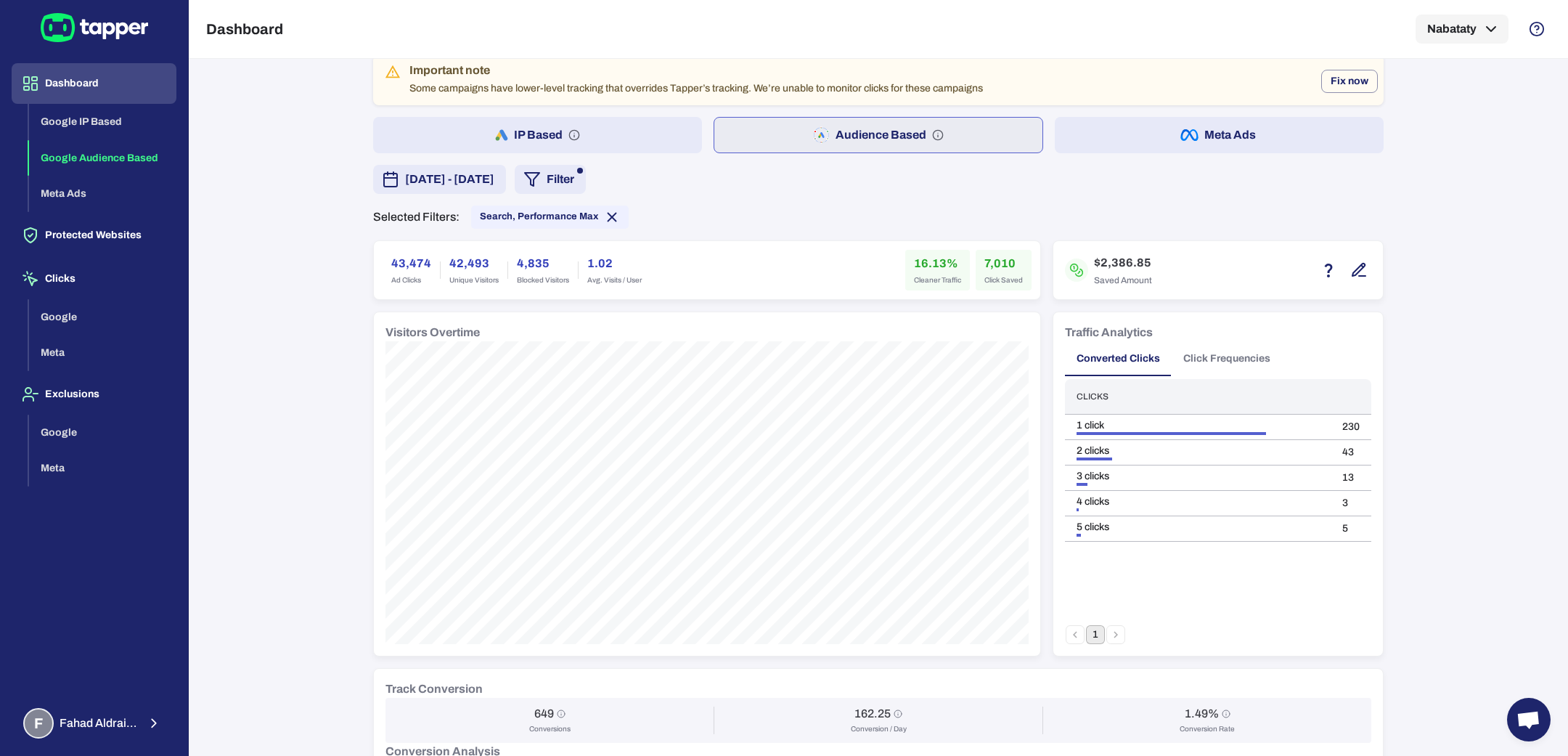
scroll to position [22, 0]
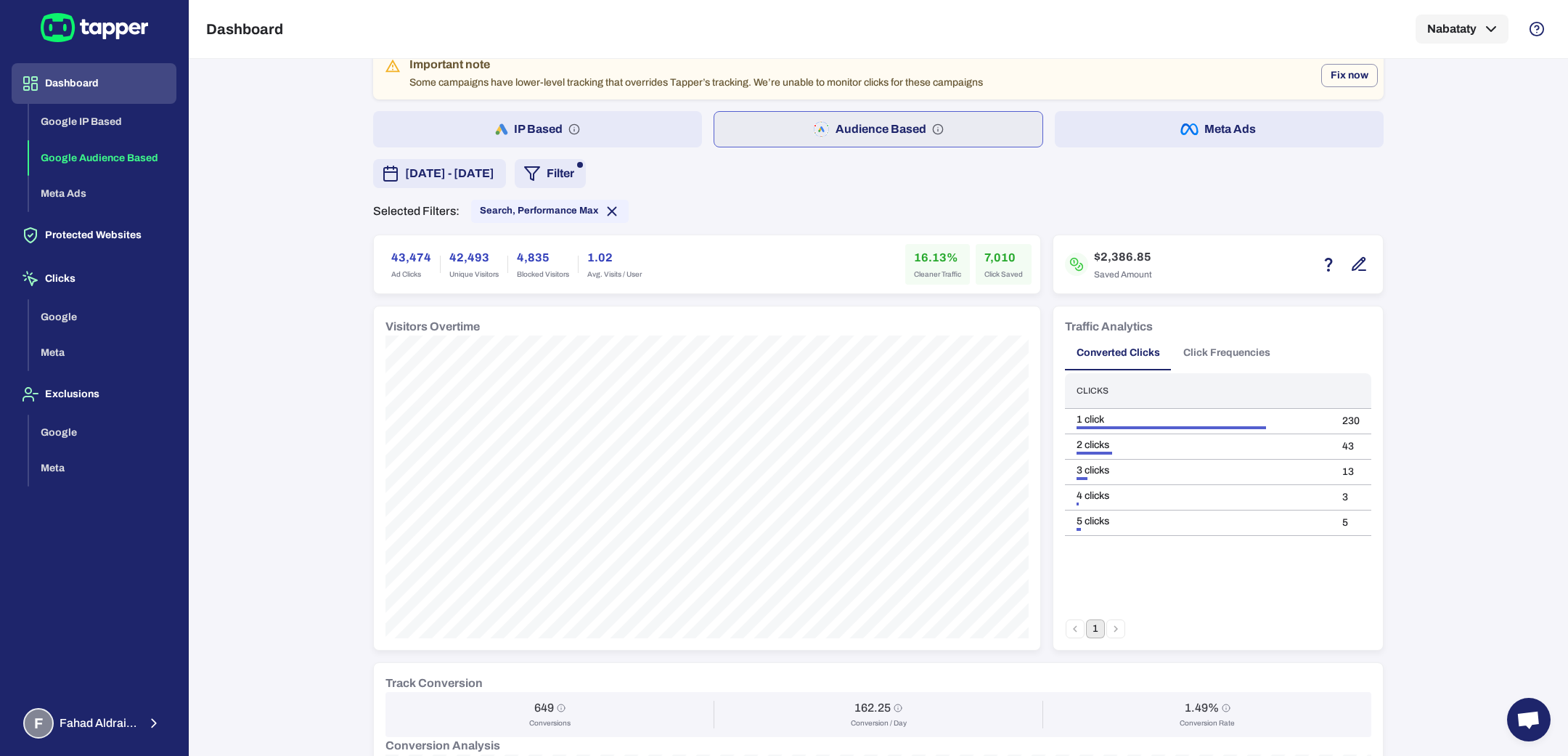
click at [391, 255] on h6 "43,474" at bounding box center [411, 257] width 40 height 17
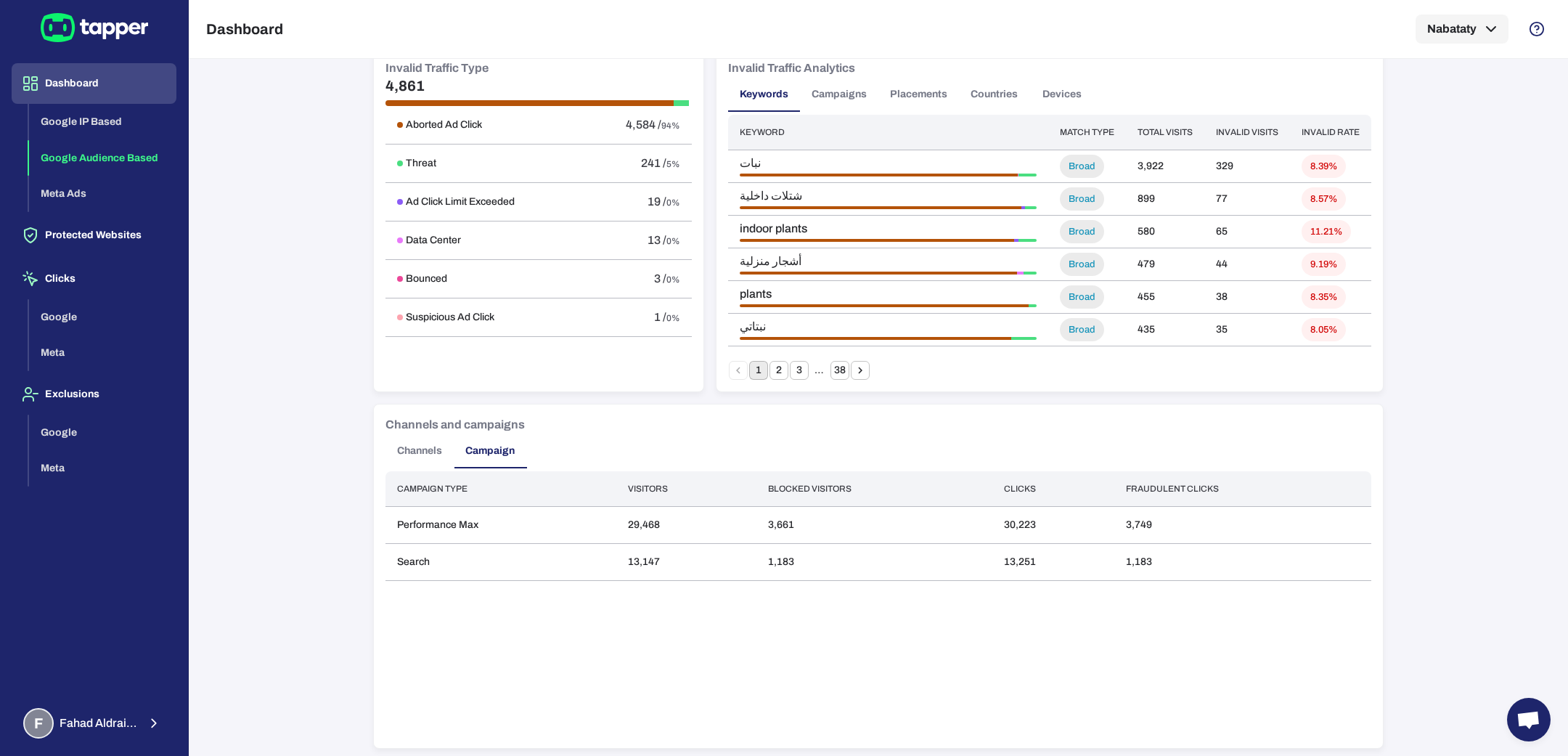
scroll to position [0, 0]
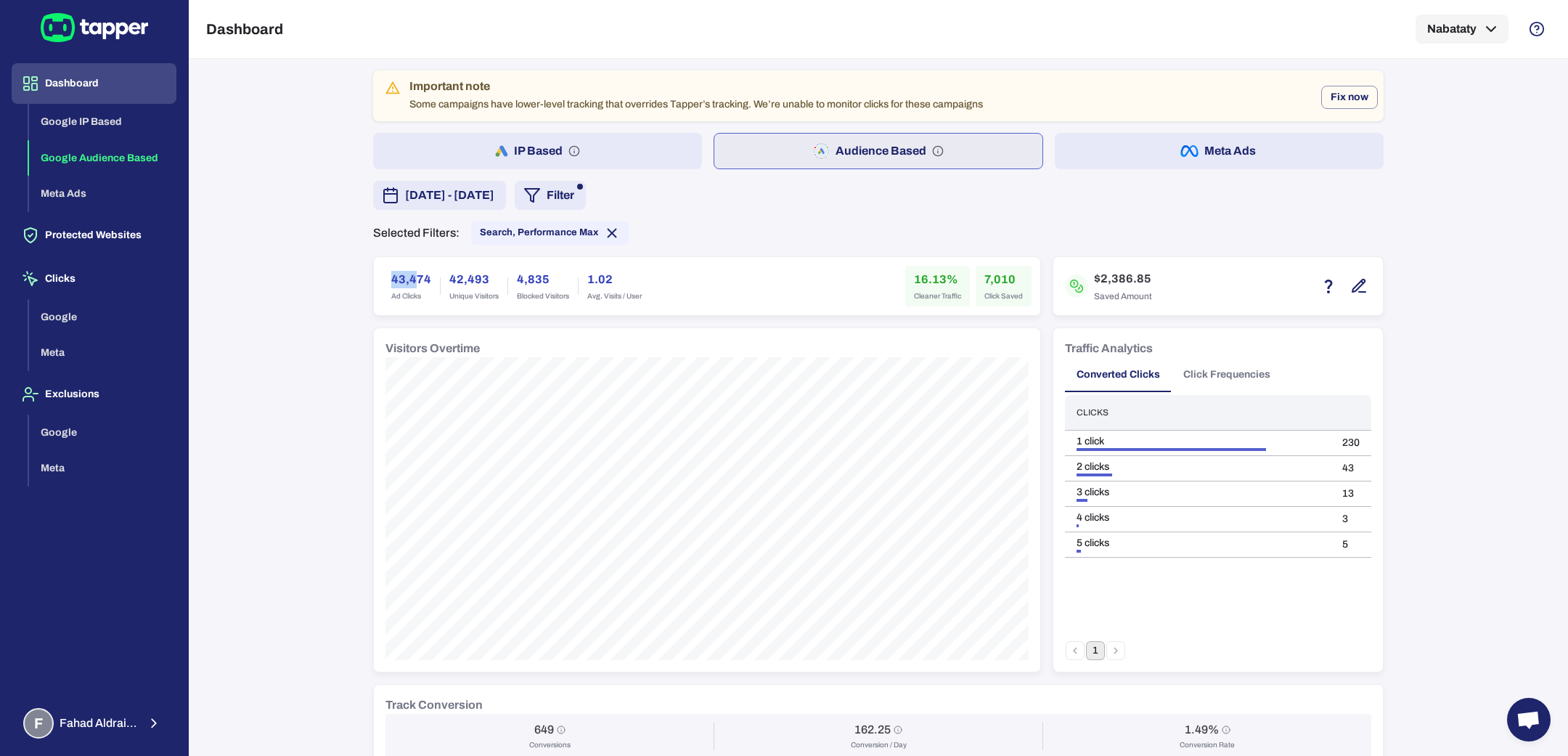
drag, startPoint x: 385, startPoint y: 278, endPoint x: 406, endPoint y: 279, distance: 21.0
click at [406, 279] on h6 "43,474" at bounding box center [411, 279] width 40 height 17
copy h6 "43,4"
drag, startPoint x: 976, startPoint y: 278, endPoint x: 1030, endPoint y: 281, distance: 54.1
click at [1030, 281] on div "43,474 Ad Clicks 42,493 Unique Visitors 4,835 Blocked Visitors 1.02 Avg. Visits…" at bounding box center [706, 286] width 667 height 58
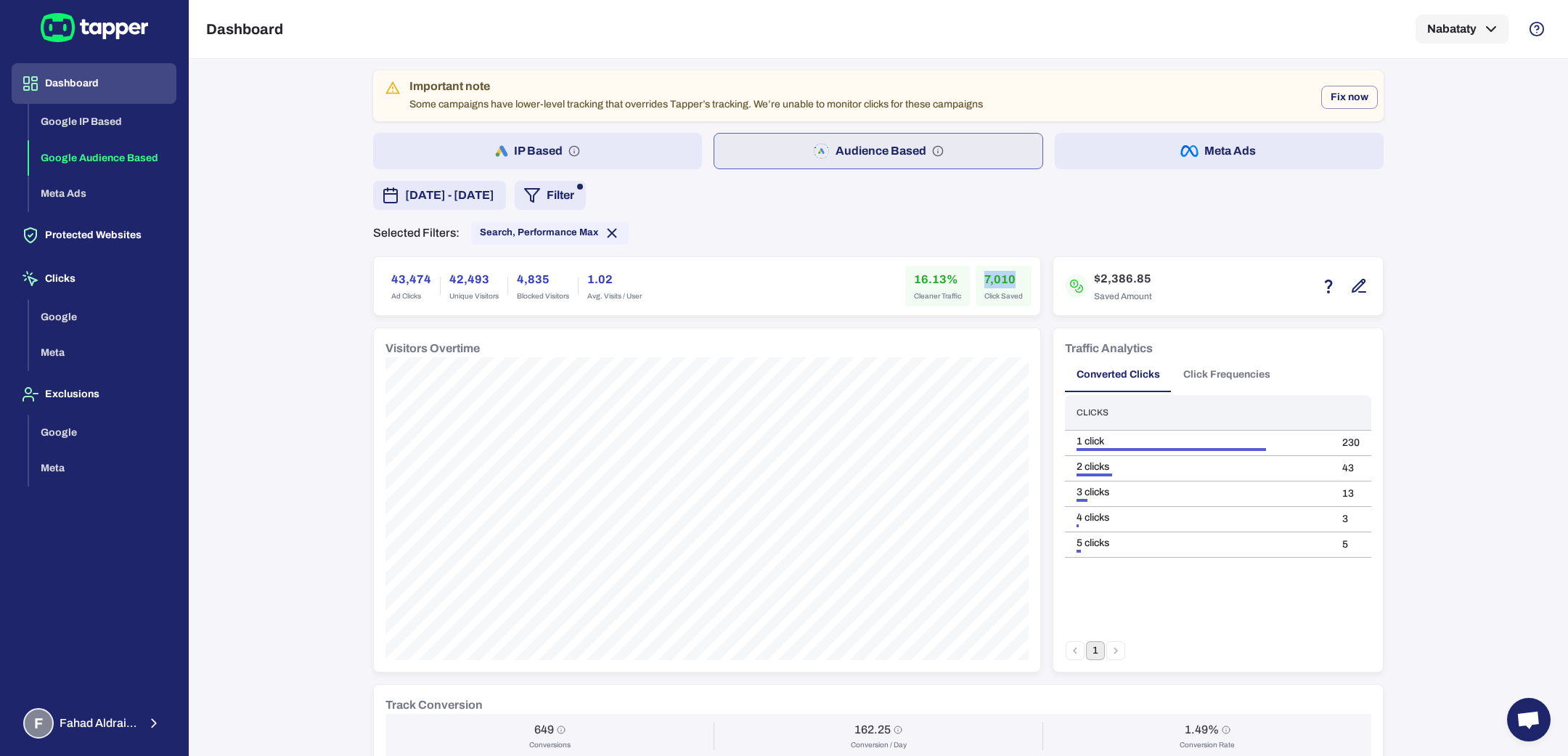
copy h6 "7,010"
drag, startPoint x: 381, startPoint y: 280, endPoint x: 420, endPoint y: 285, distance: 39.3
click at [420, 285] on div "43,474 Ad Clicks" at bounding box center [411, 286] width 57 height 40
copy h6 "43,474"
drag, startPoint x: 982, startPoint y: 279, endPoint x: 969, endPoint y: 291, distance: 17.7
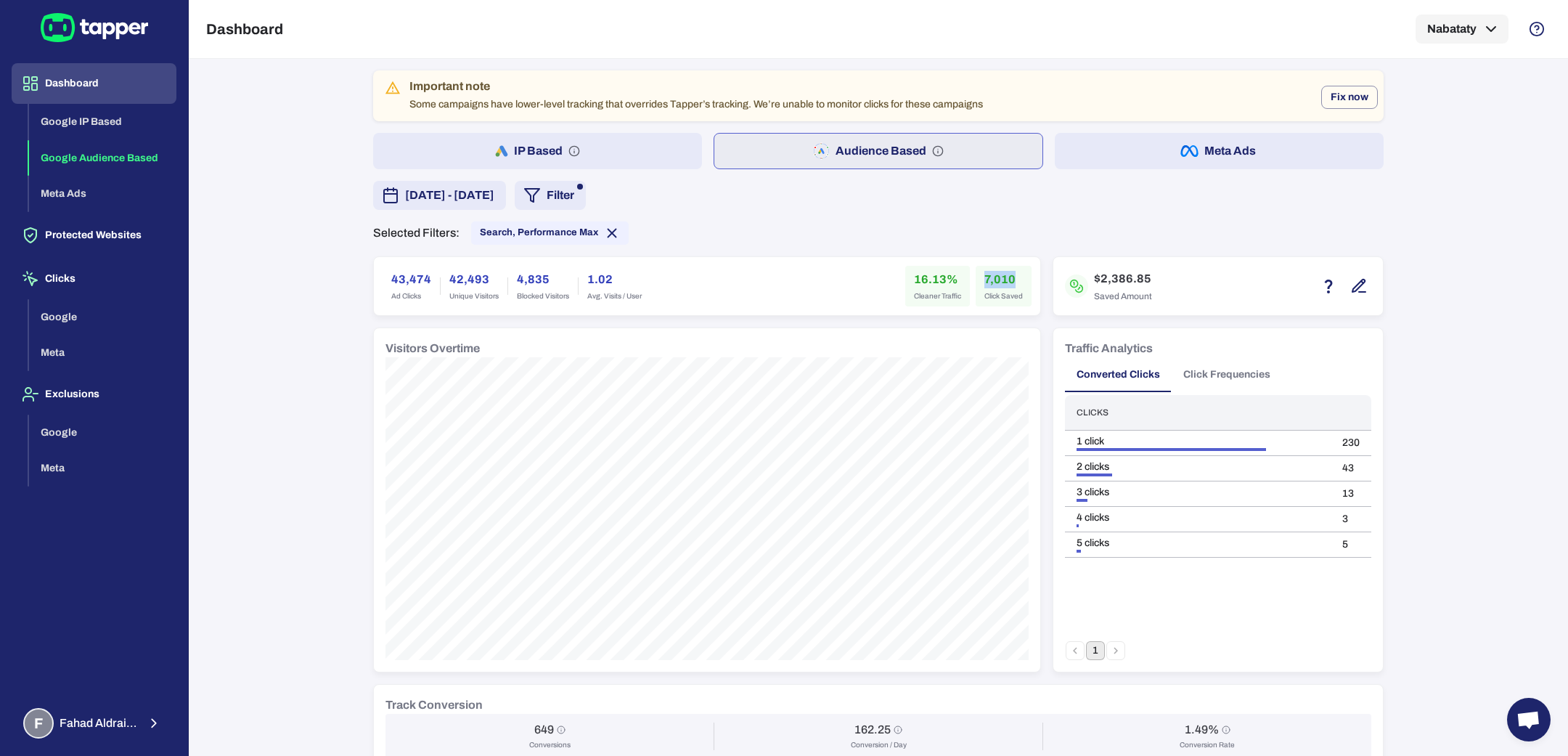
click at [1005, 282] on div "7,010 Click Saved" at bounding box center [1003, 286] width 56 height 40
copy h6 "7,010"
drag, startPoint x: 904, startPoint y: 274, endPoint x: 920, endPoint y: 284, distance: 18.9
click at [920, 284] on div "16.13% Cleaner Traffic" at bounding box center [937, 286] width 64 height 40
copy h6 "16"
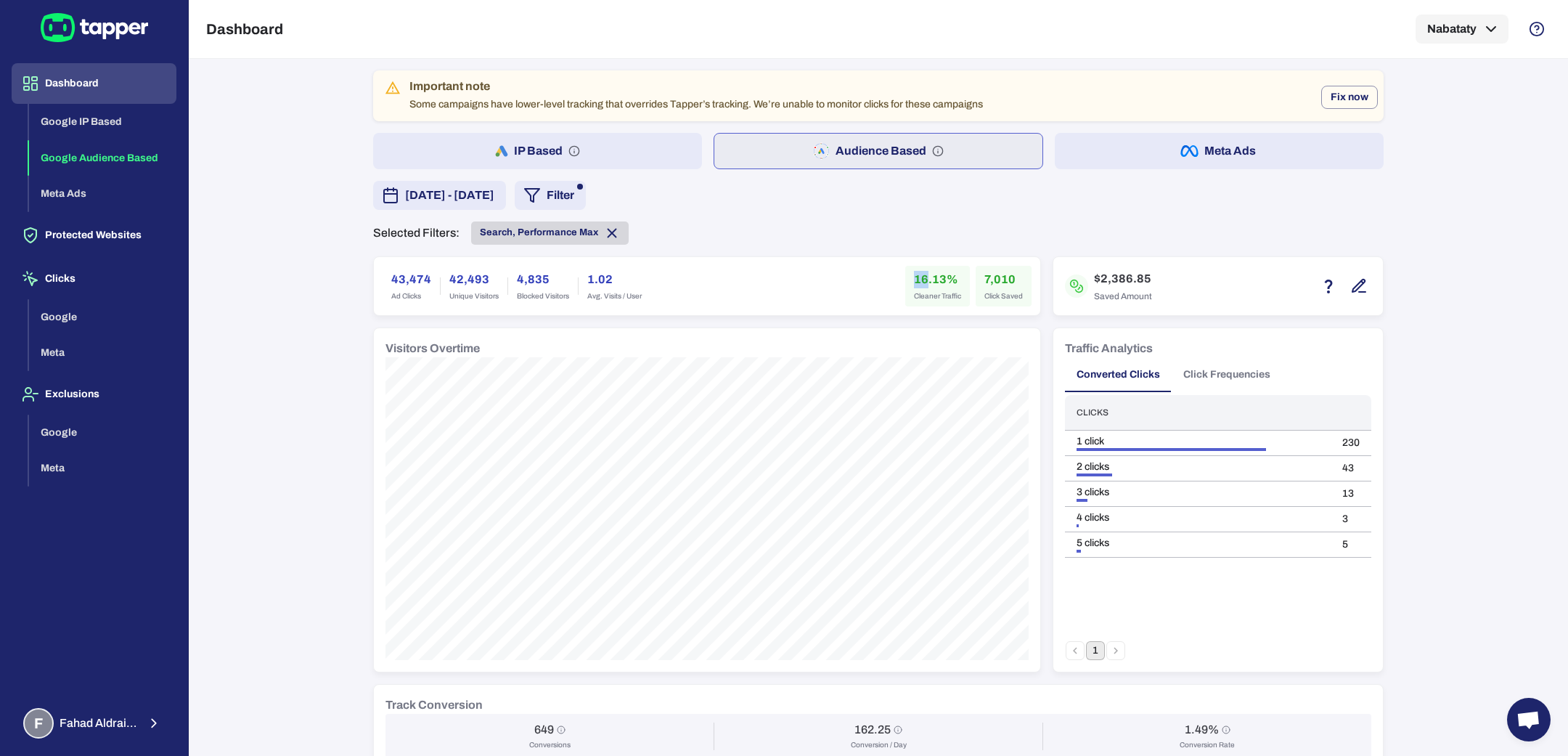
click at [552, 233] on span "Search, Performance Max" at bounding box center [539, 232] width 118 height 11
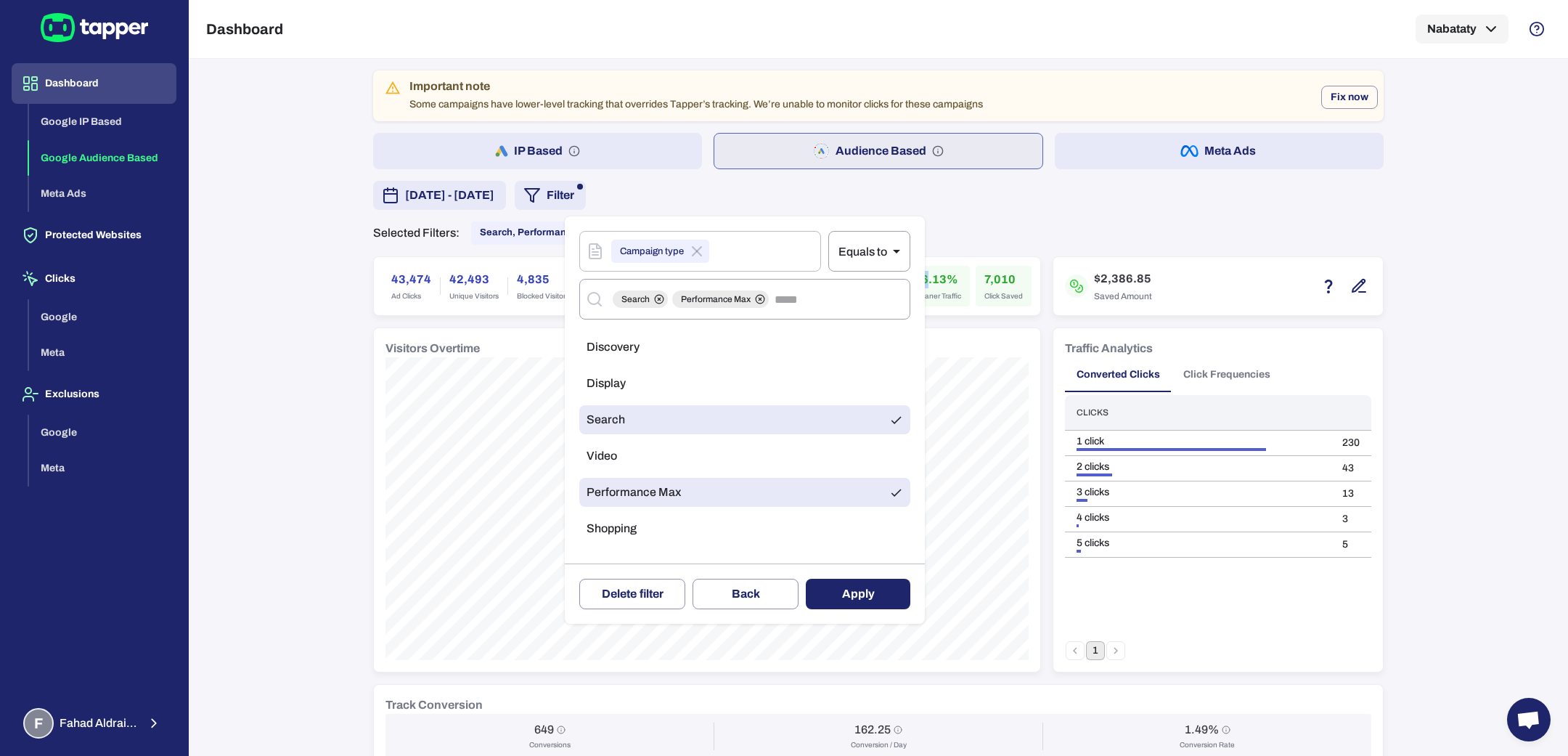
click at [743, 417] on li "Search" at bounding box center [744, 419] width 331 height 29
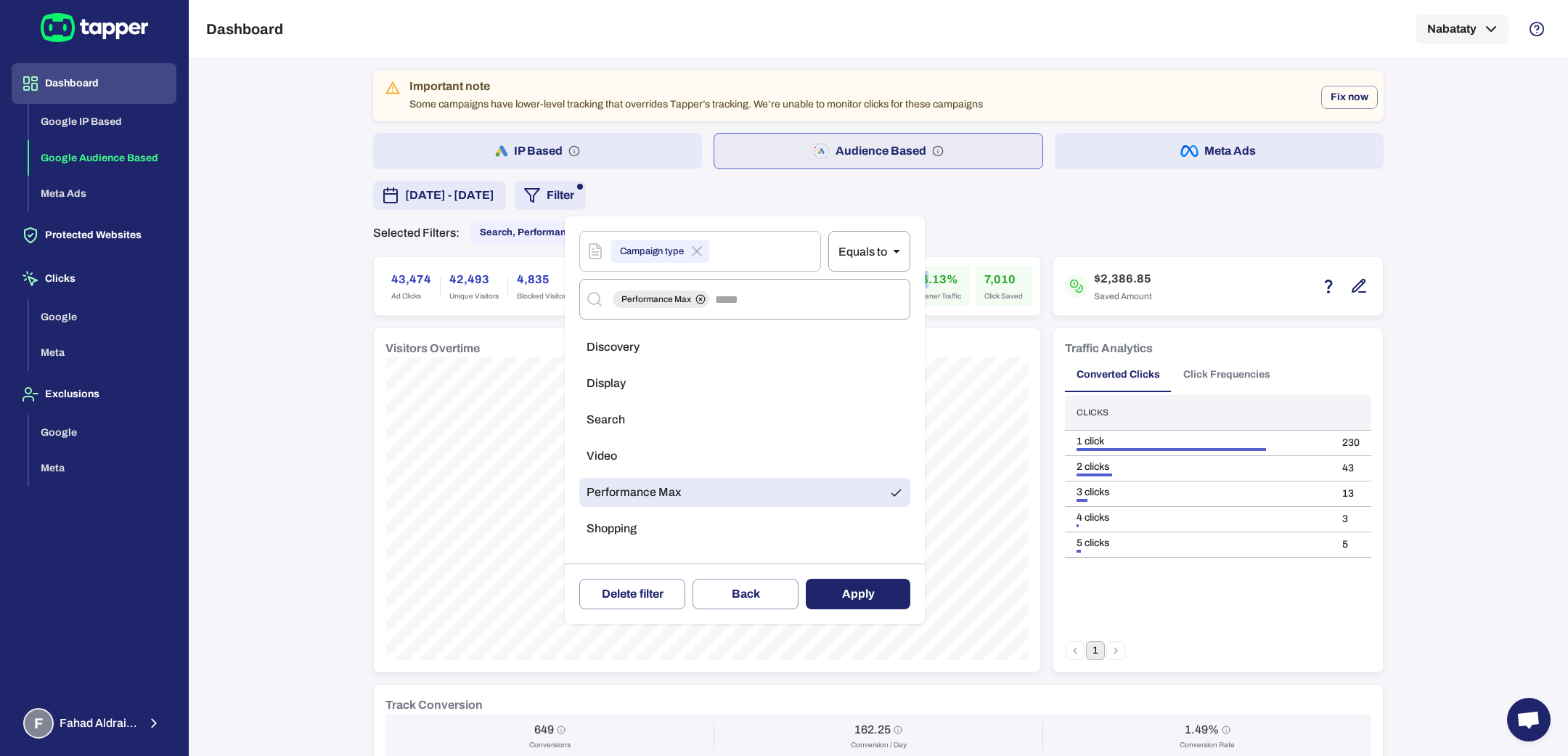
click at [846, 583] on button "Apply" at bounding box center [857, 593] width 104 height 31
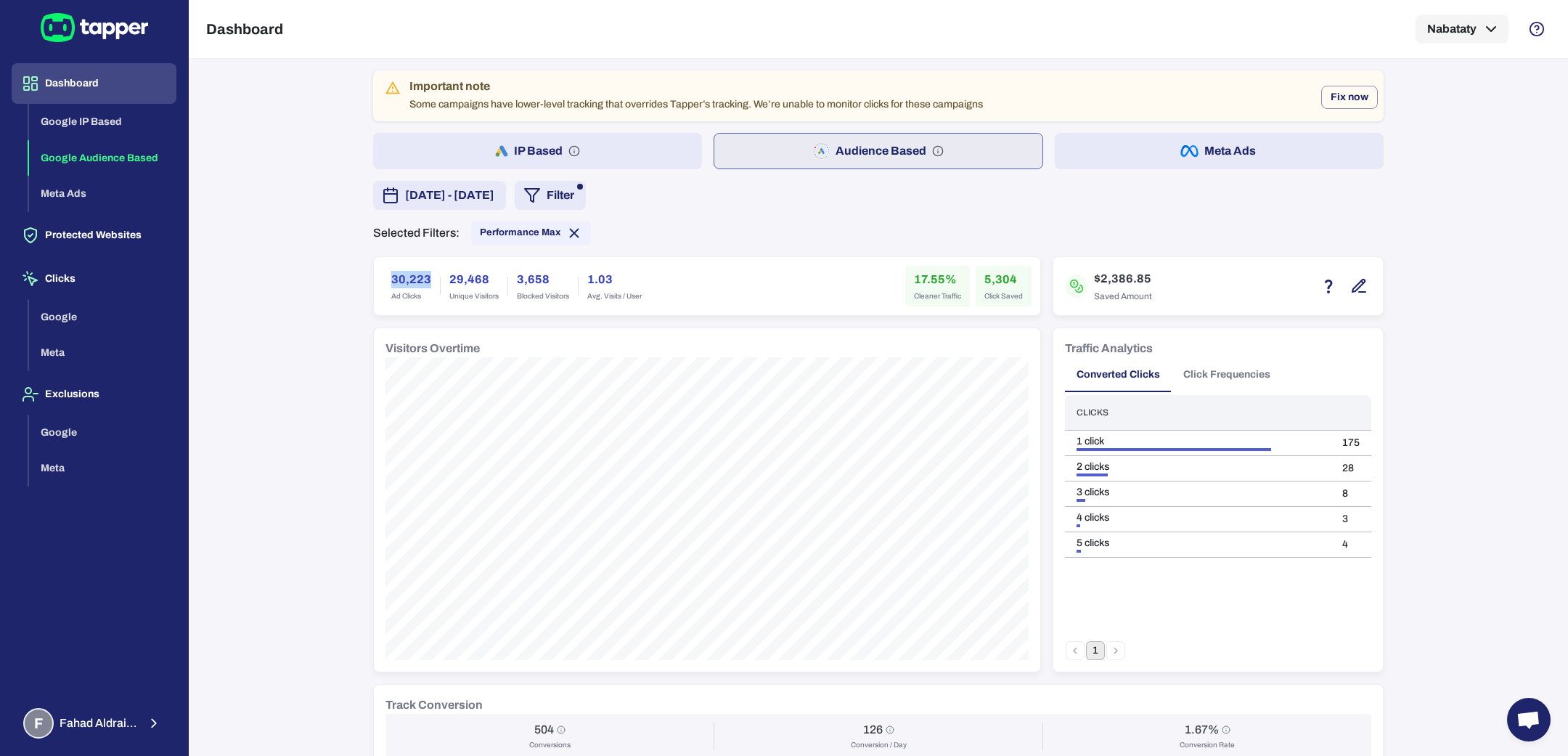
drag, startPoint x: 382, startPoint y: 276, endPoint x: 421, endPoint y: 279, distance: 39.1
click at [421, 279] on div "30,223 Ad Clicks" at bounding box center [411, 286] width 57 height 40
copy h6 "30,223"
drag, startPoint x: 975, startPoint y: 277, endPoint x: 1003, endPoint y: 280, distance: 28.2
click at [1003, 280] on div "5,304 Click Saved" at bounding box center [1003, 286] width 56 height 40
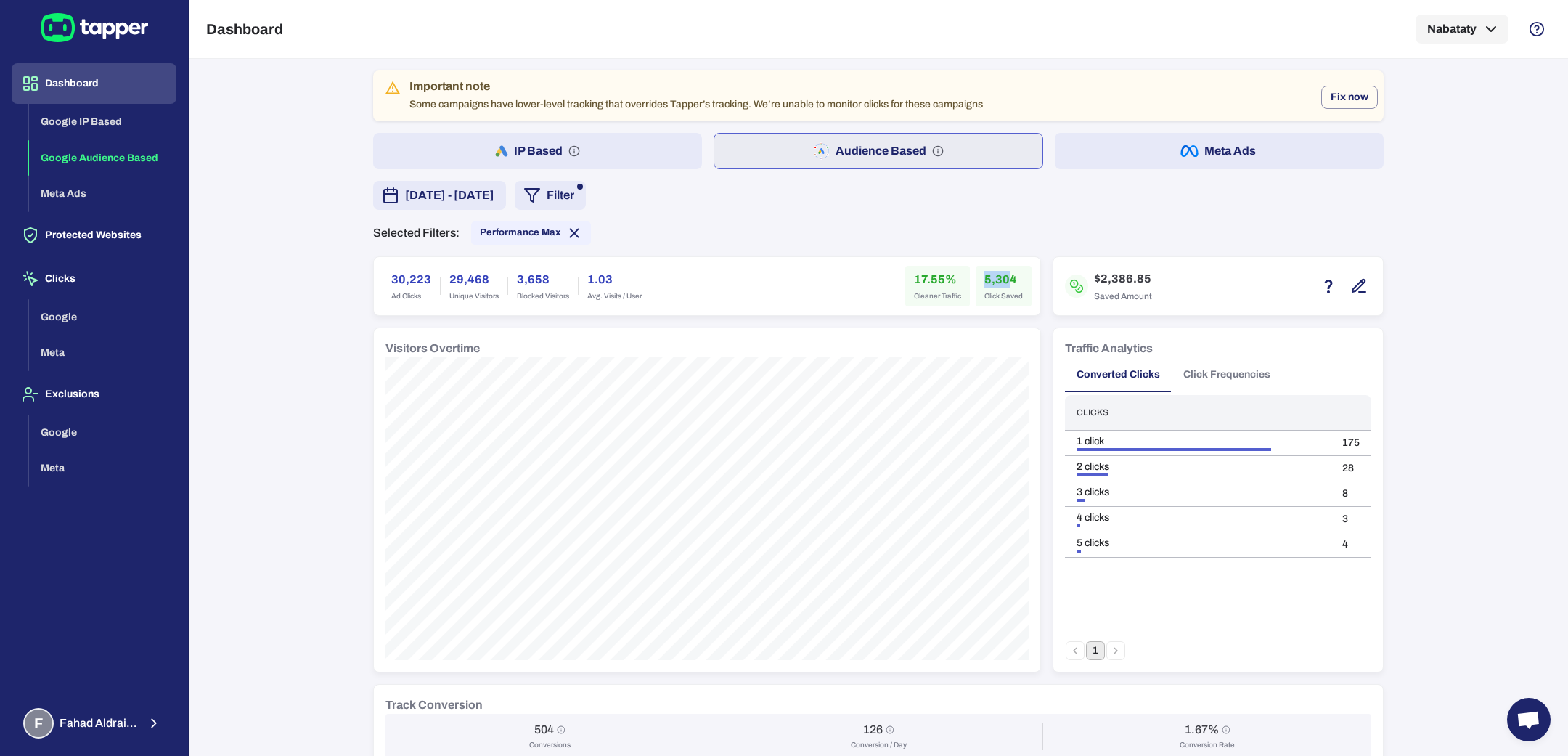
copy h6 "5,30"
click at [991, 280] on h6 "5,304" at bounding box center [1003, 279] width 38 height 17
click at [919, 277] on h6 "17.55%" at bounding box center [937, 279] width 47 height 17
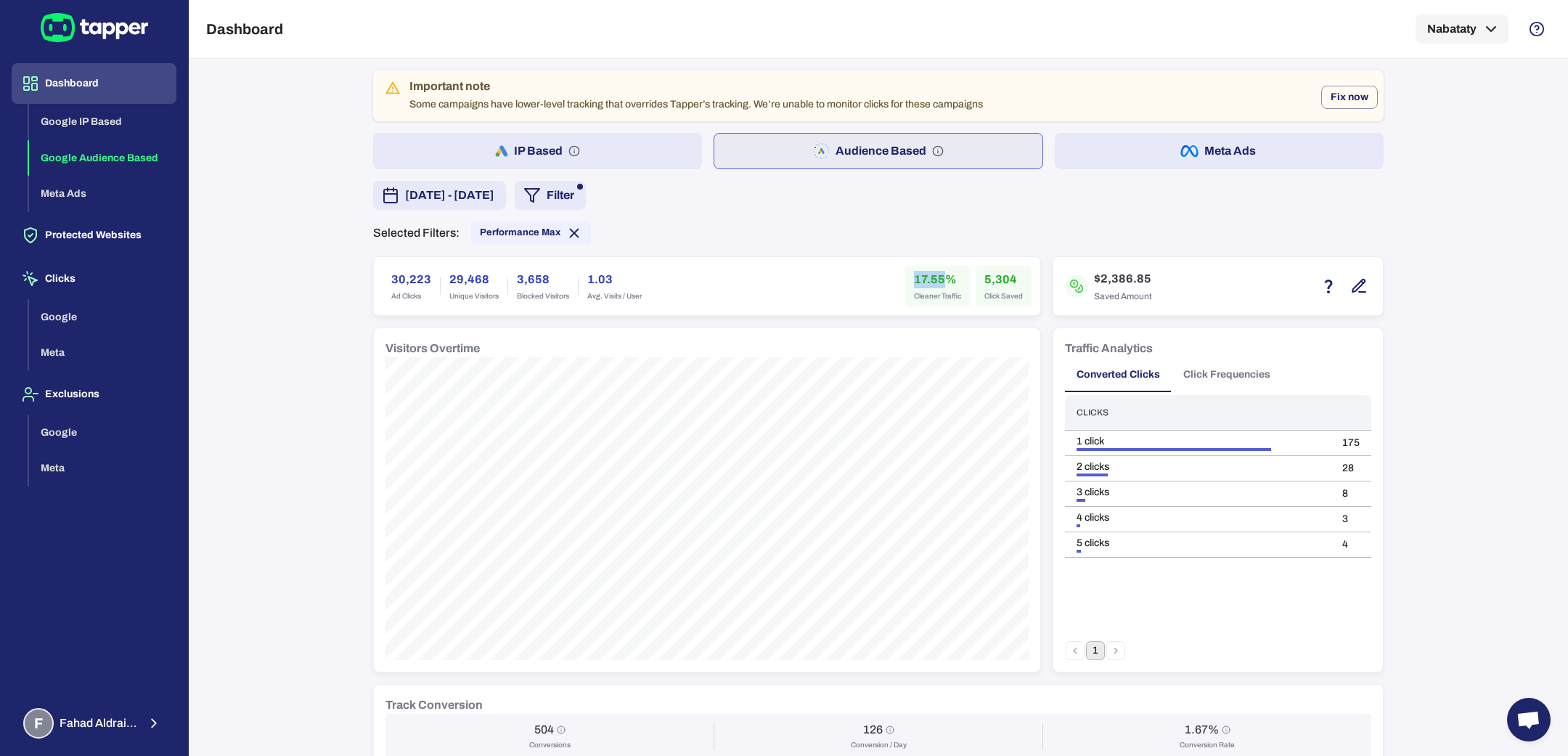
copy h6 "17.55"
drag, startPoint x: 1090, startPoint y: 276, endPoint x: 1120, endPoint y: 279, distance: 30.1
click at [1120, 279] on h6 "$2,386.85" at bounding box center [1123, 278] width 58 height 17
copy h6 "2,386"
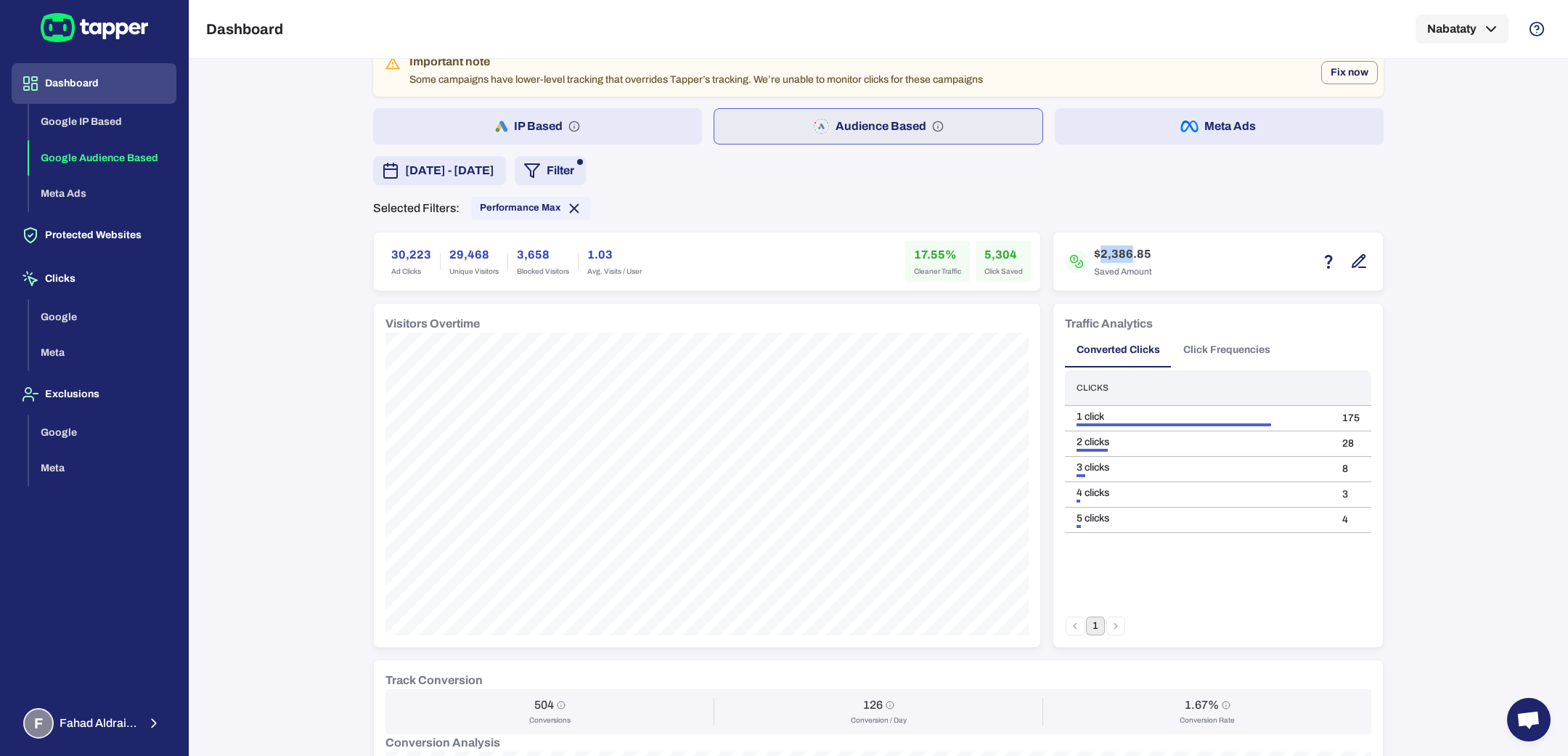
scroll to position [24, 0]
click at [494, 176] on span "[DATE] - [DATE]" at bounding box center [449, 171] width 89 height 17
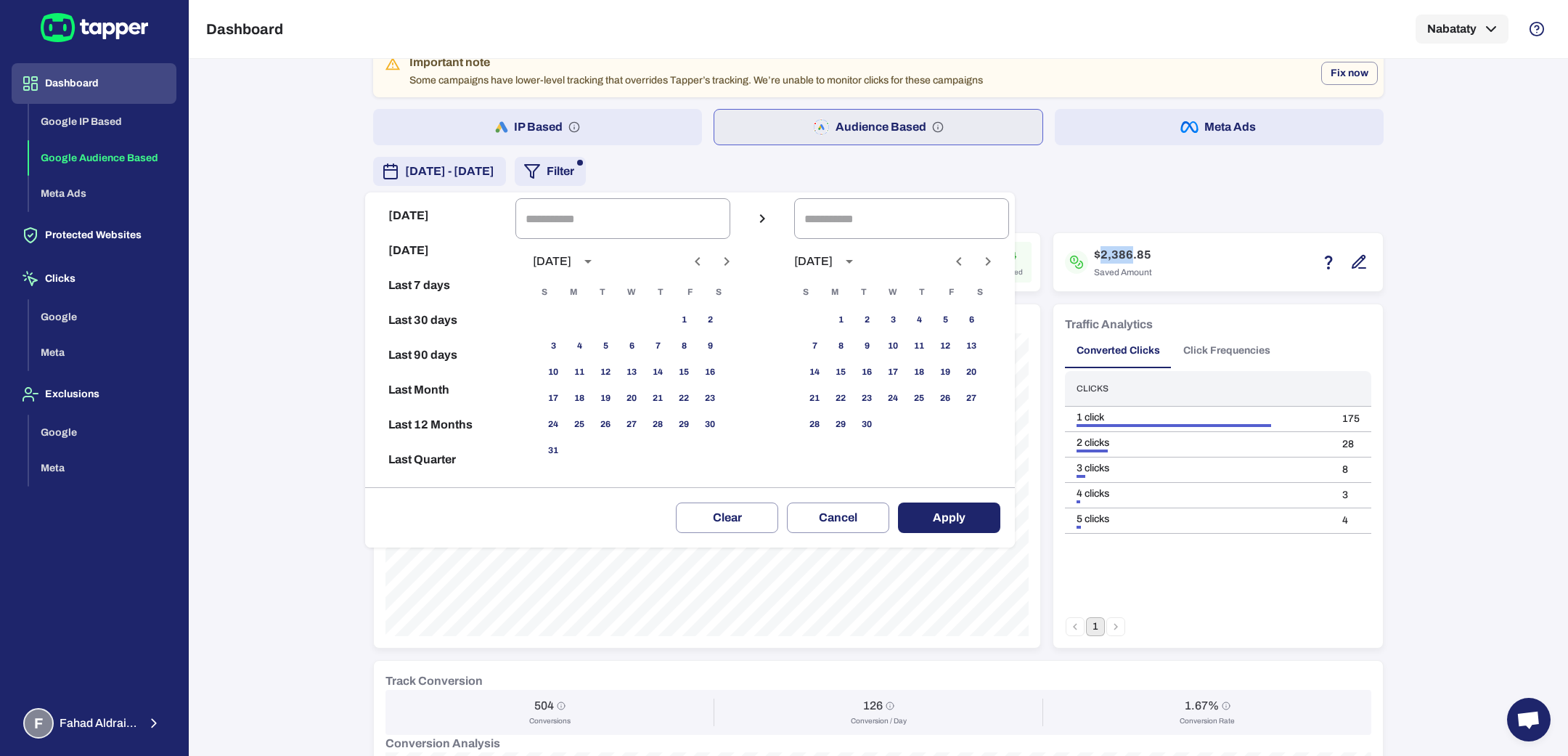
click at [700, 158] on div at bounding box center [784, 378] width 1568 height 756
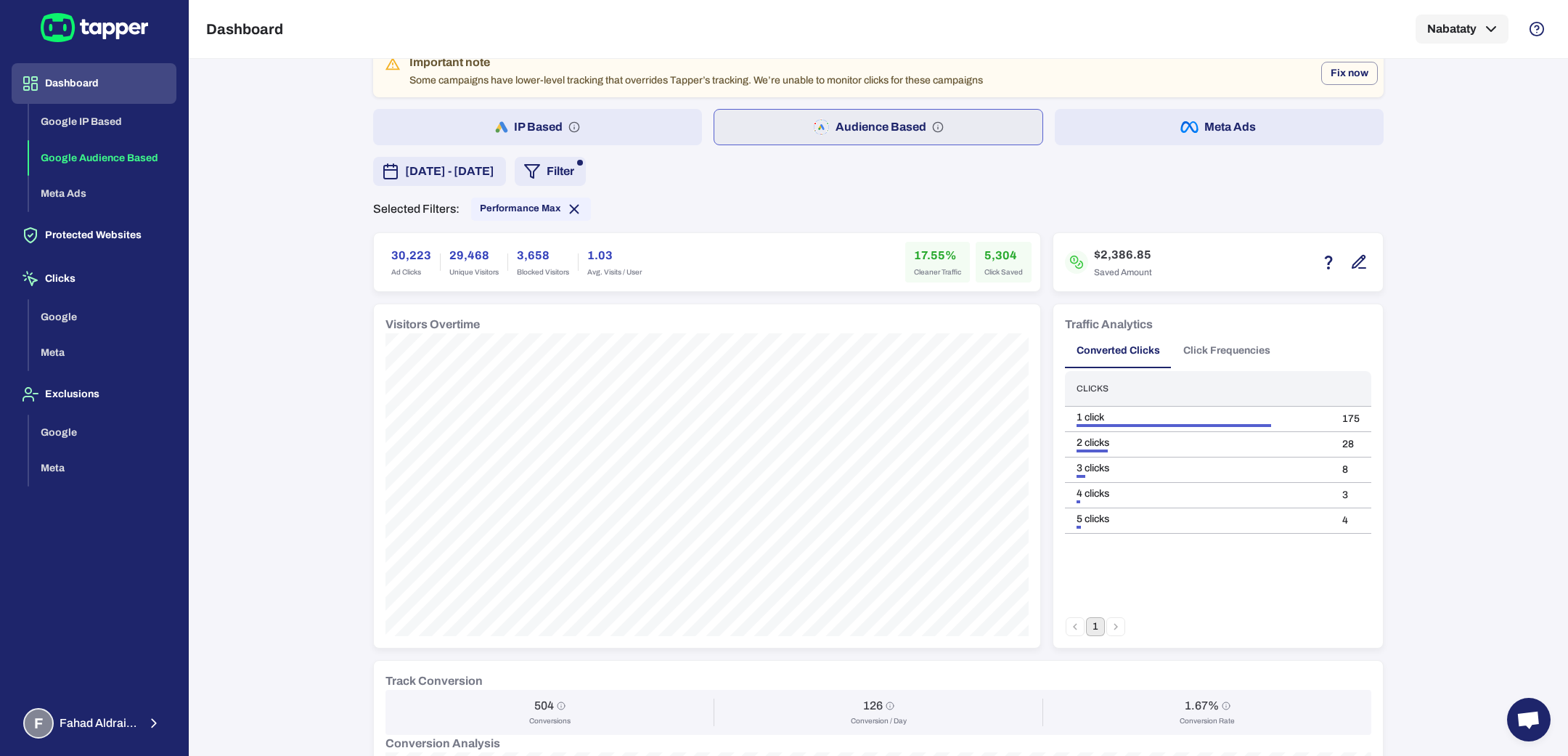
click at [586, 178] on button "Filter" at bounding box center [550, 171] width 71 height 29
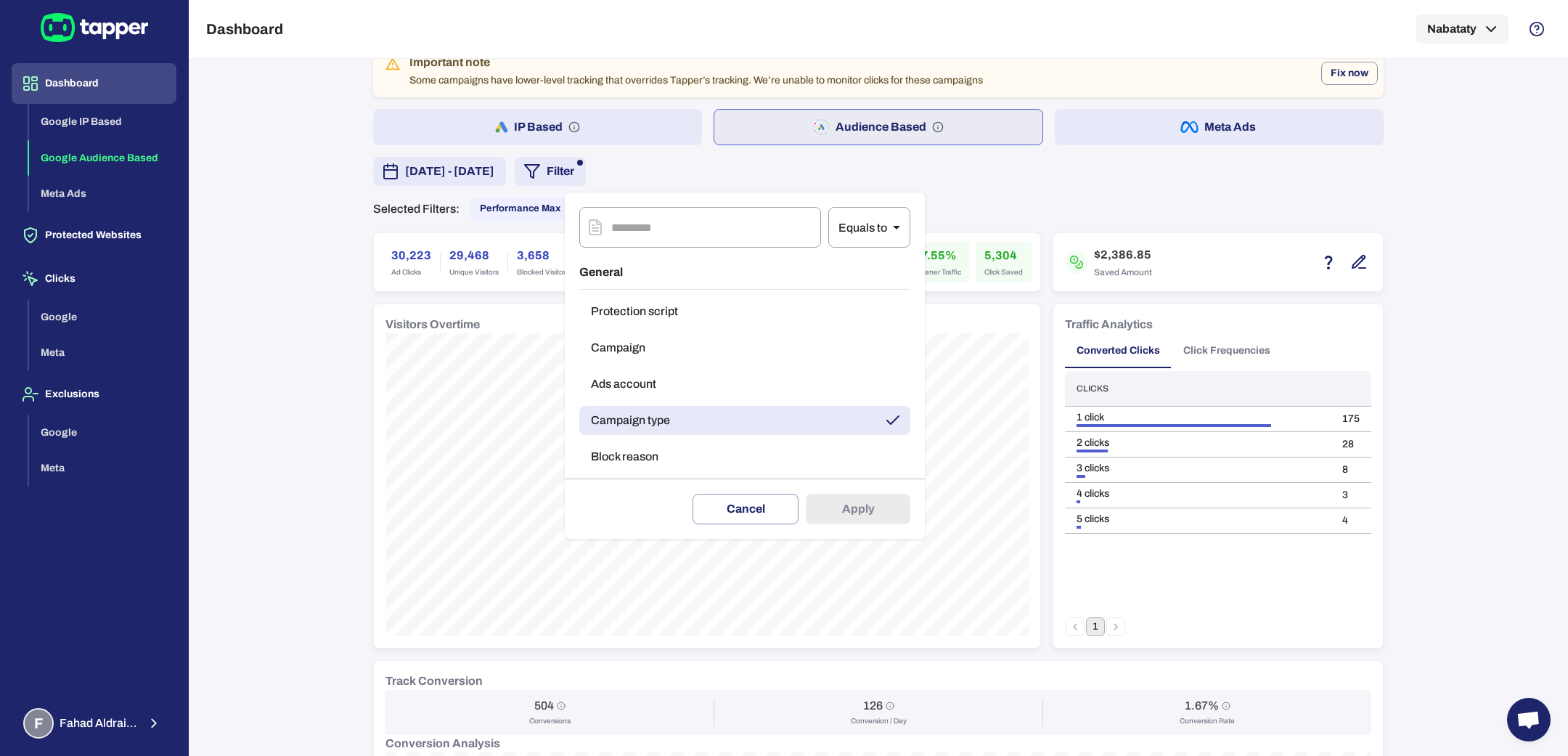
click at [627, 356] on button "Campaign" at bounding box center [744, 347] width 331 height 29
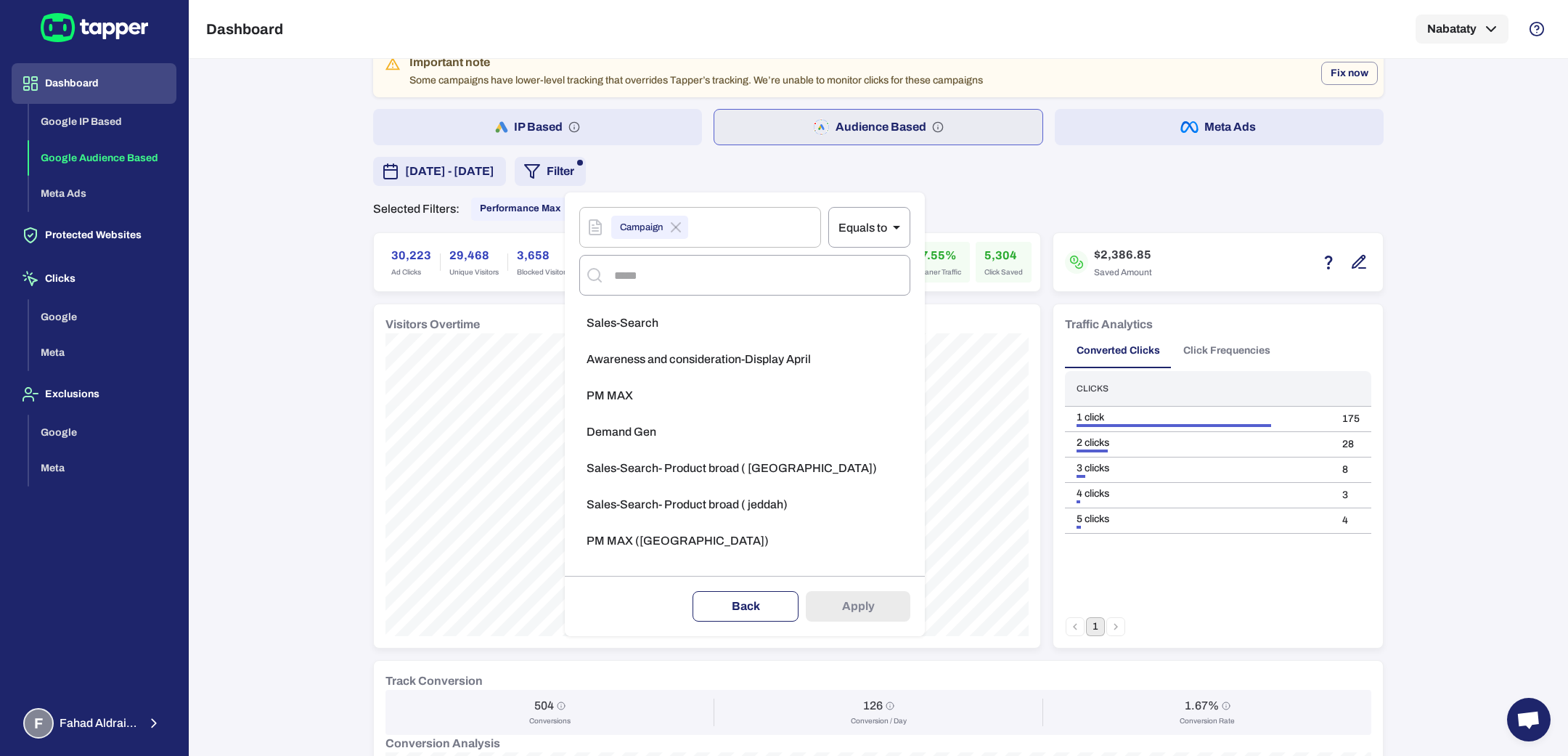
click at [745, 596] on button "Back" at bounding box center [745, 606] width 106 height 31
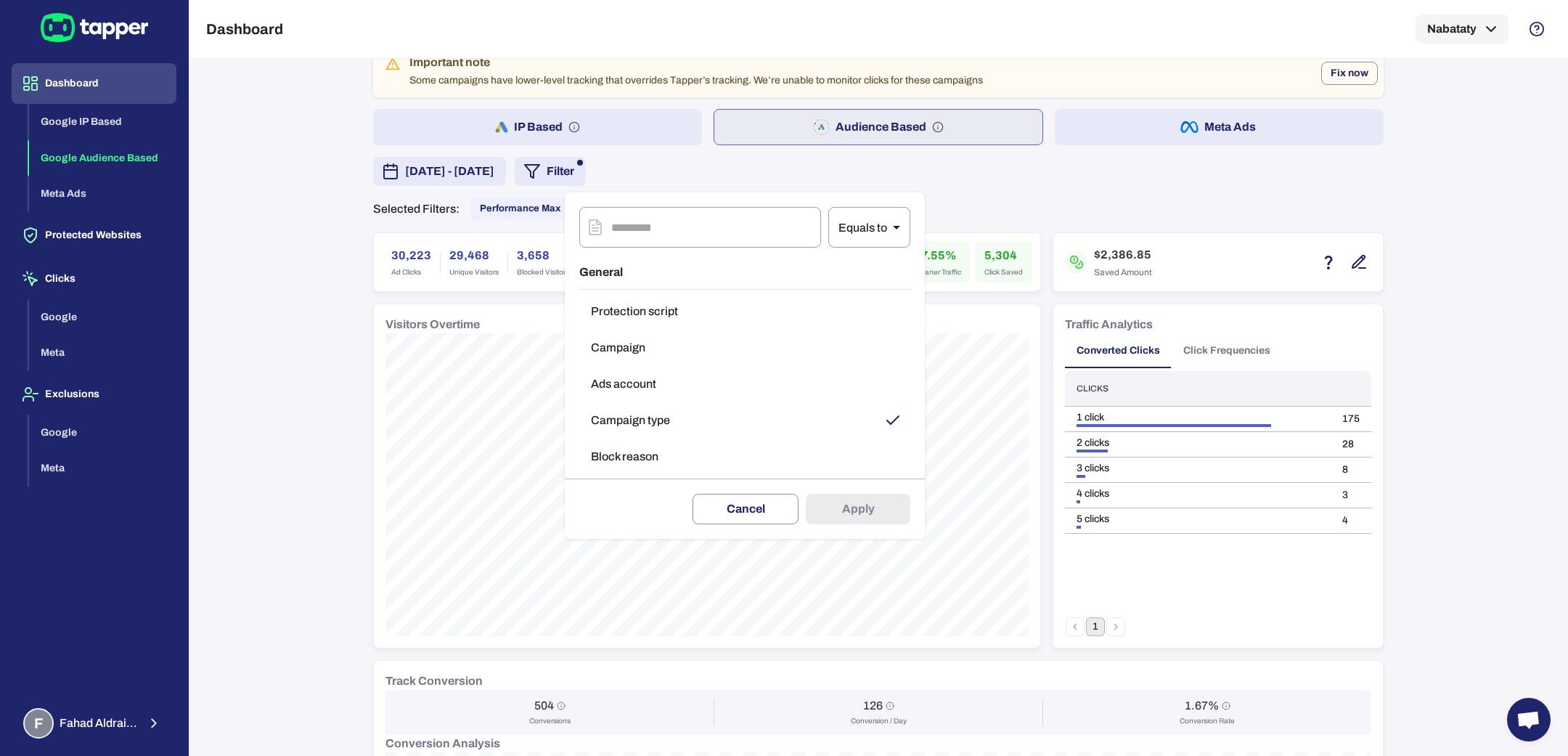
click at [659, 418] on button "Campaign type" at bounding box center [744, 420] width 331 height 29
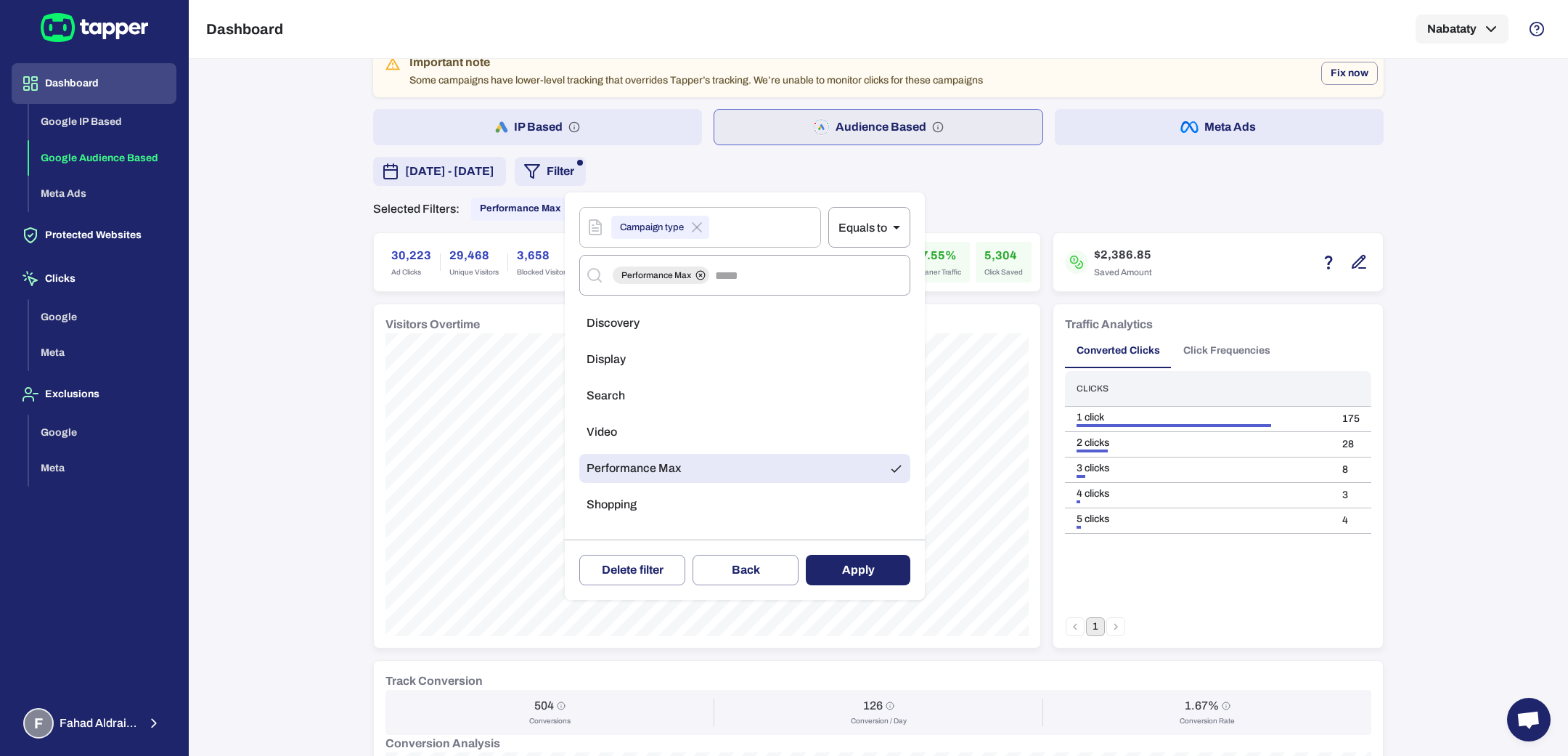
click at [659, 394] on li "Search" at bounding box center [744, 395] width 331 height 29
click at [868, 558] on button "Apply" at bounding box center [857, 569] width 104 height 31
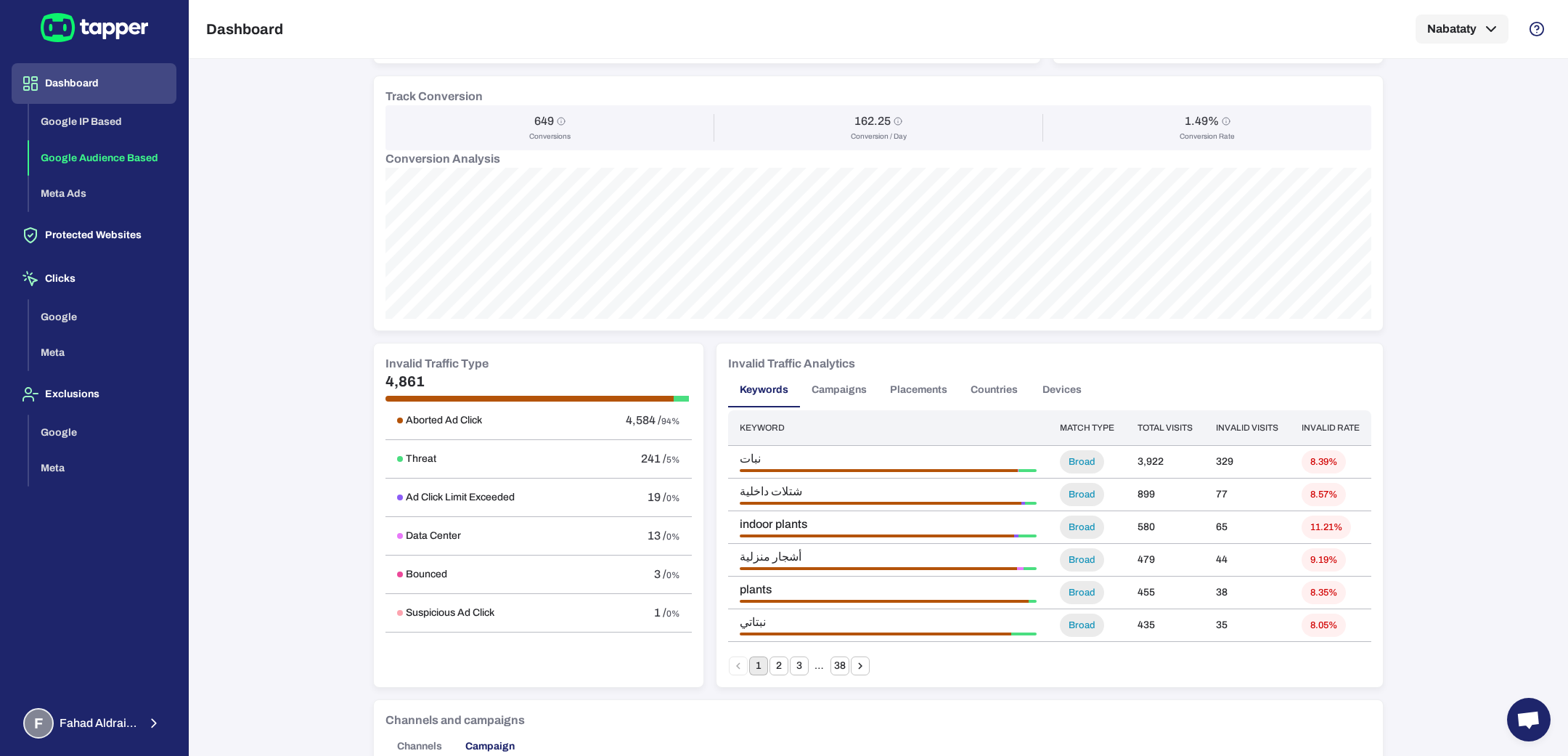
scroll to position [617, 0]
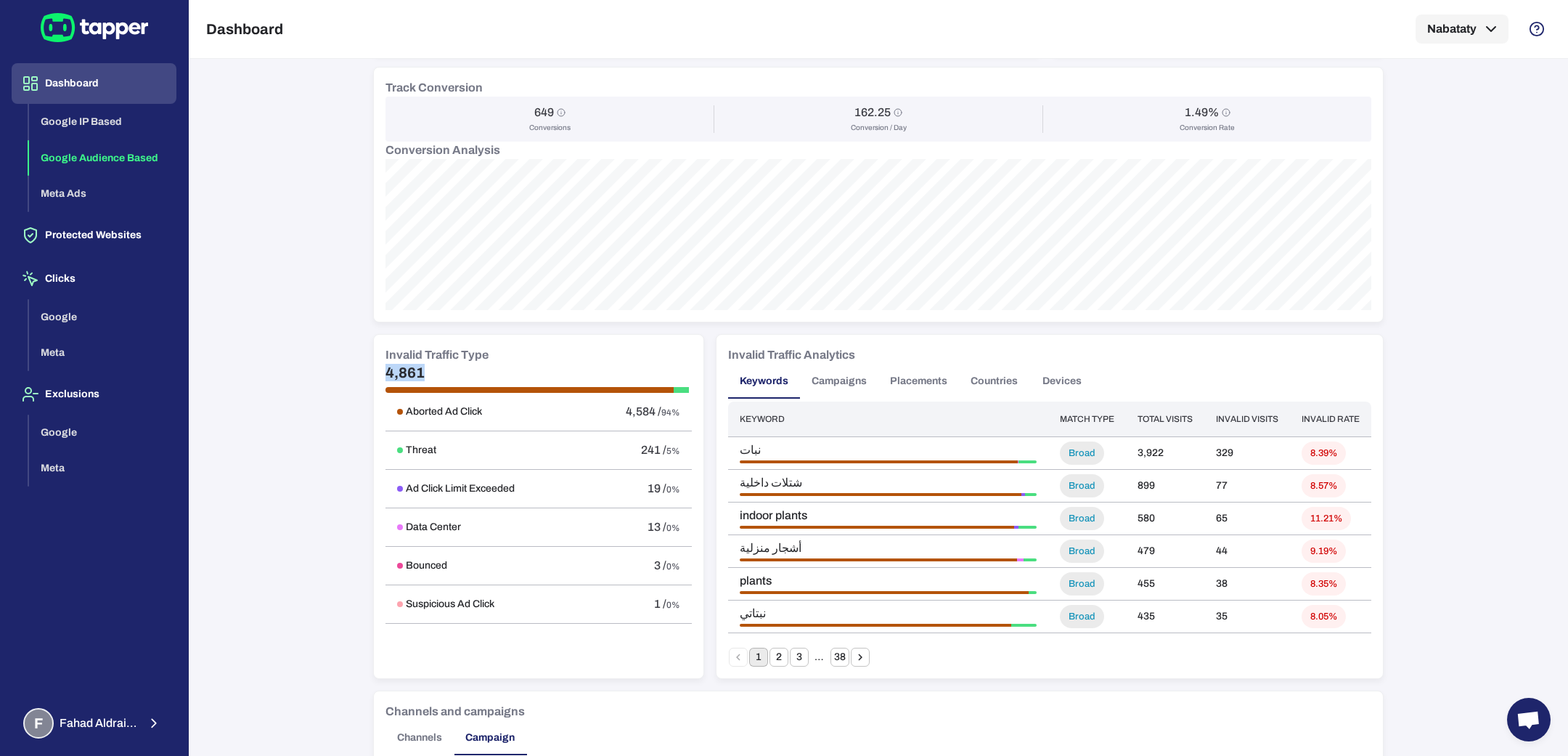
drag, startPoint x: 388, startPoint y: 370, endPoint x: 437, endPoint y: 371, distance: 49.0
click at [437, 371] on h5 "4,861" at bounding box center [538, 372] width 306 height 17
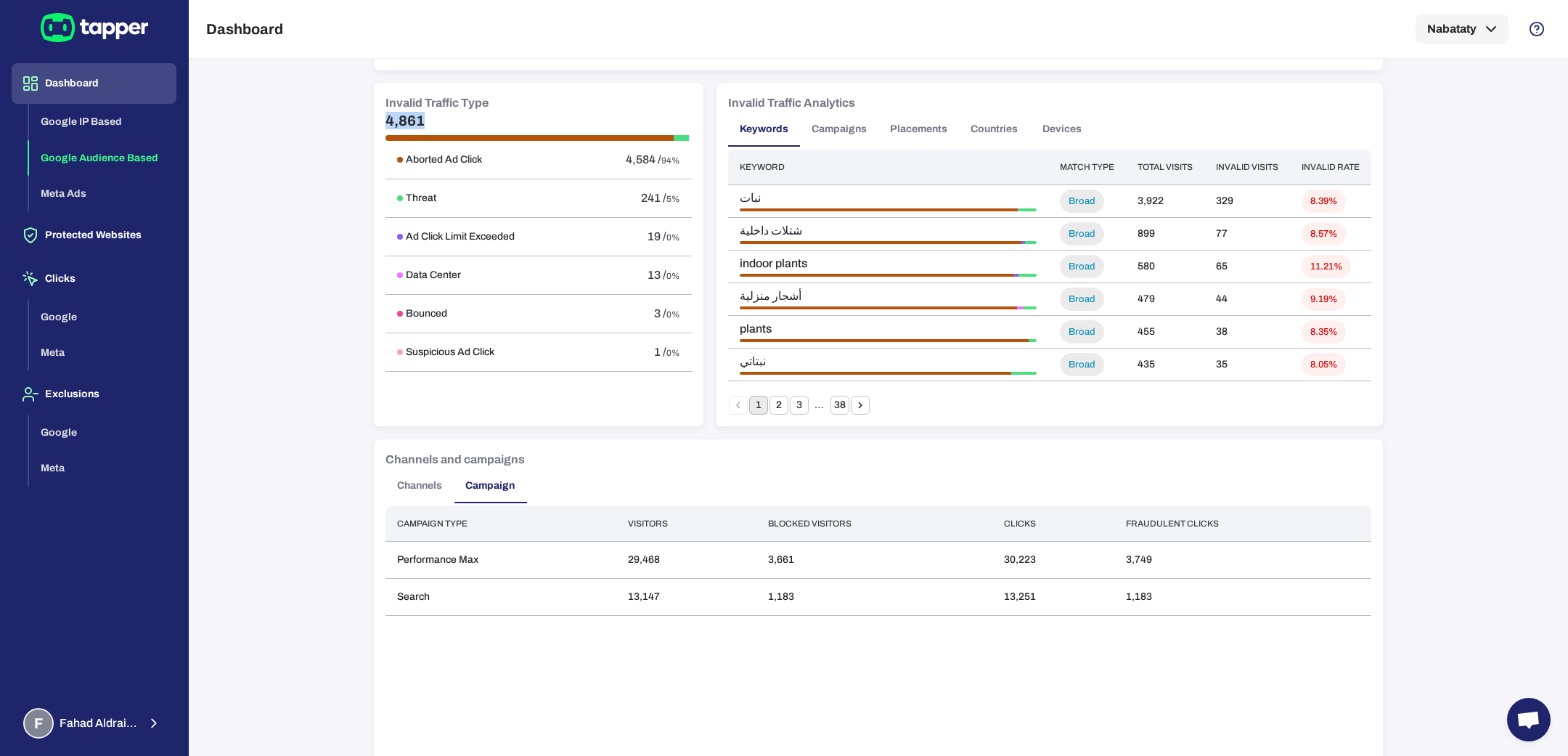
scroll to position [845, 0]
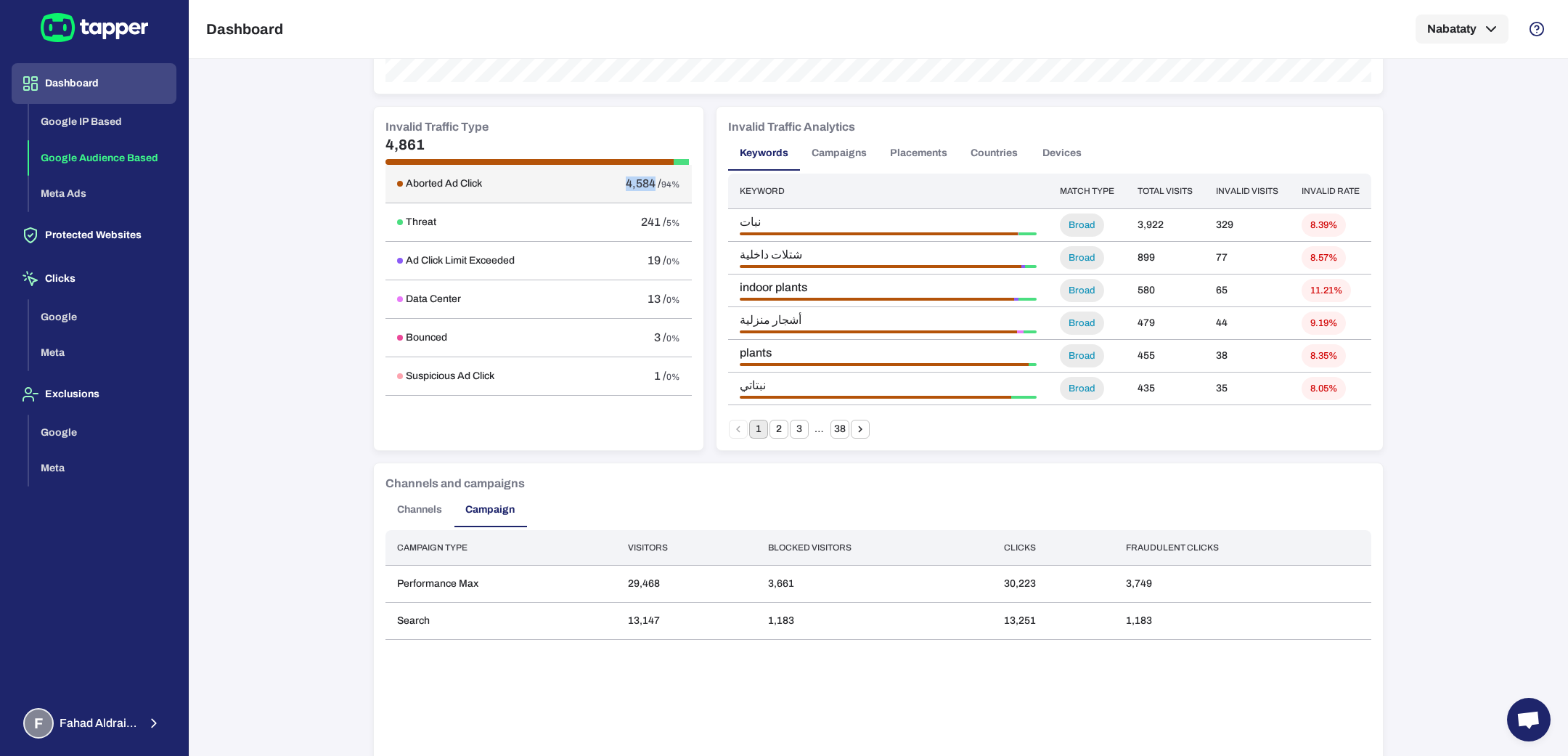
drag, startPoint x: 628, startPoint y: 182, endPoint x: 646, endPoint y: 184, distance: 18.1
click at [646, 184] on div "4,584 / 94%" at bounding box center [637, 183] width 85 height 14
drag, startPoint x: 652, startPoint y: 179, endPoint x: 660, endPoint y: 191, distance: 14.4
click at [661, 183] on div "4,584 / 94%" at bounding box center [637, 183] width 85 height 14
copy div "94"
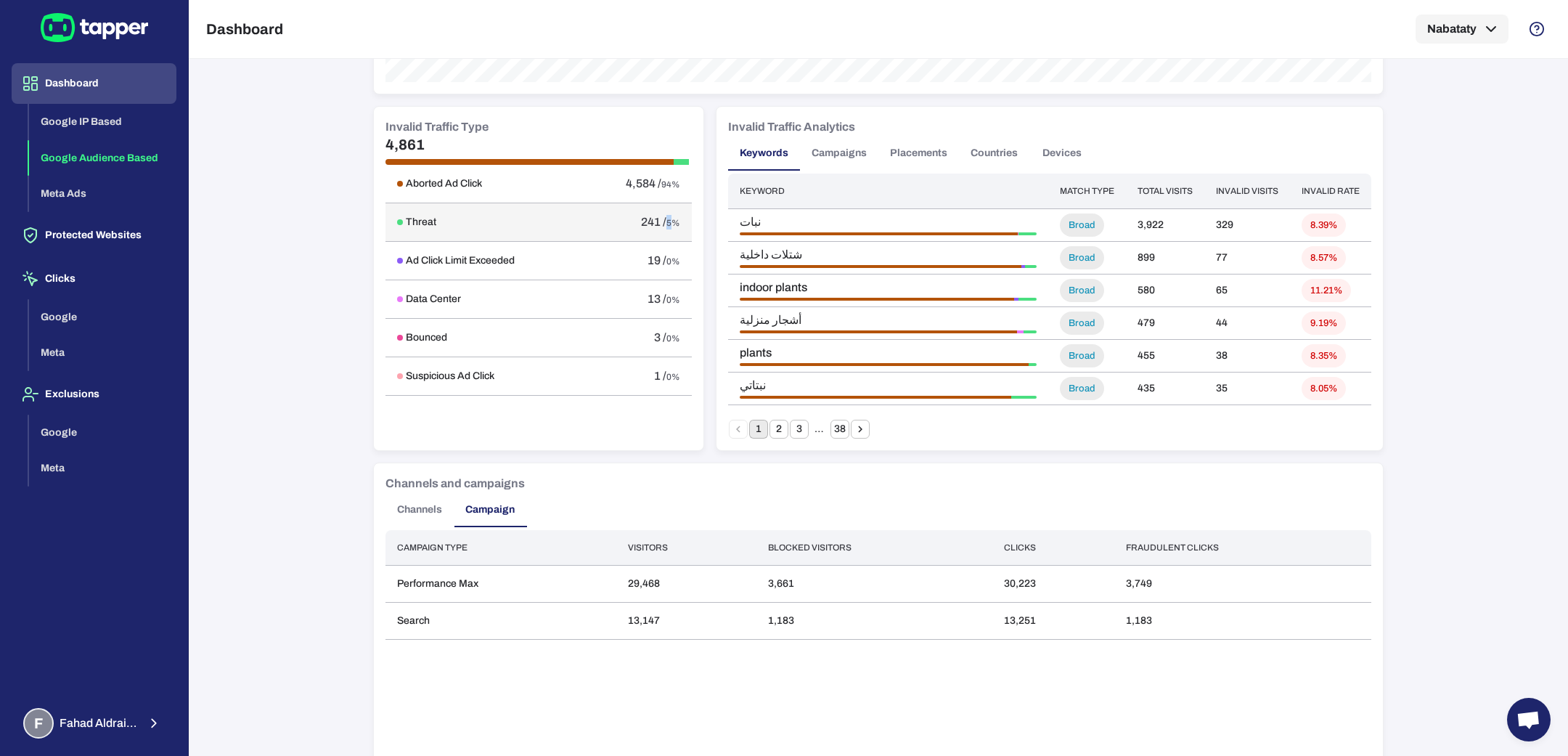
click at [667, 225] on span "5%" at bounding box center [673, 223] width 13 height 10
drag, startPoint x: 397, startPoint y: 258, endPoint x: 508, endPoint y: 266, distance: 111.3
click at [508, 266] on td "Ad Click Limit Exceeded" at bounding box center [484, 260] width 197 height 38
click at [272, 363] on div "Important note Some campaigns have lower-level tracking that overrides Tapper’s…" at bounding box center [878, 406] width 1379 height 697
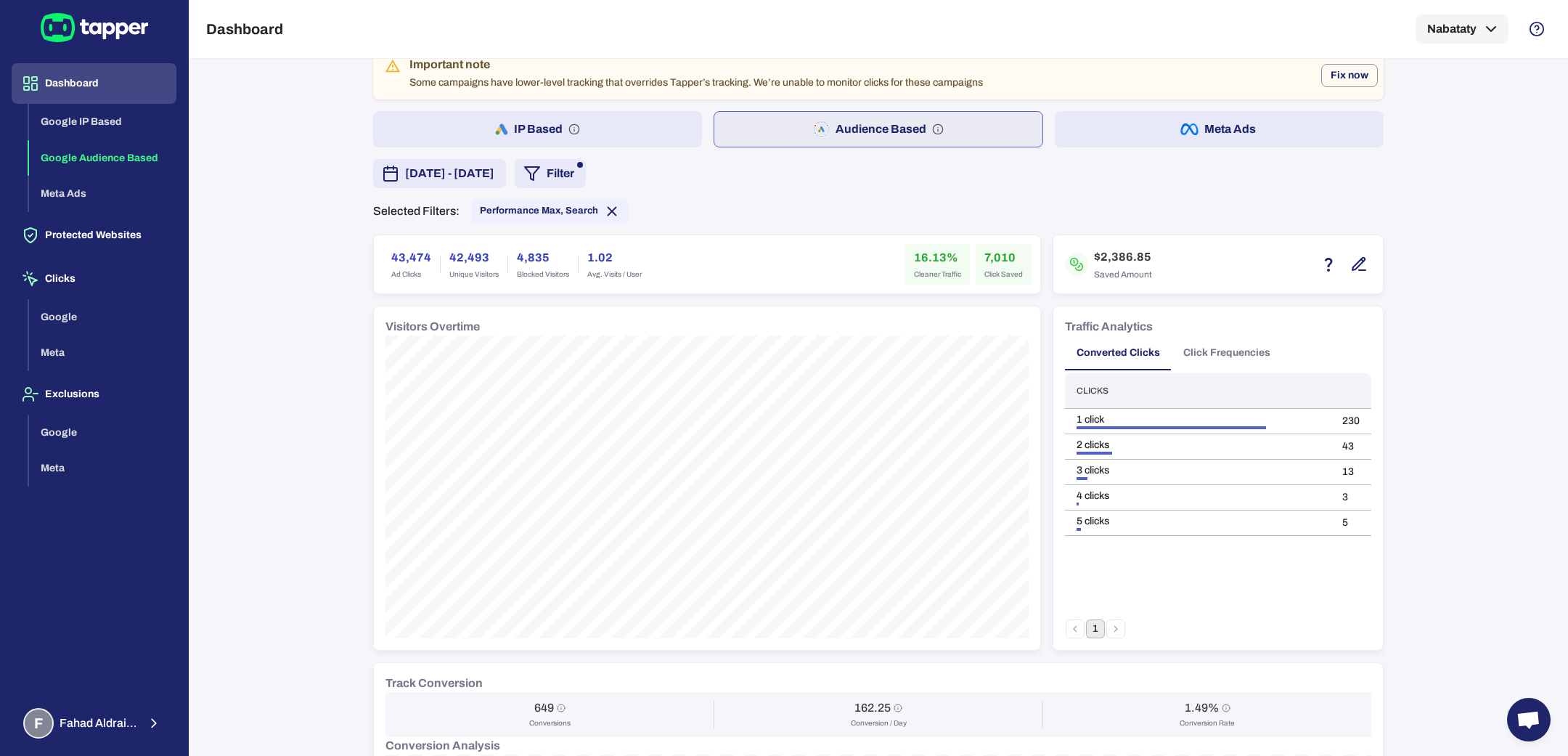
scroll to position [0, 0]
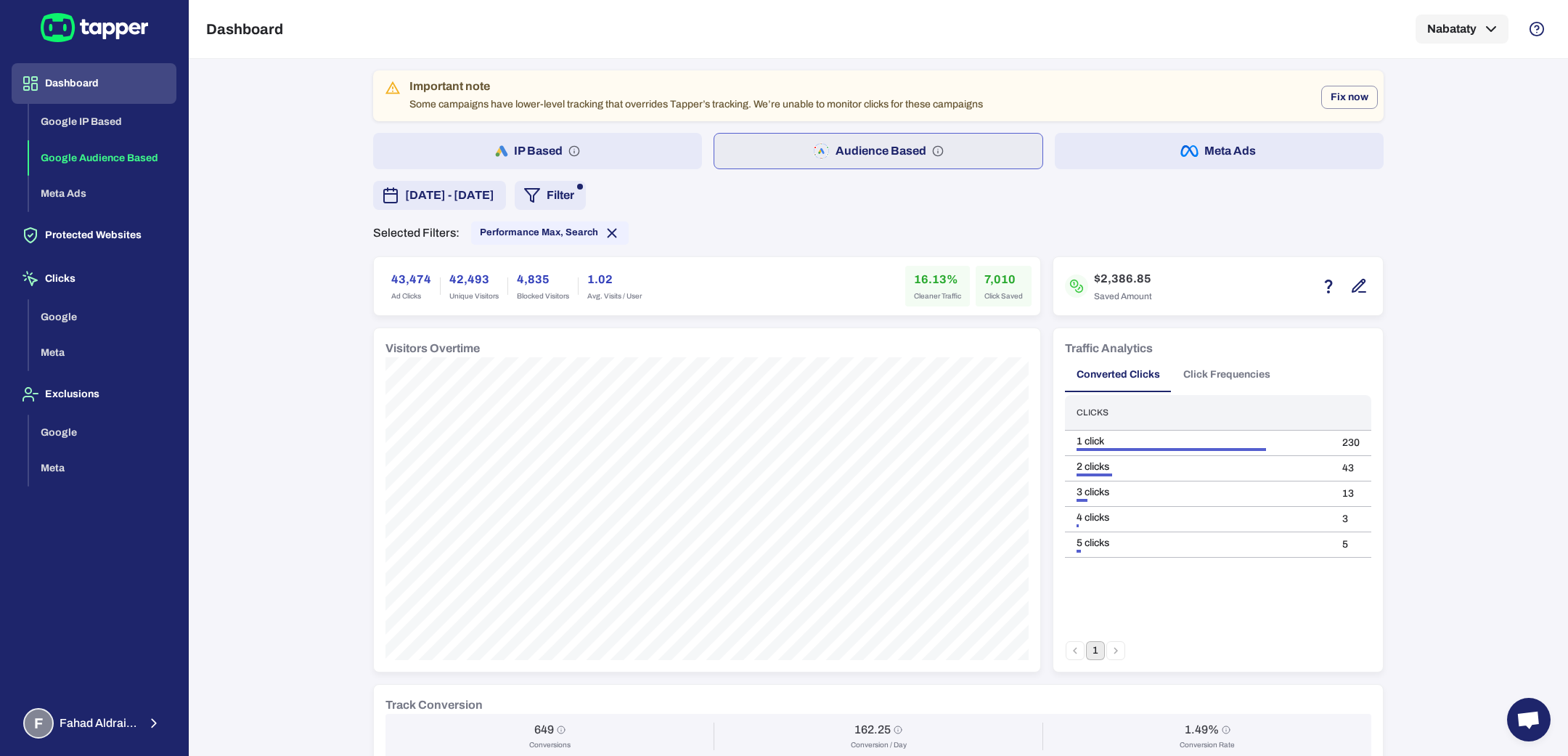
click at [1211, 381] on button "Click Frequencies" at bounding box center [1226, 374] width 110 height 34
click at [1113, 641] on button "2" at bounding box center [1115, 650] width 19 height 19
click at [1123, 357] on button "Converted Clicks" at bounding box center [1118, 374] width 106 height 34
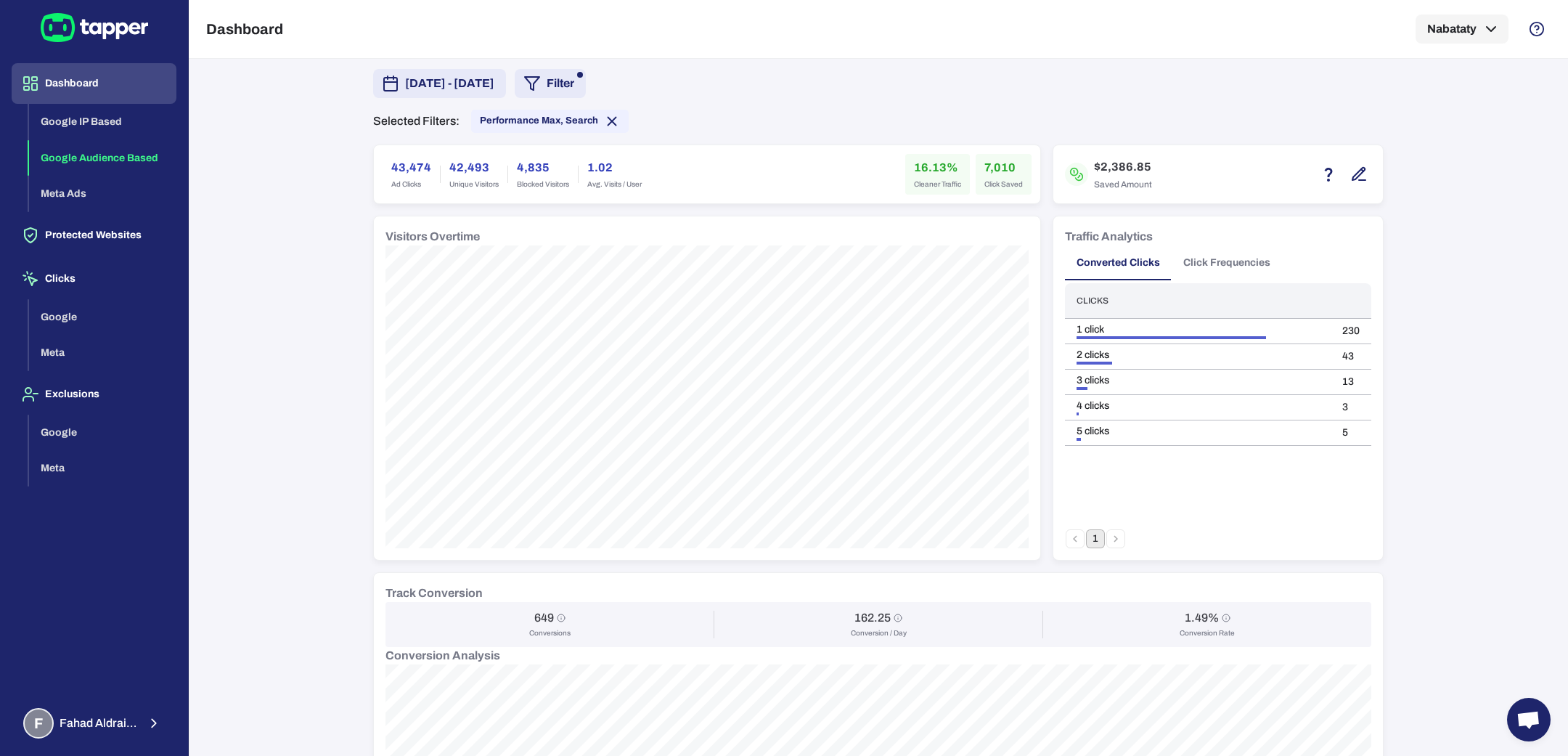
scroll to position [76, 0]
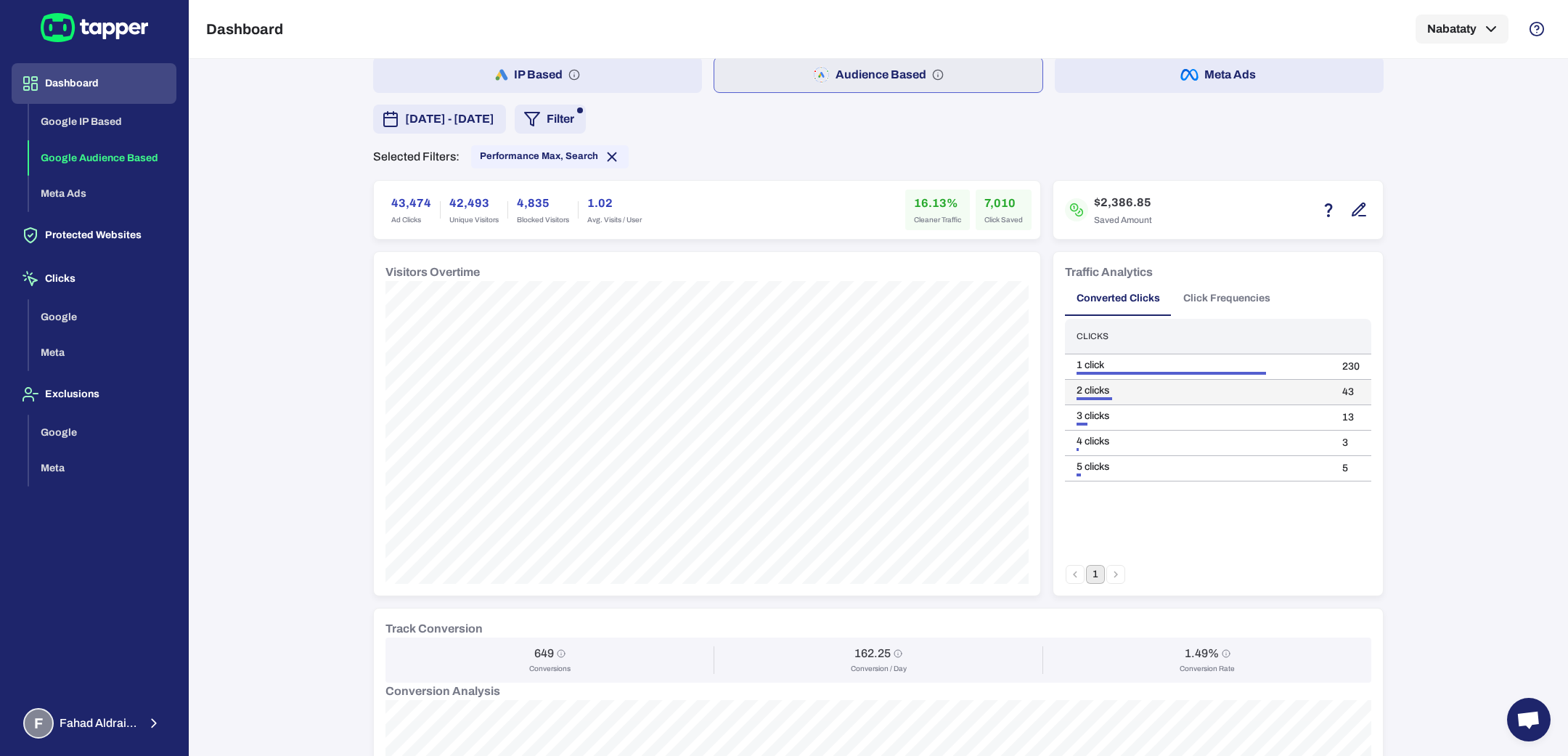
click at [1336, 391] on td "43" at bounding box center [1351, 392] width 40 height 26
click at [1344, 407] on td "13" at bounding box center [1351, 418] width 40 height 26
click at [1336, 415] on td "13" at bounding box center [1351, 418] width 40 height 26
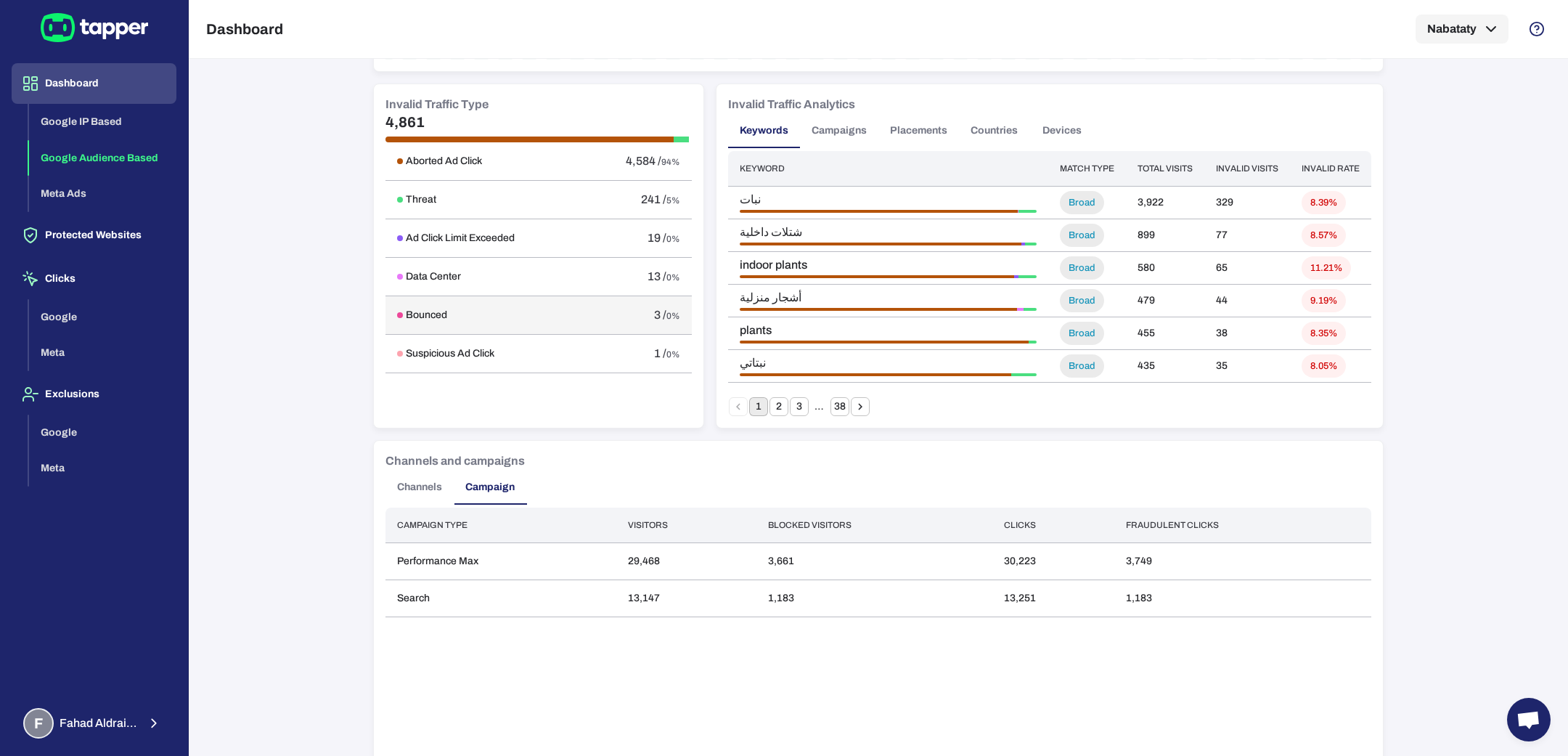
scroll to position [858, 0]
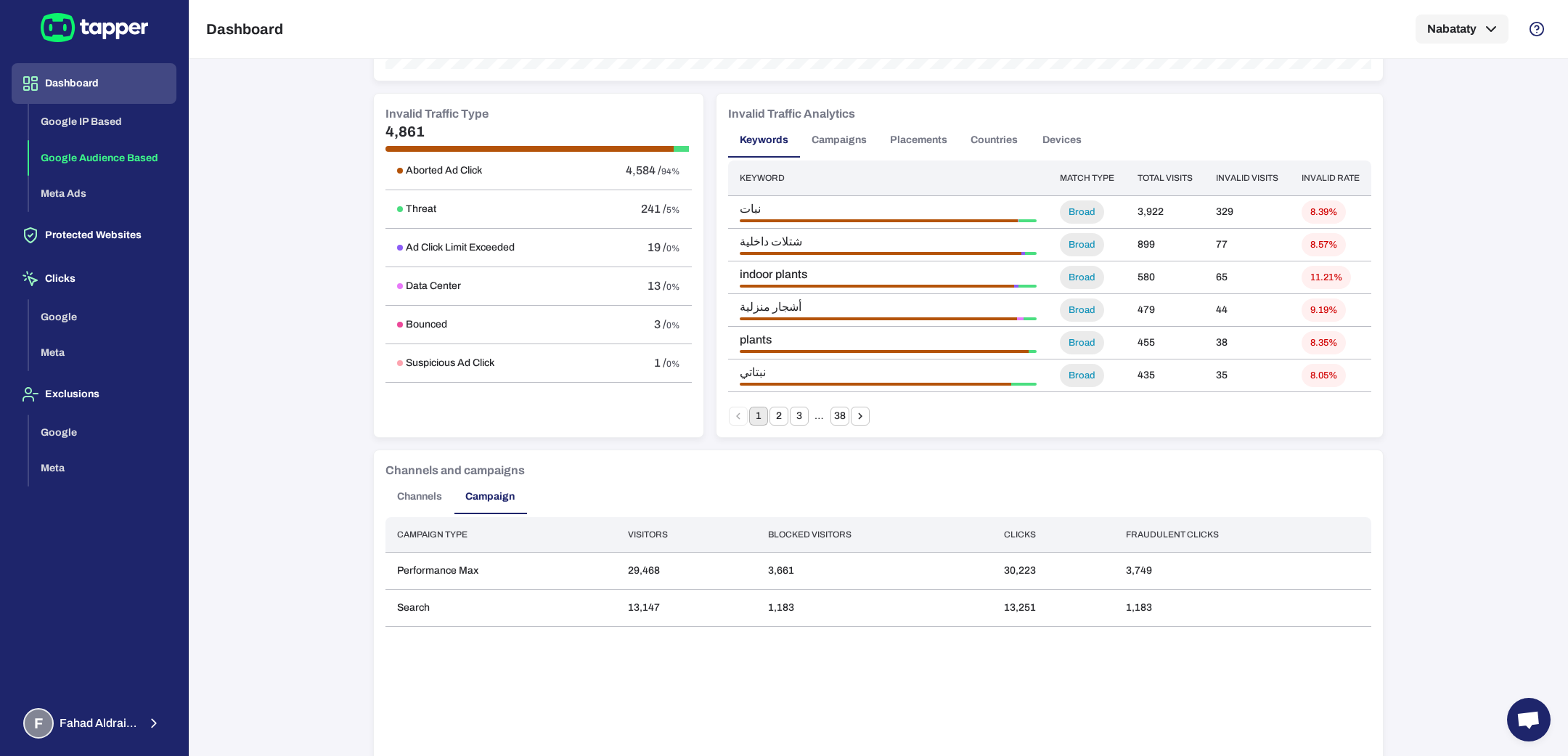
click at [892, 147] on button "Placements" at bounding box center [918, 140] width 80 height 34
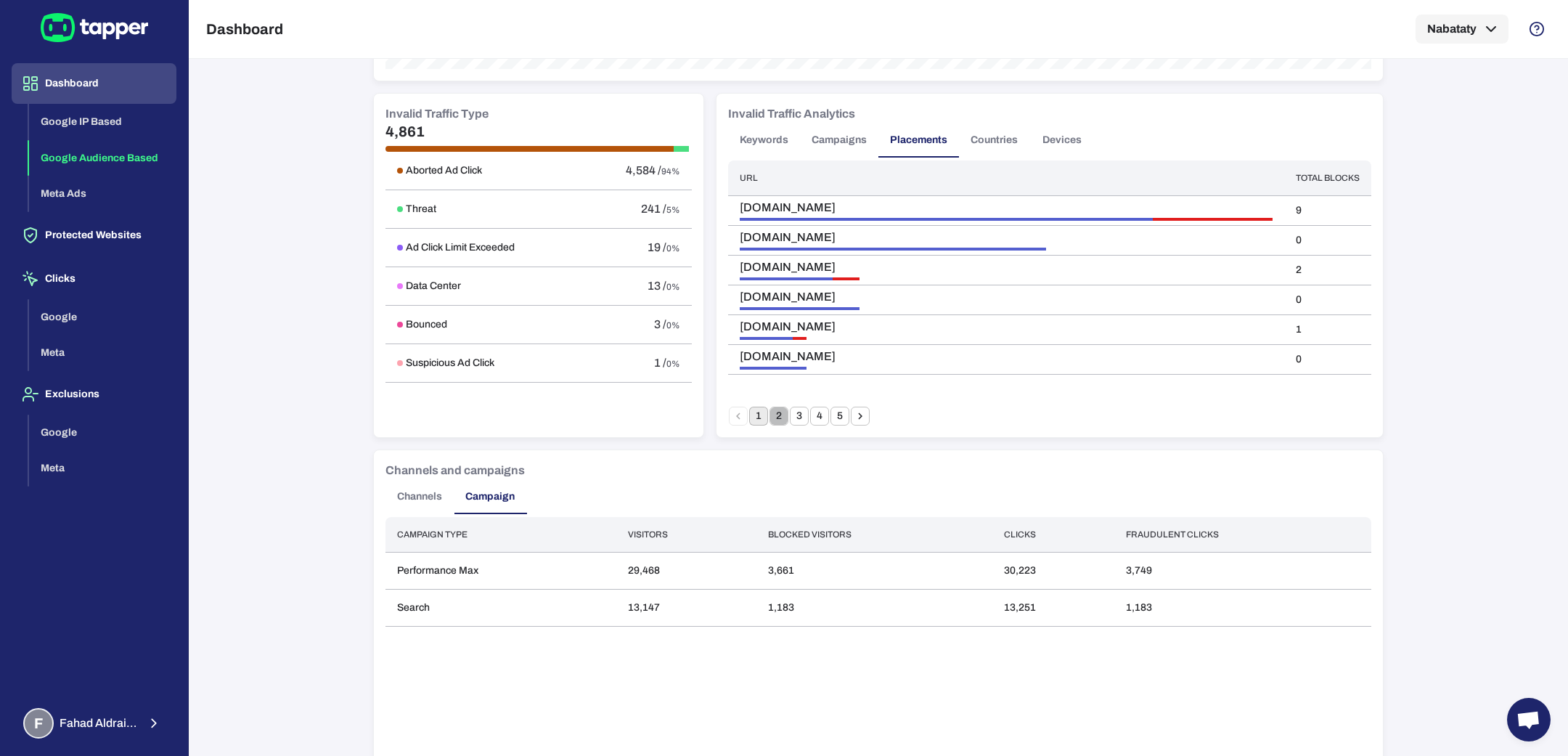
click at [773, 415] on button "2" at bounding box center [778, 416] width 19 height 19
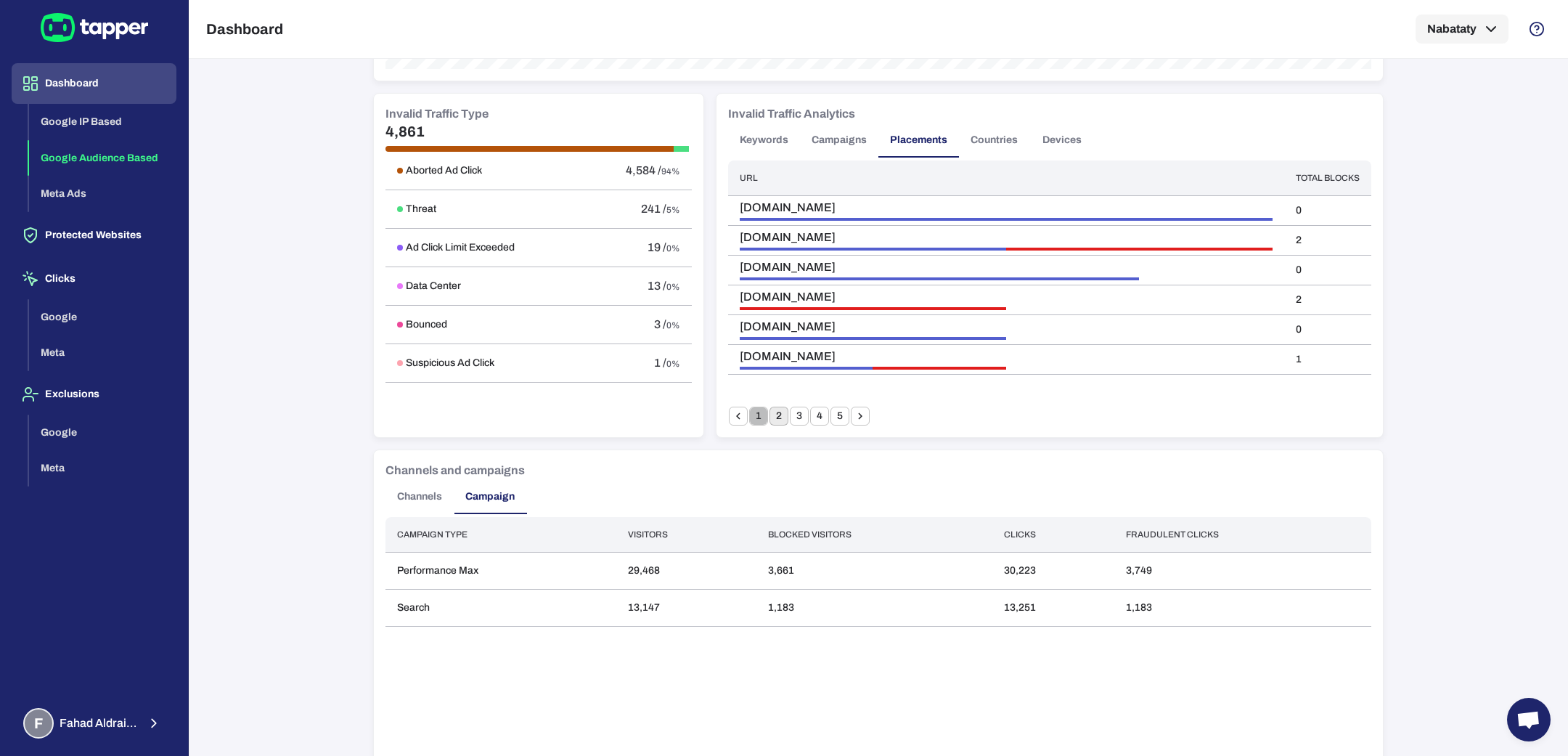
click at [749, 418] on button "1" at bounding box center [758, 416] width 19 height 19
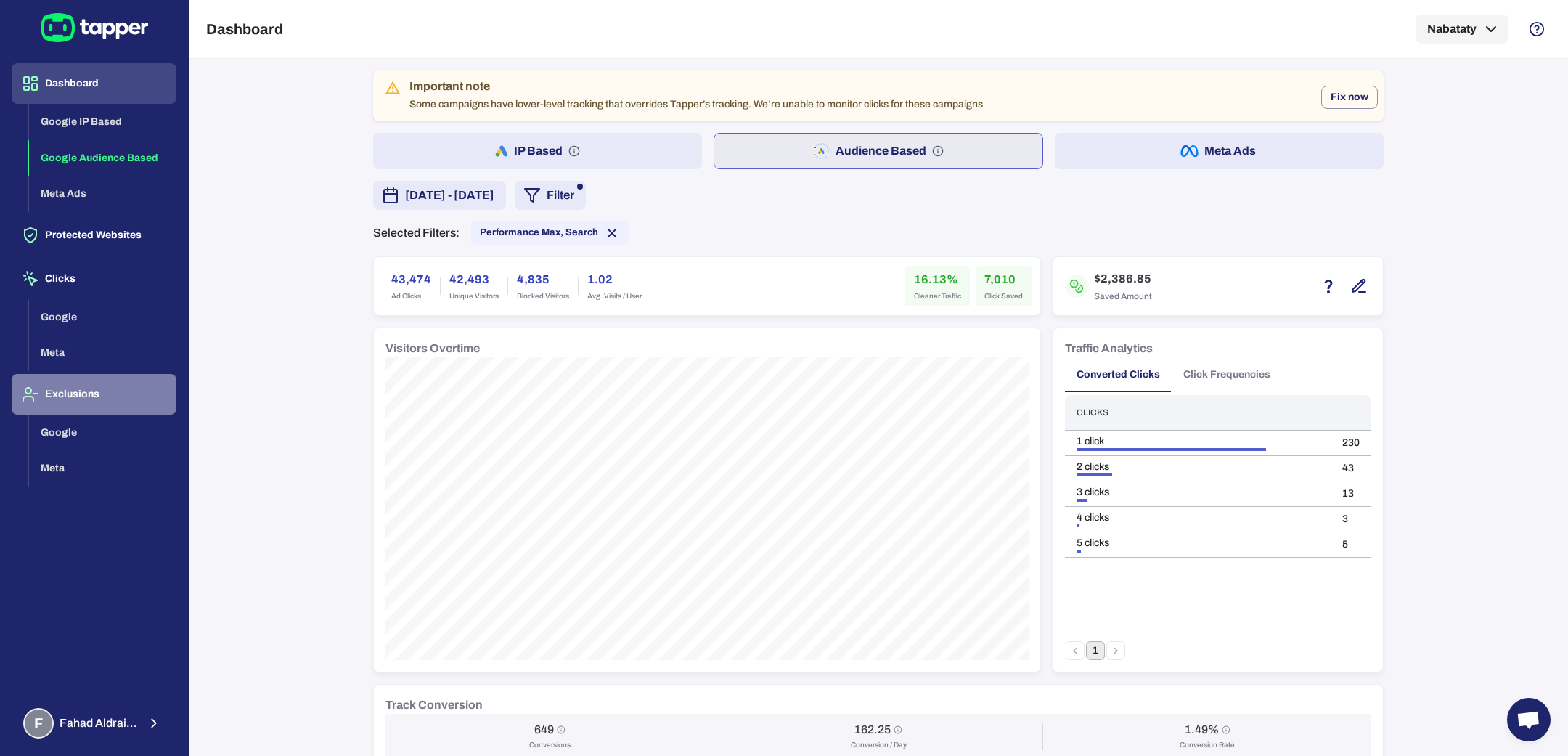
click at [97, 399] on button "Exclusions" at bounding box center [94, 394] width 165 height 40
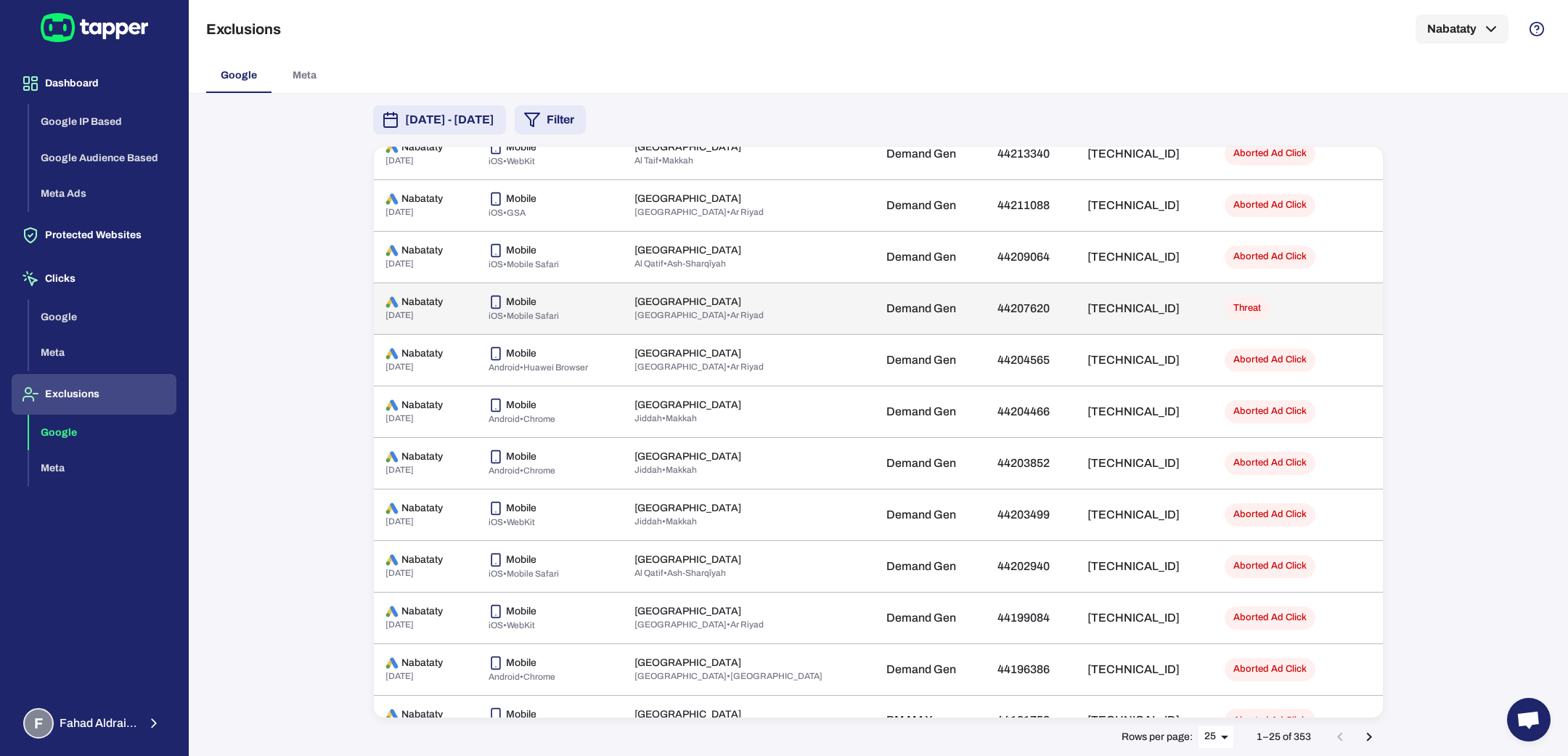
scroll to position [748, 0]
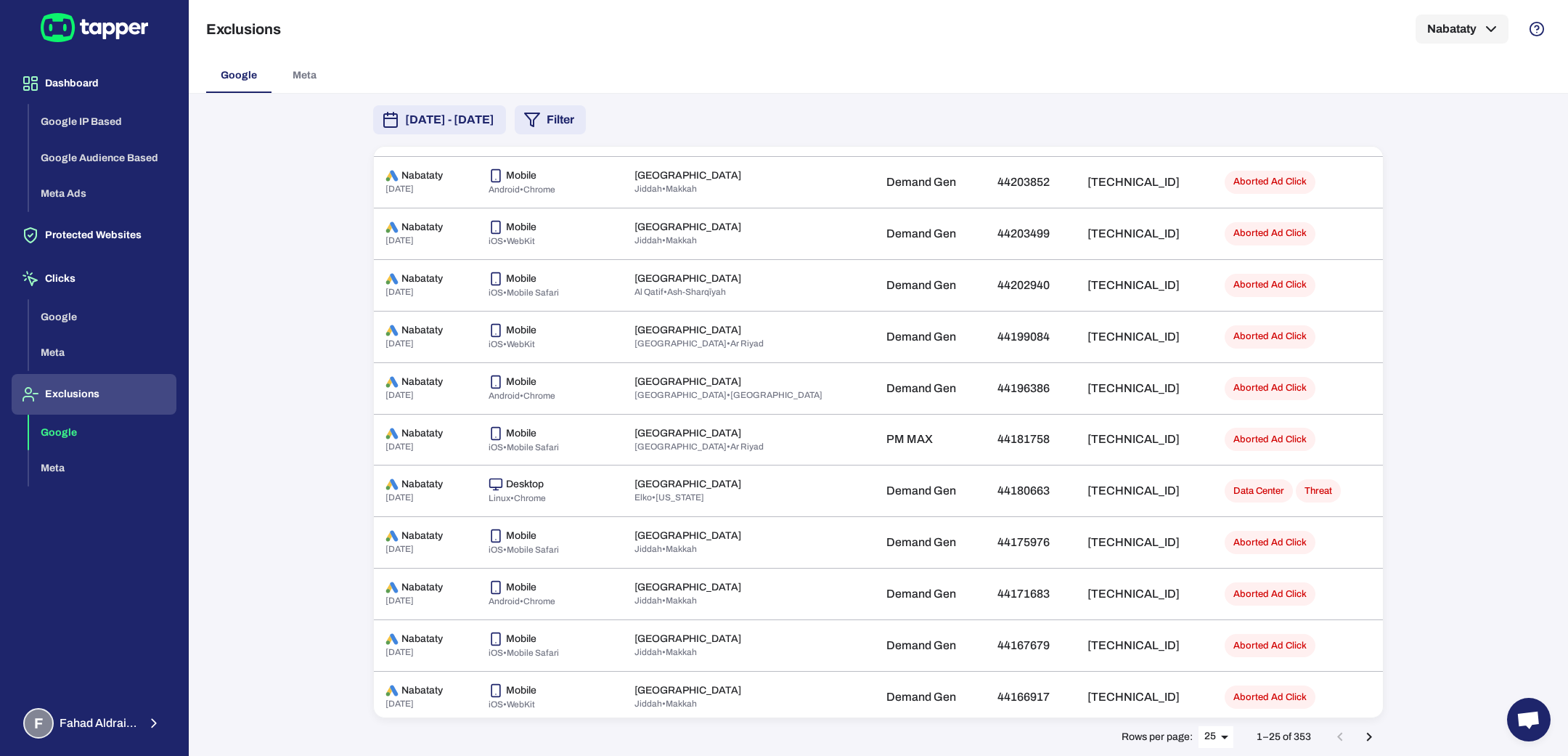
click at [494, 123] on span "[DATE] - [DATE]" at bounding box center [449, 119] width 89 height 17
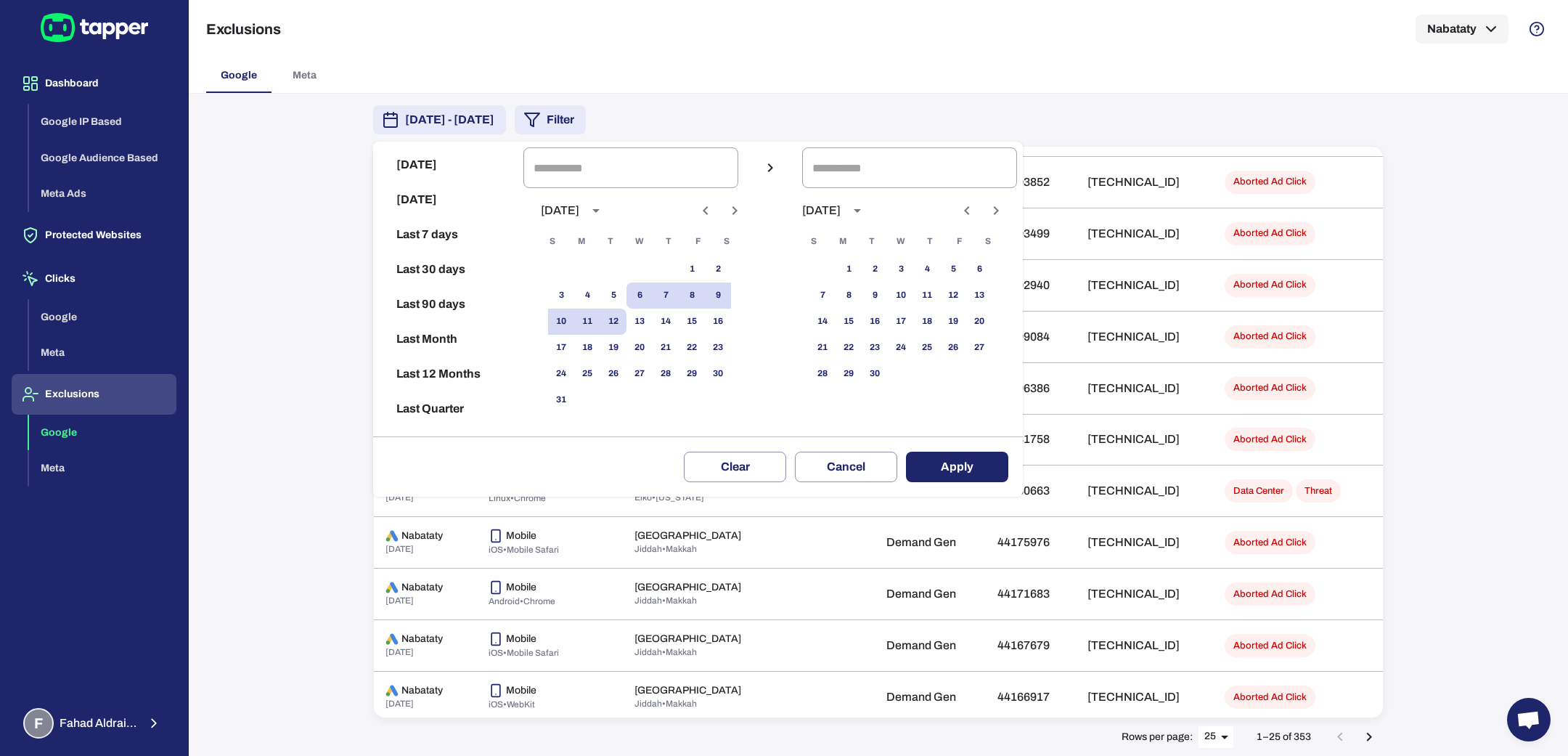
click at [714, 213] on icon "Previous month" at bounding box center [705, 210] width 17 height 17
click at [743, 218] on icon "Next month" at bounding box center [734, 210] width 17 height 17
click at [652, 352] on button "23" at bounding box center [639, 347] width 26 height 26
click at [626, 274] on button "1" at bounding box center [613, 269] width 26 height 26
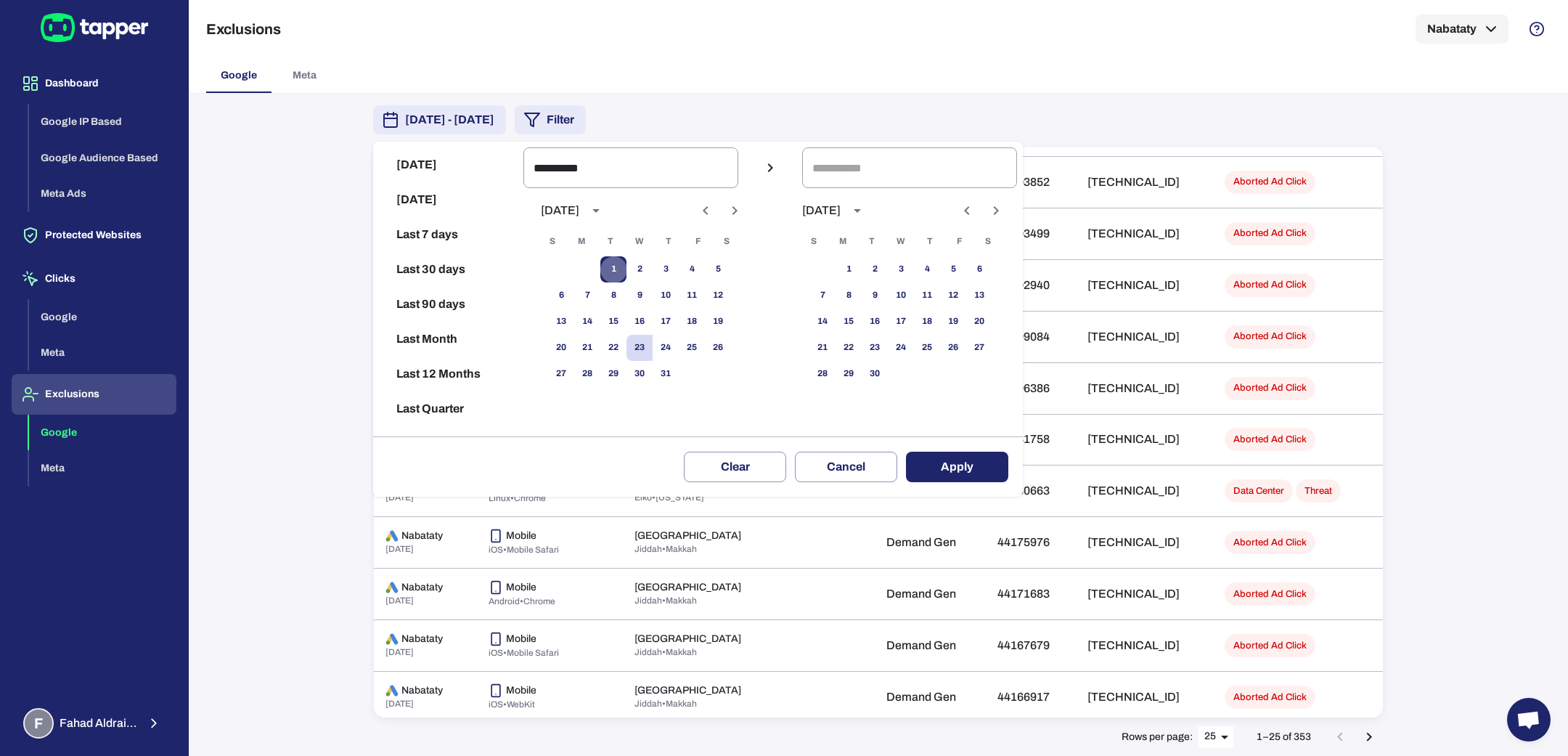
type input "**********"
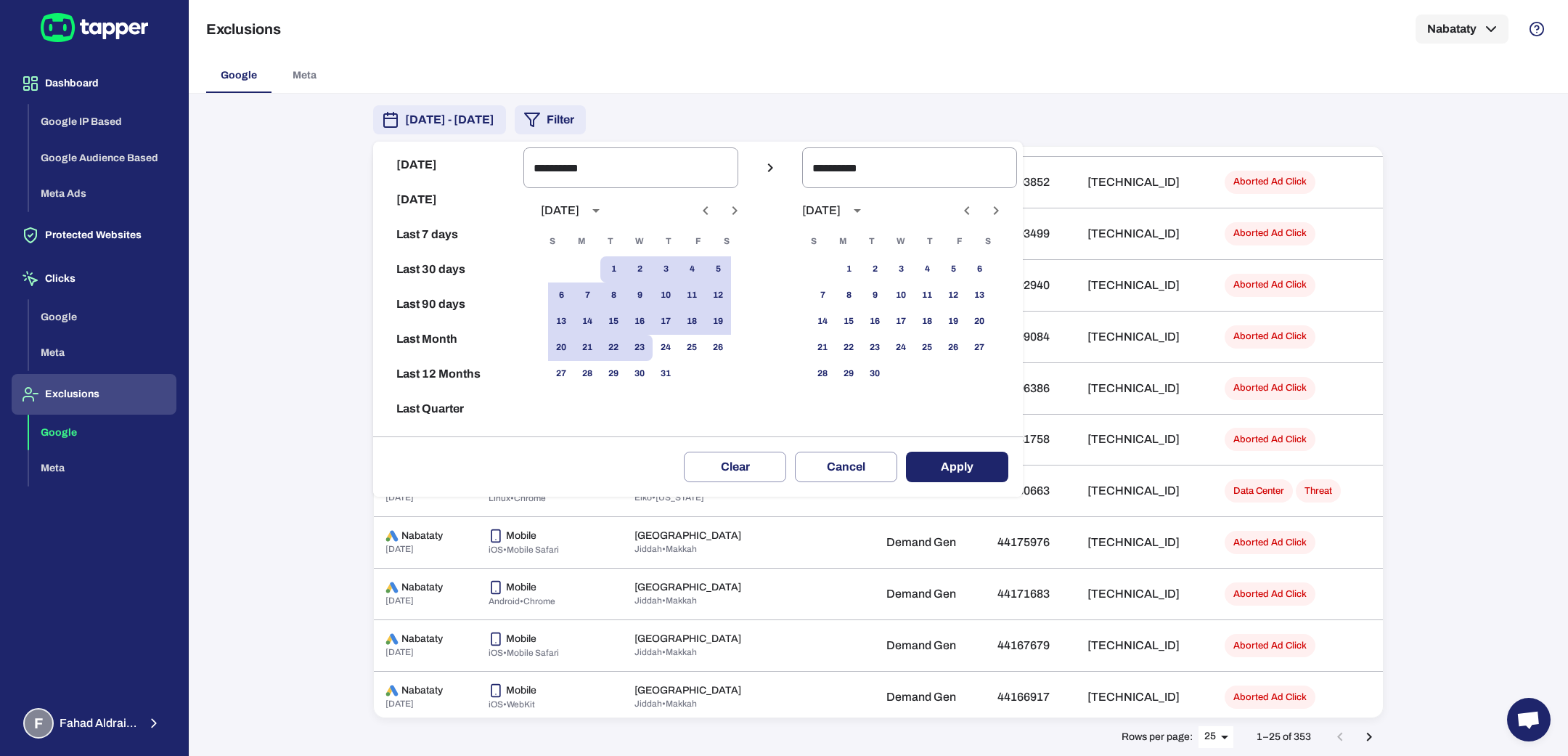
click at [970, 452] on button "Apply" at bounding box center [957, 466] width 102 height 31
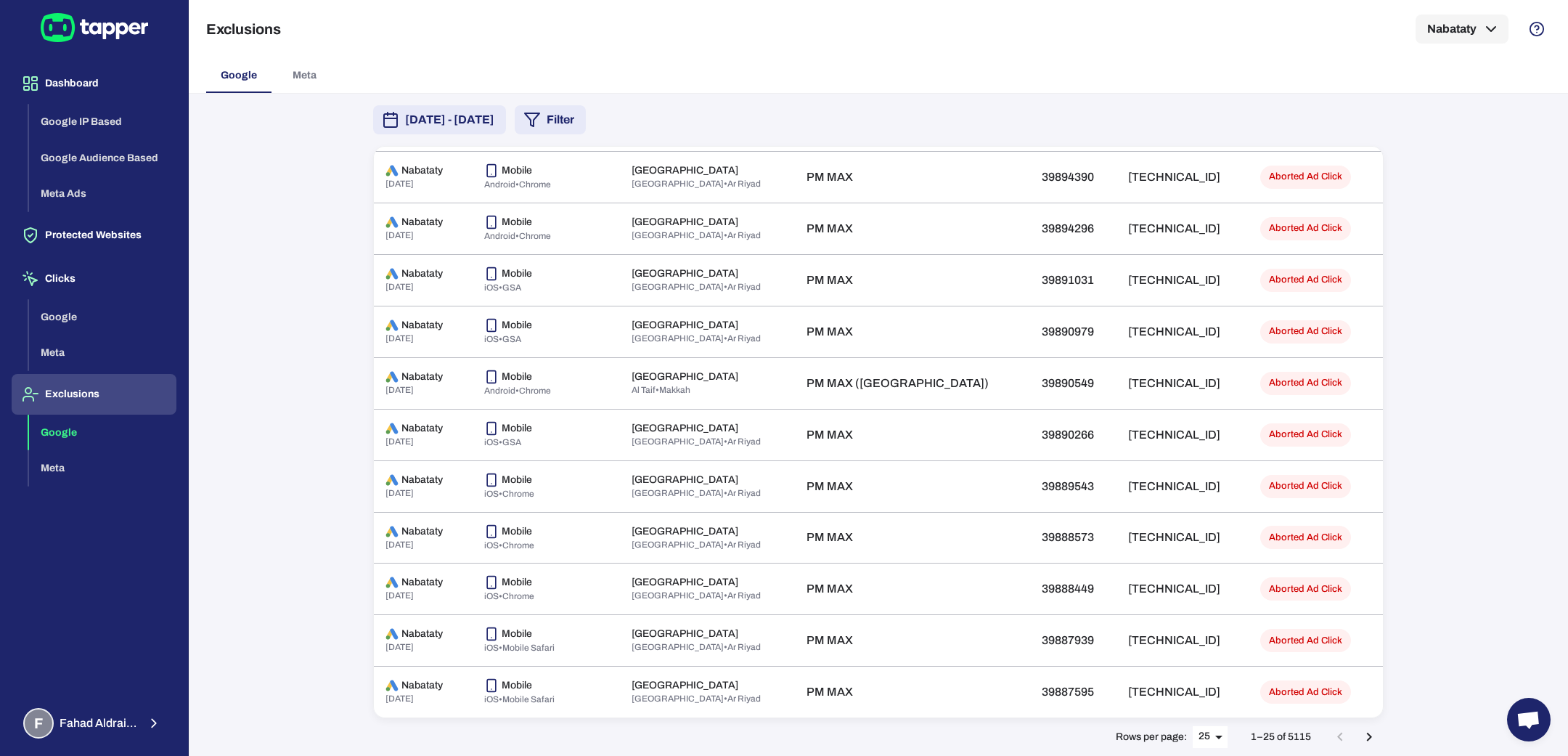
scroll to position [748, 0]
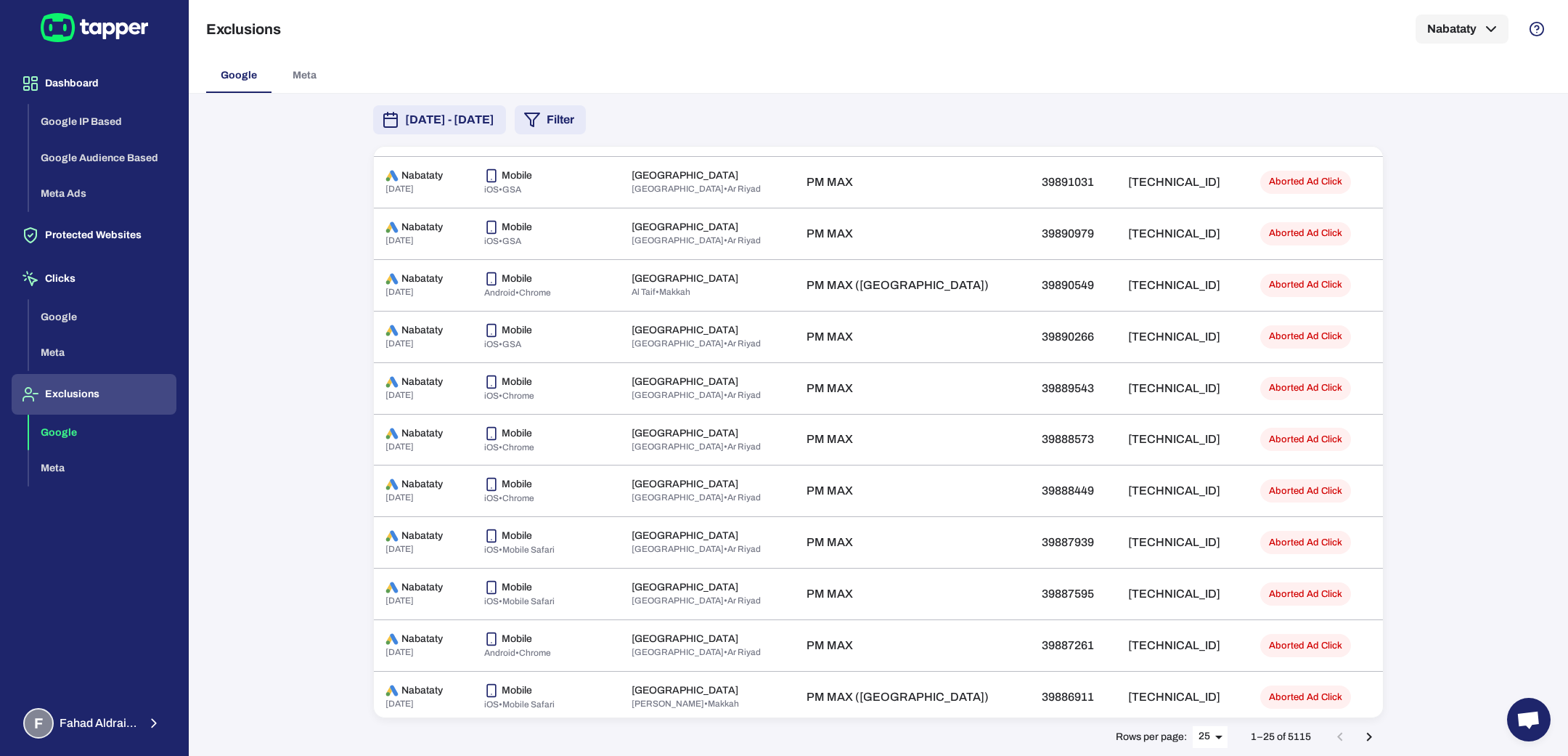
click at [1209, 731] on body "Dashboard Google IP Based Google Audience Based Meta Ads Protected Websites Cli…" at bounding box center [784, 378] width 1568 height 756
click at [1213, 721] on li "50" at bounding box center [1211, 726] width 36 height 23
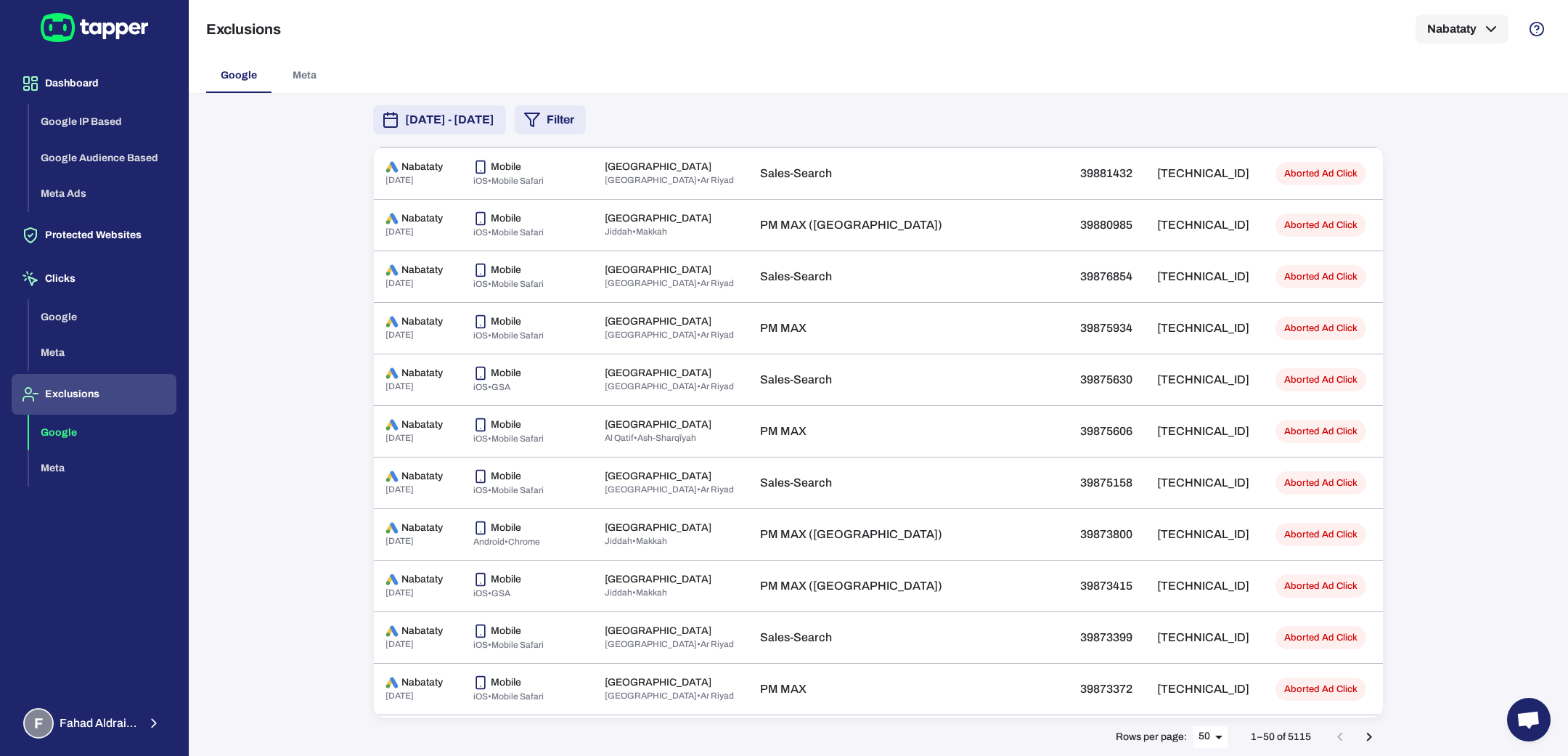
scroll to position [2160, 0]
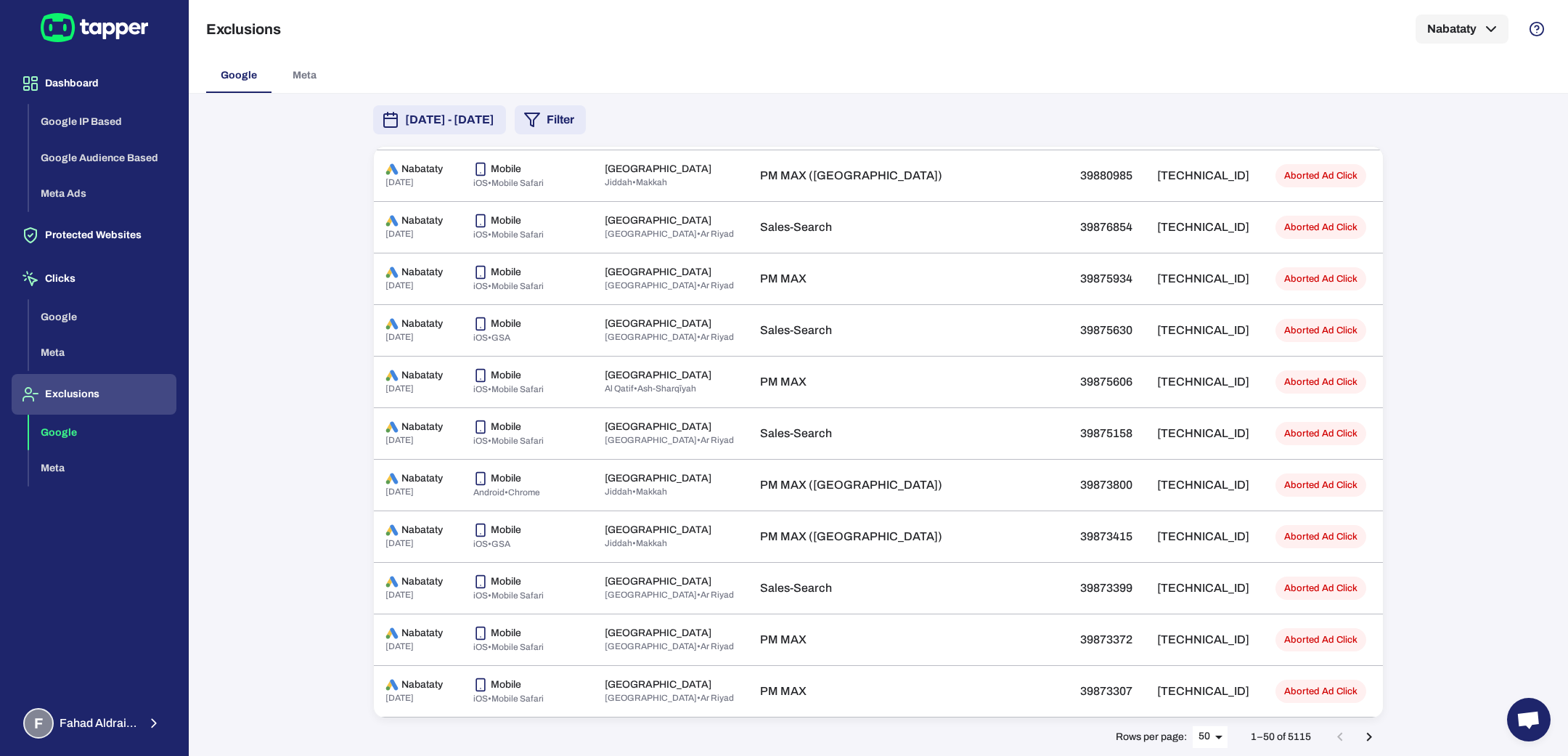
click at [1377, 740] on icon "Go to next page" at bounding box center [1369, 736] width 17 height 17
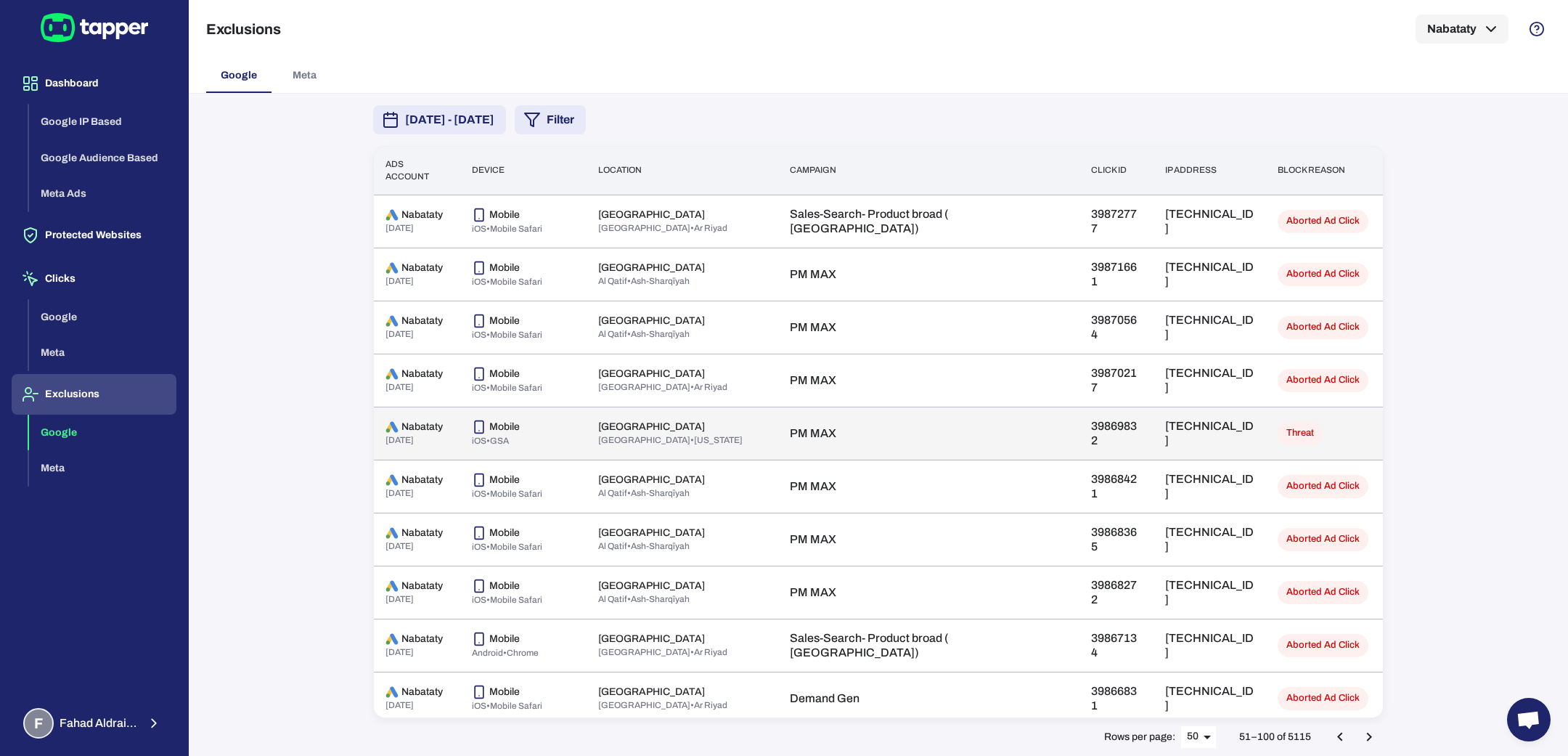
click at [1165, 430] on p "86.62.29.160" at bounding box center [1209, 433] width 89 height 29
copy p "86.62.29.160"
click at [1091, 425] on p "39869832" at bounding box center [1117, 433] width 51 height 29
click at [1153, 423] on td "86.62.29.160" at bounding box center [1210, 433] width 112 height 53
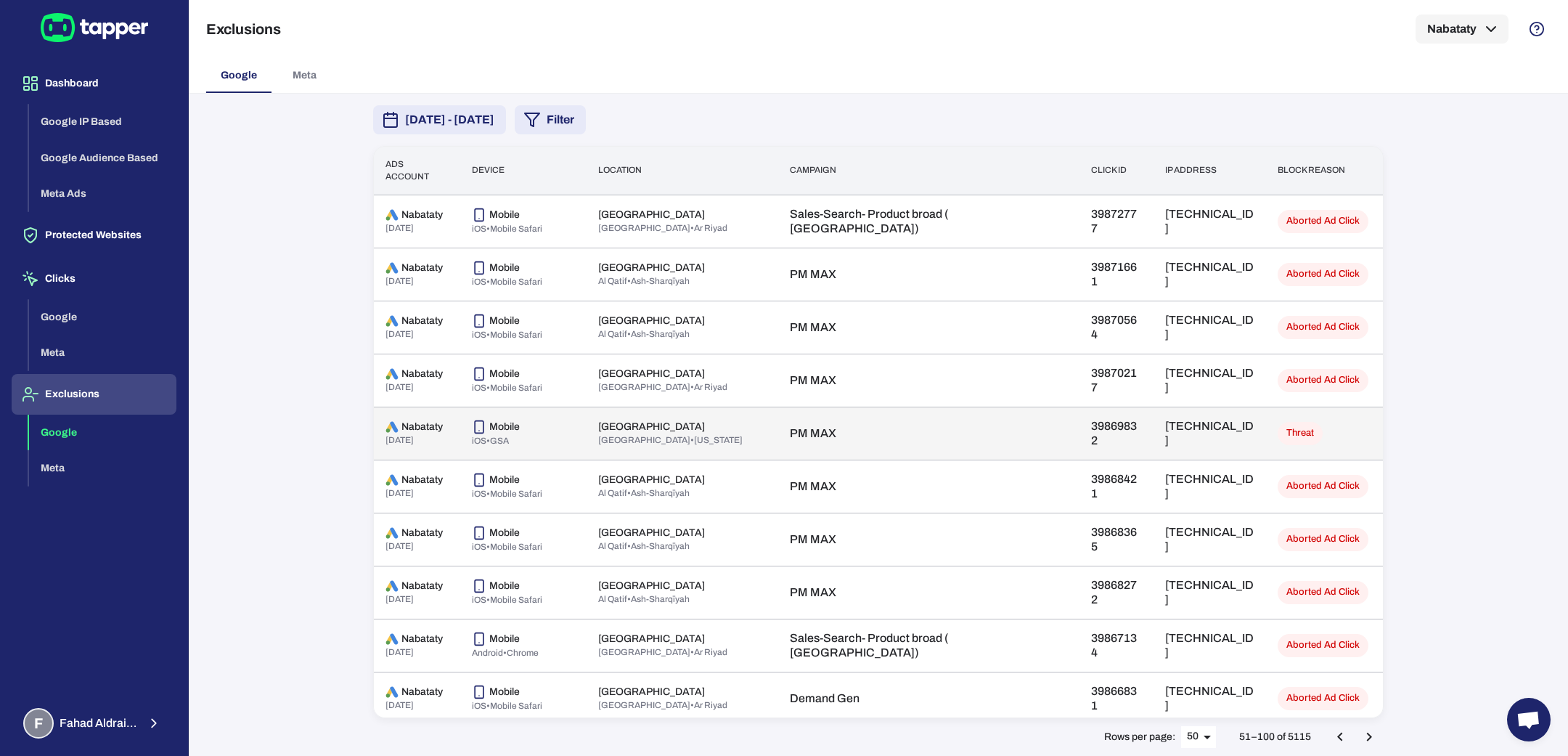
click at [1165, 434] on p "86.62.29.160" at bounding box center [1209, 433] width 89 height 29
click at [1153, 423] on td "86.62.29.160" at bounding box center [1210, 433] width 112 height 53
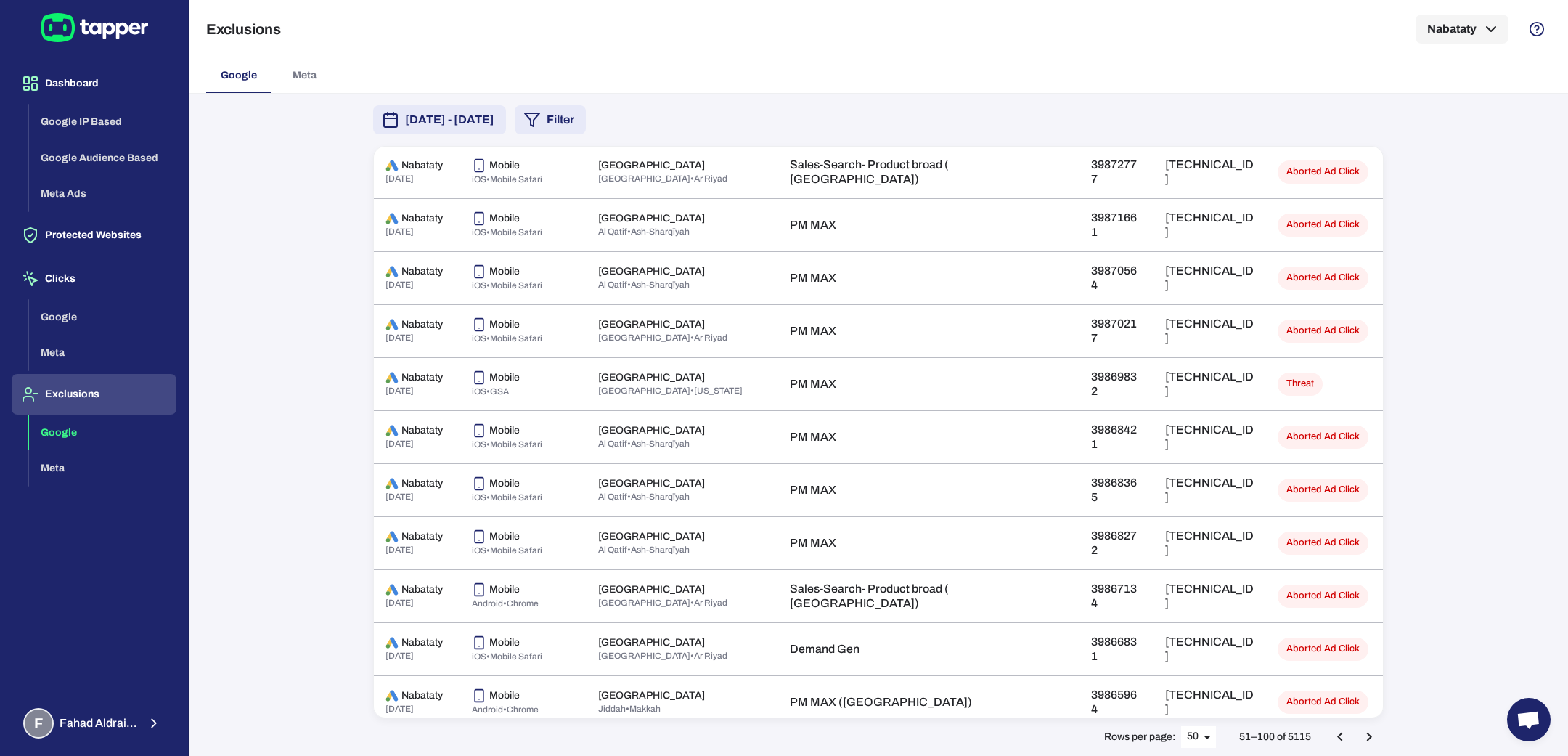
scroll to position [45, 0]
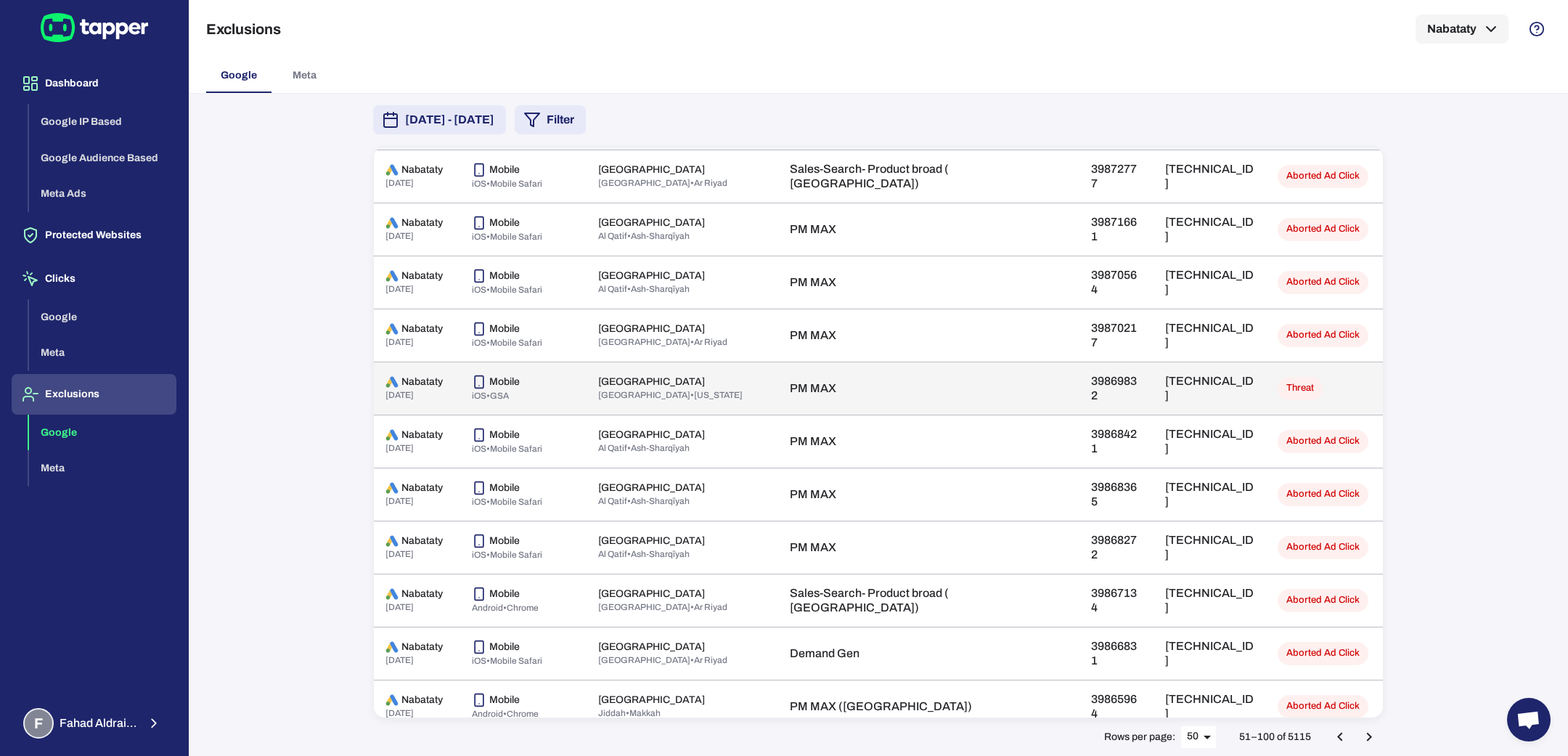
click at [1192, 387] on p "86.62.29.160" at bounding box center [1209, 388] width 89 height 29
click at [1165, 379] on p "86.62.29.160" at bounding box center [1209, 388] width 89 height 29
click at [1314, 368] on td "Threat" at bounding box center [1324, 388] width 117 height 53
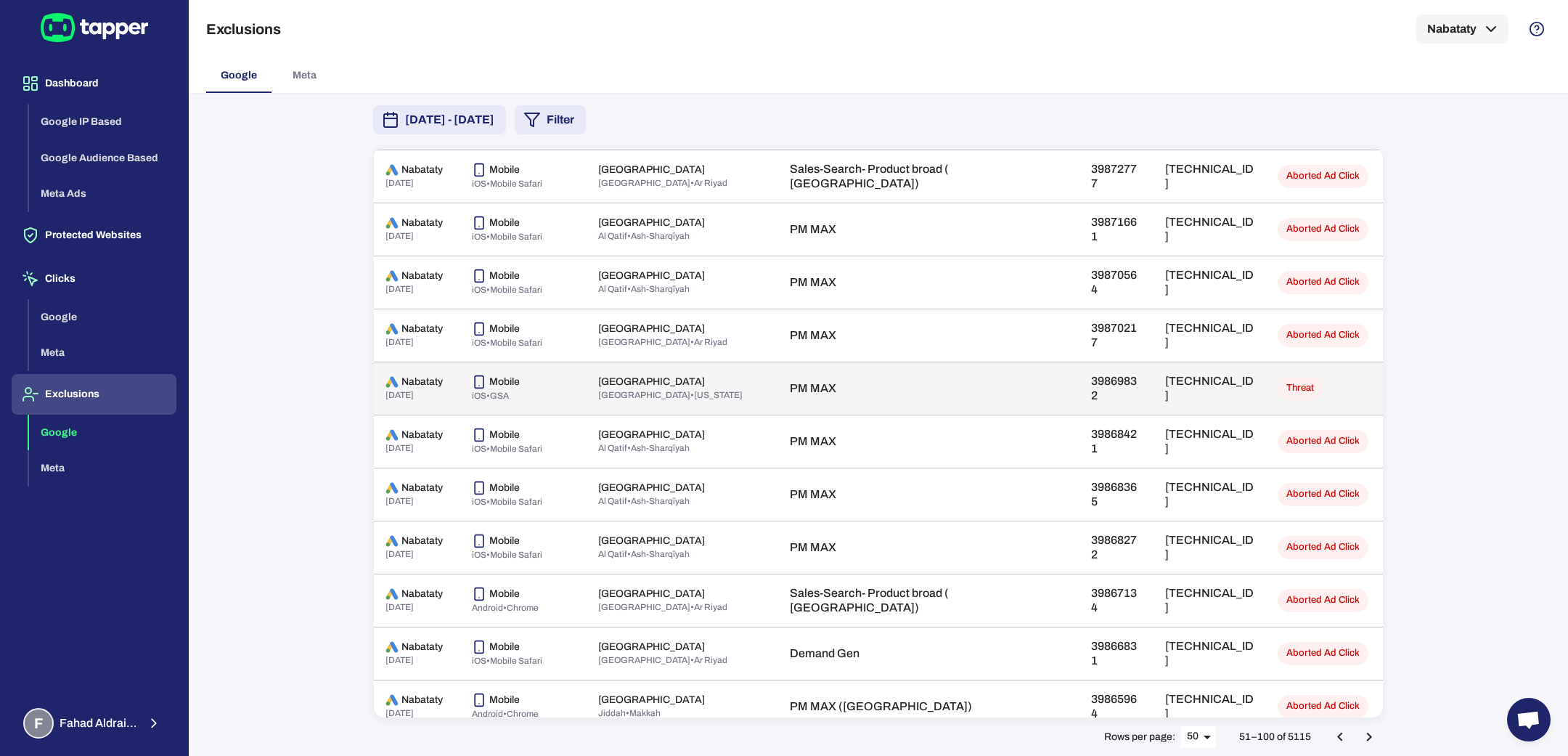
click at [423, 375] on p "Nabataty" at bounding box center [421, 381] width 41 height 13
drag, startPoint x: 1090, startPoint y: 386, endPoint x: 1091, endPoint y: 397, distance: 11.0
click at [1153, 388] on td "86.62.29.160" at bounding box center [1210, 388] width 112 height 53
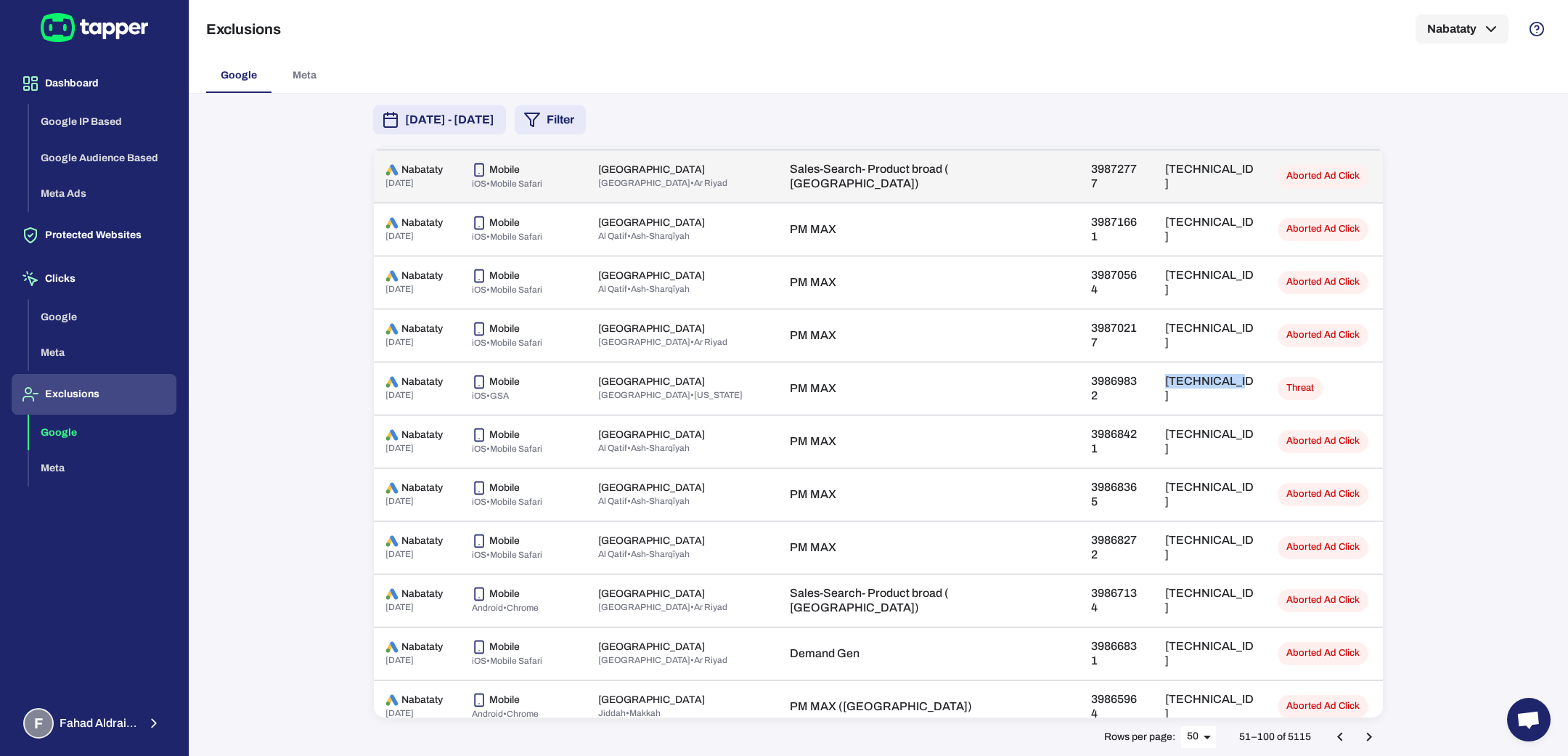
copy p "86.62.29.160"
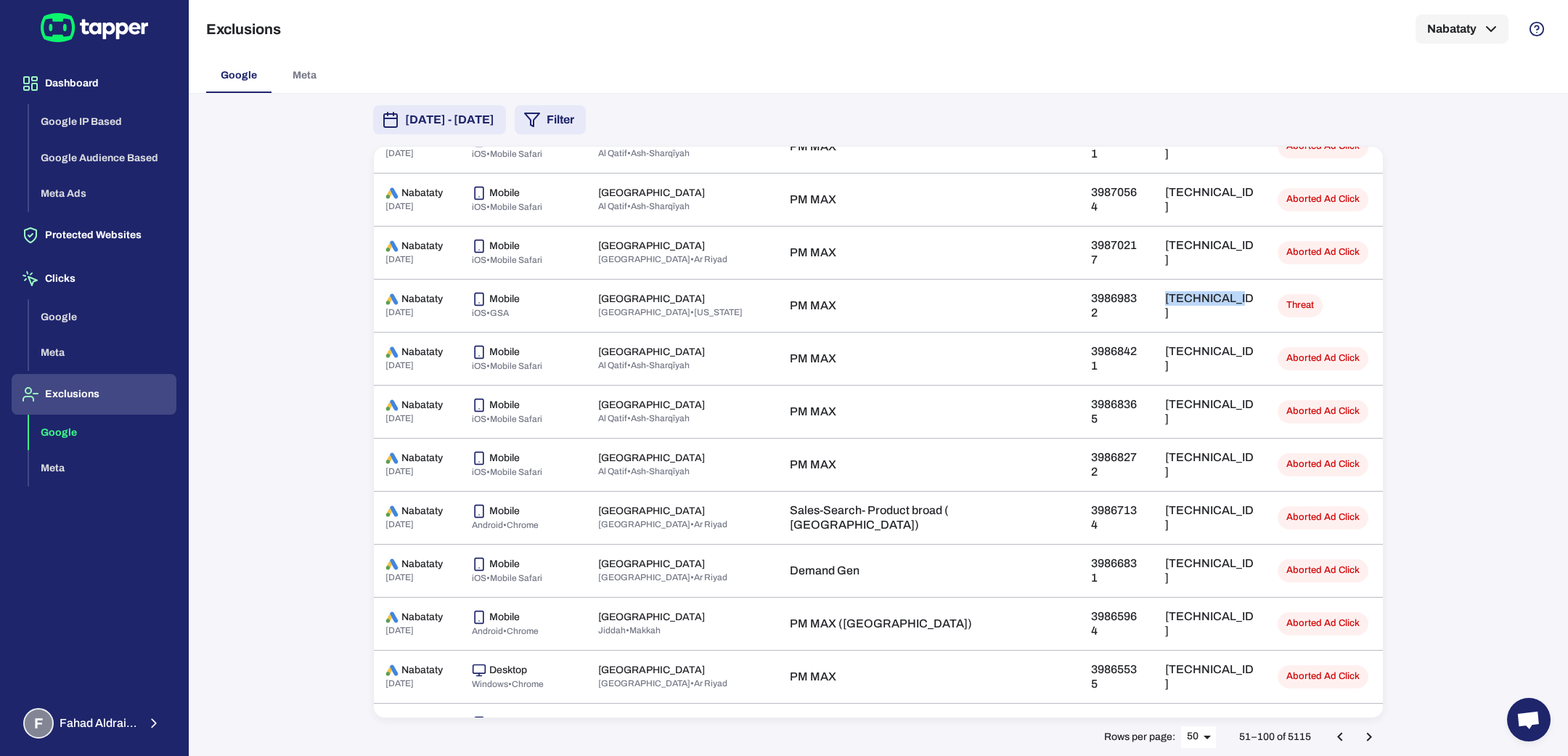
scroll to position [126, 0]
